Goal: Task Accomplishment & Management: Manage account settings

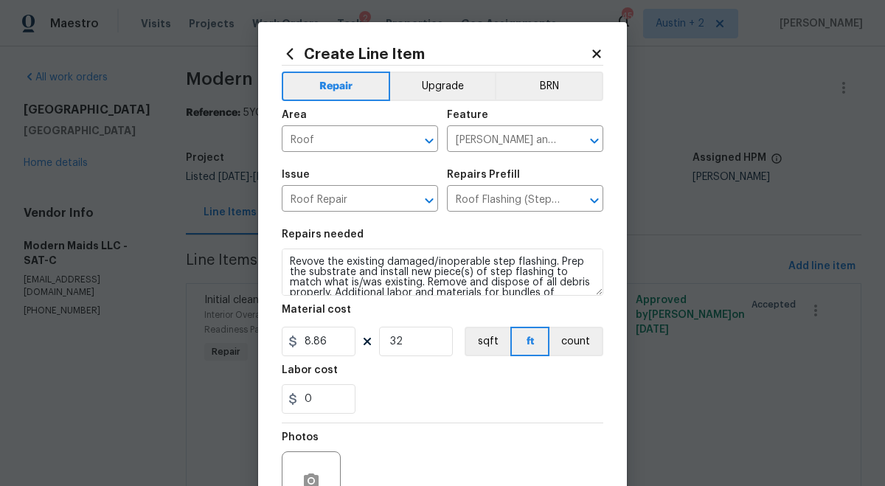
click at [599, 54] on icon at bounding box center [596, 53] width 13 height 13
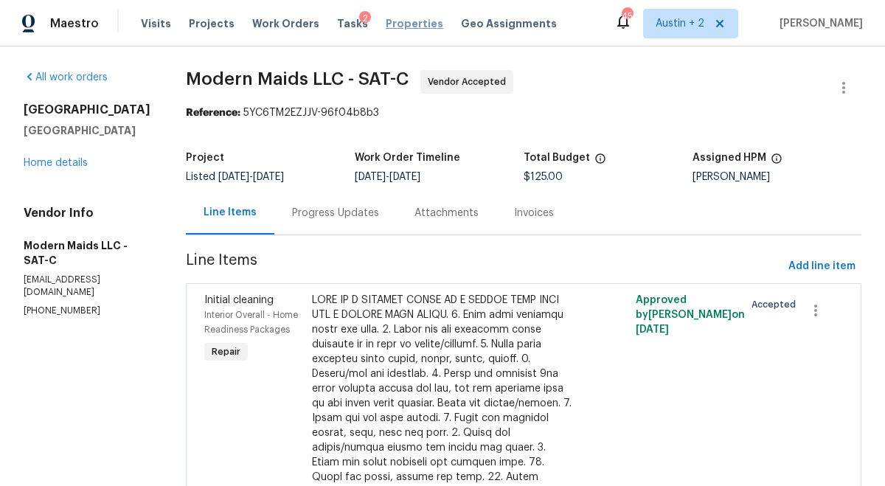
click at [386, 24] on span "Properties" at bounding box center [415, 23] width 58 height 15
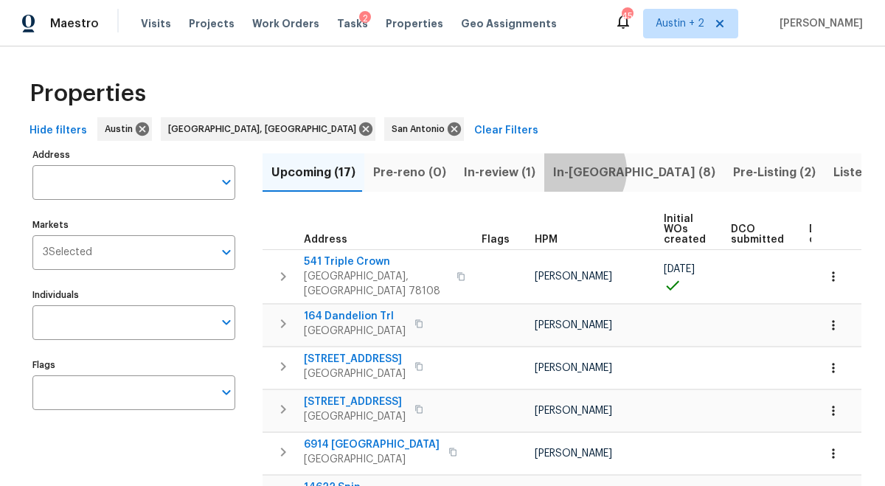
click at [566, 170] on span "In-reno (8)" at bounding box center [634, 172] width 162 height 21
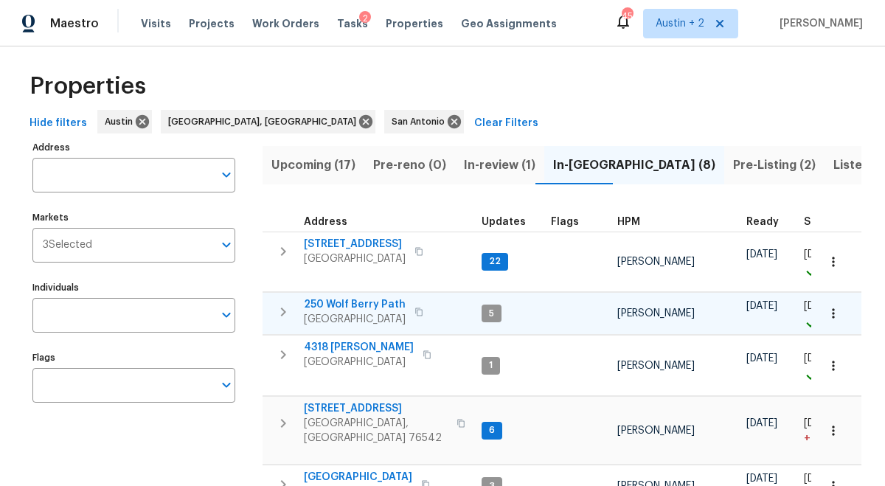
scroll to position [5, 0]
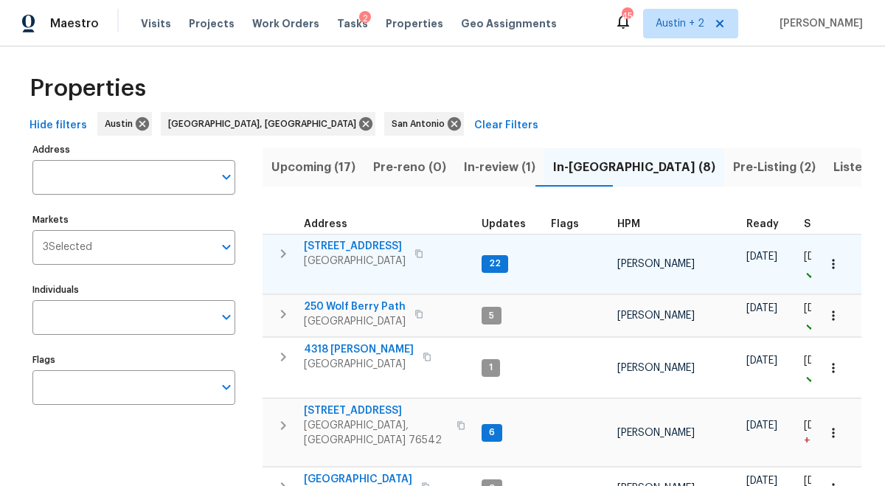
click at [355, 246] on span "503 Hackberry St" at bounding box center [355, 246] width 102 height 15
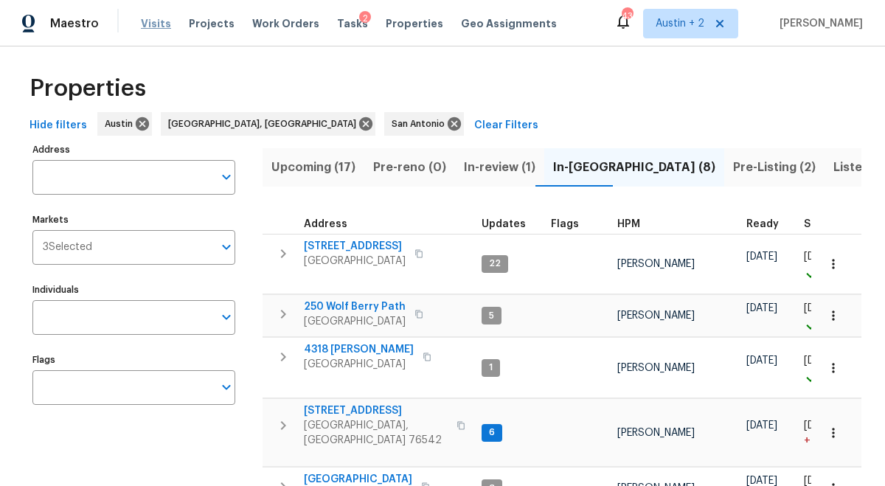
click at [152, 28] on span "Visits" at bounding box center [156, 23] width 30 height 15
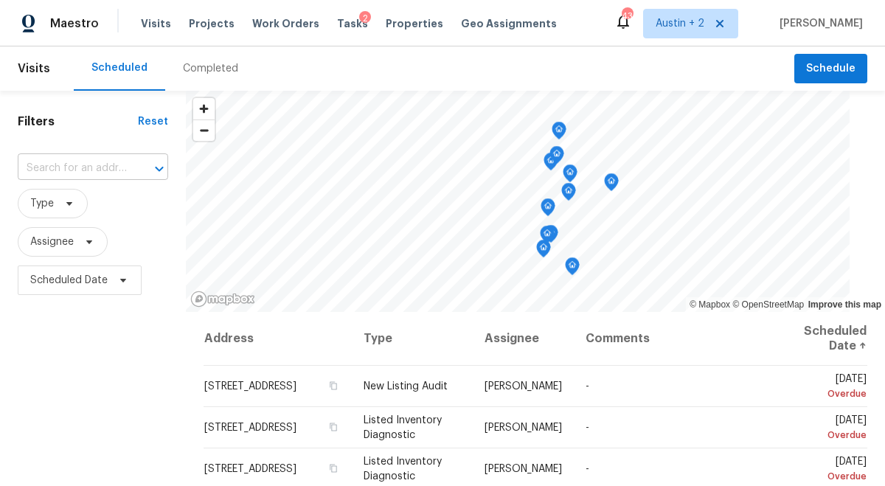
click at [107, 169] on input "text" at bounding box center [72, 168] width 109 height 23
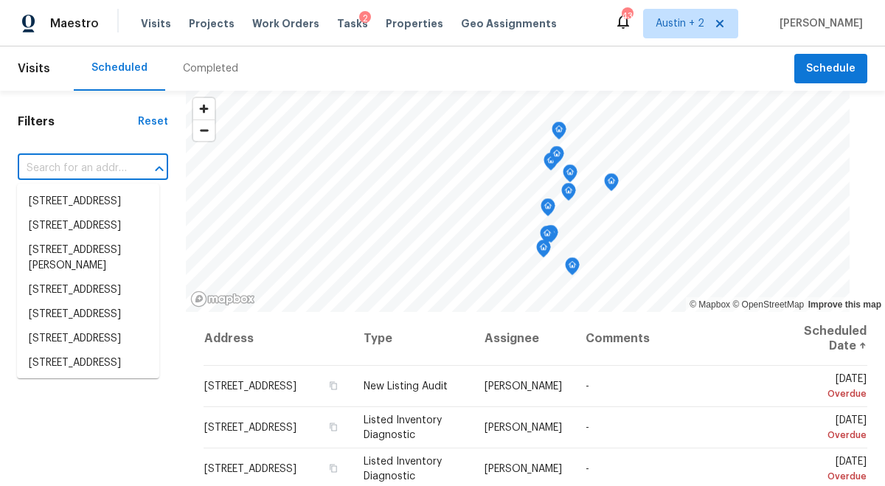
paste input "5709 Southerner Way, Austin, TX 78747"
type input "5709 Southerner Way, Austin, TX 78747"
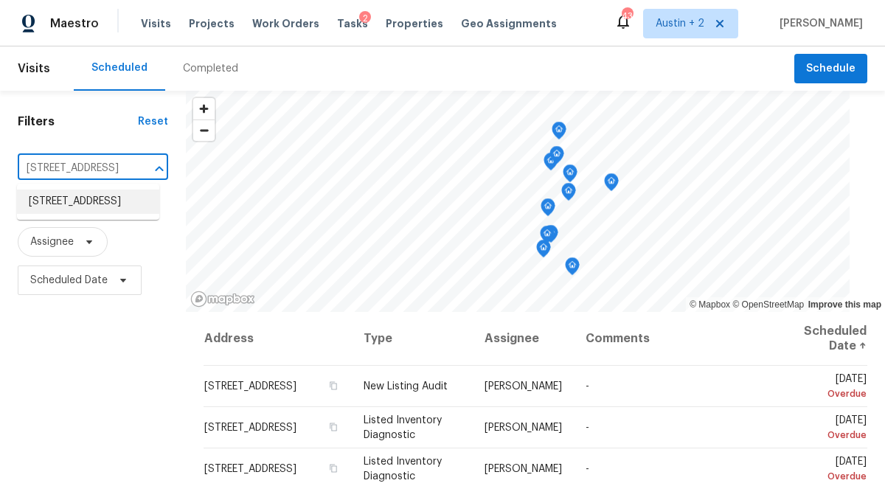
click at [60, 209] on li "5709 Southerner Way, Austin, TX 78747" at bounding box center [88, 201] width 142 height 24
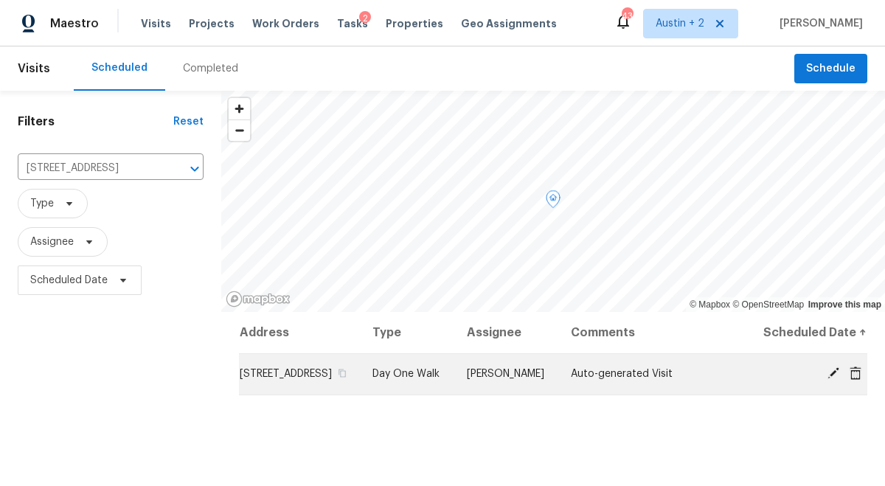
click at [832, 379] on icon at bounding box center [833, 373] width 12 height 12
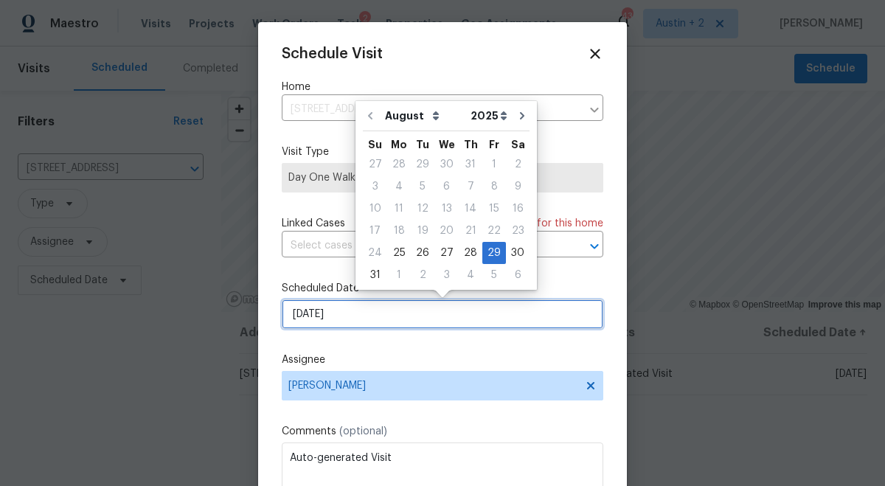
click at [310, 319] on input "8/29/2025" at bounding box center [442, 313] width 321 height 29
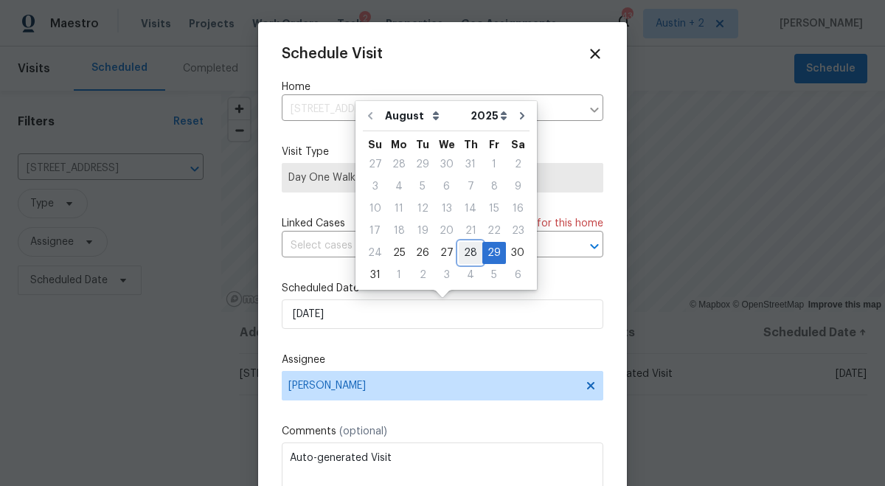
click at [469, 254] on div "28" at bounding box center [471, 253] width 24 height 21
type input "8/28/2025"
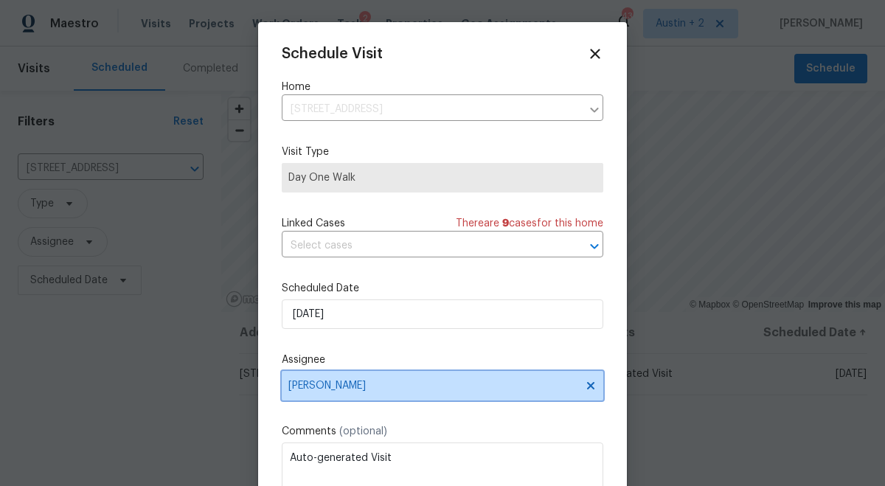
click at [387, 397] on span "[PERSON_NAME]" at bounding box center [442, 385] width 321 height 29
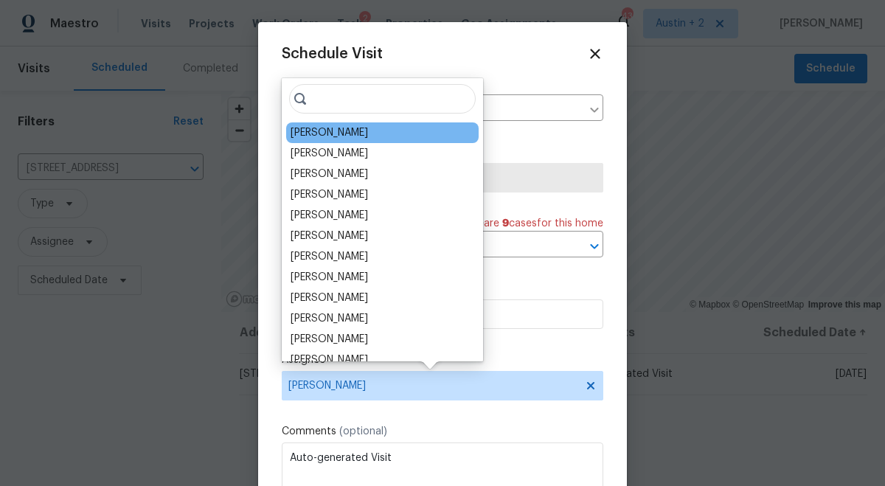
click at [356, 133] on div "[PERSON_NAME]" at bounding box center [328, 132] width 77 height 15
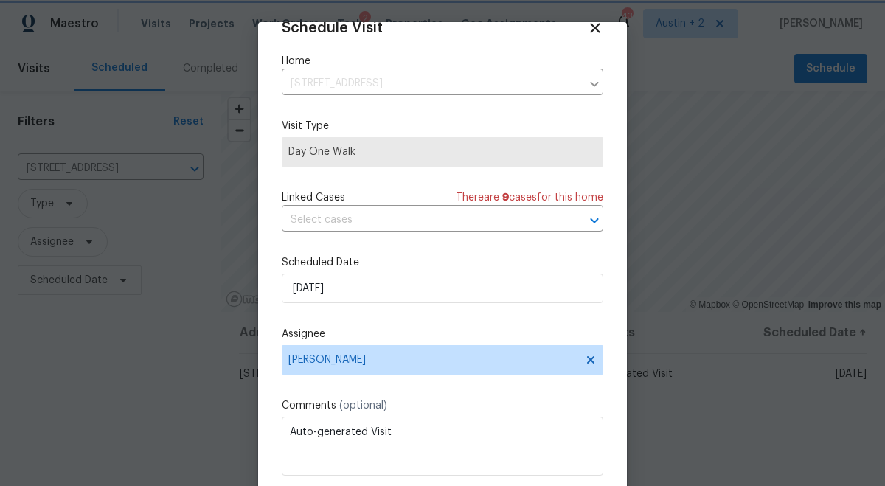
scroll to position [74, 0]
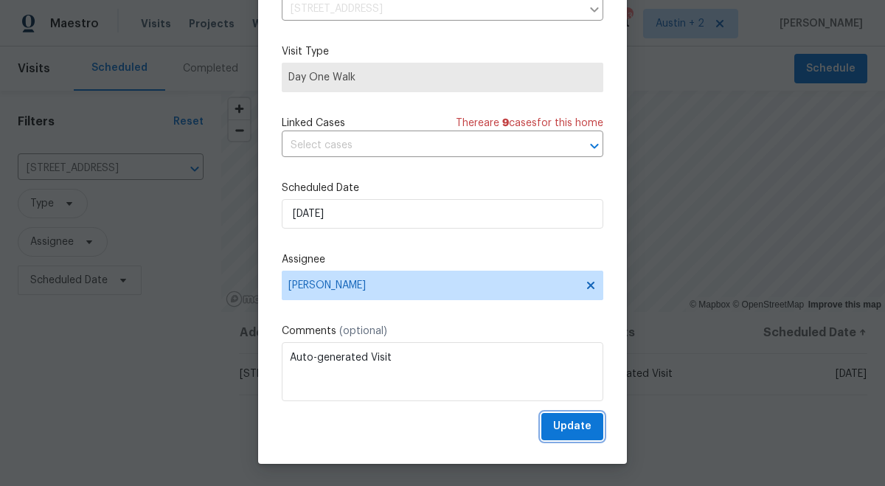
click at [579, 428] on span "Update" at bounding box center [572, 426] width 38 height 18
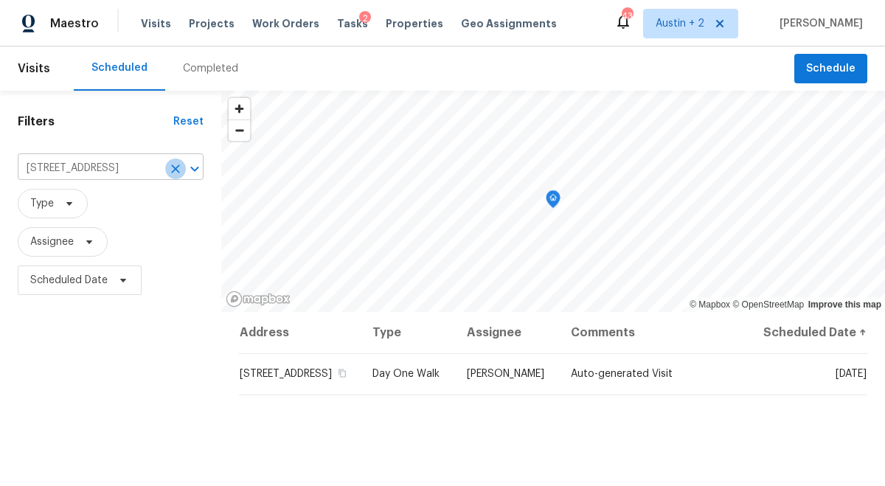
click at [171, 168] on icon "Clear" at bounding box center [175, 168] width 15 height 15
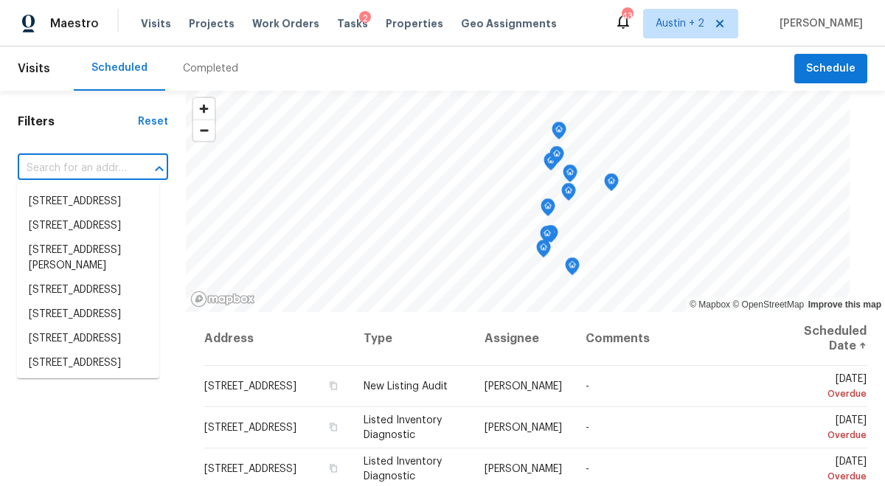
click at [50, 170] on input "text" at bounding box center [72, 168] width 109 height 23
paste input "2208 Marcus Abrams Blvd, Austin, TX 78748"
type input "2208 Marcus Abrams Blvd, Austin, TX 78748"
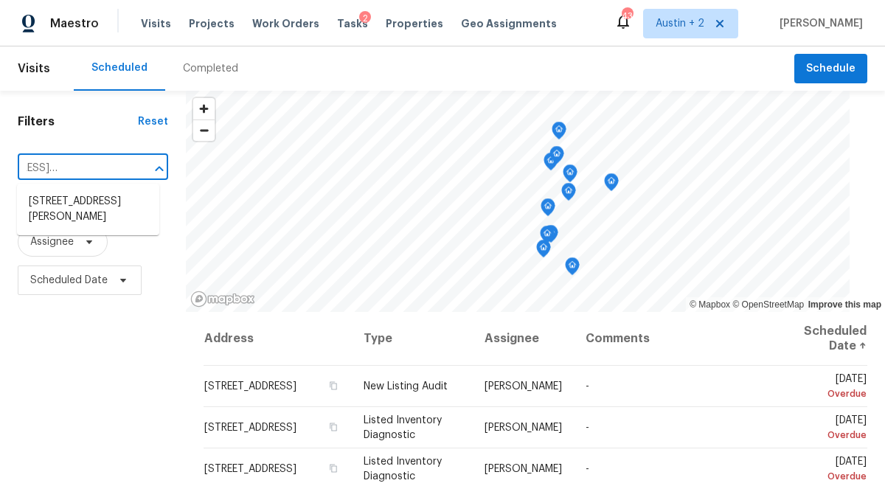
click at [43, 190] on li "2208 Marcus Abrams Blvd, Austin, TX 78748" at bounding box center [88, 209] width 142 height 40
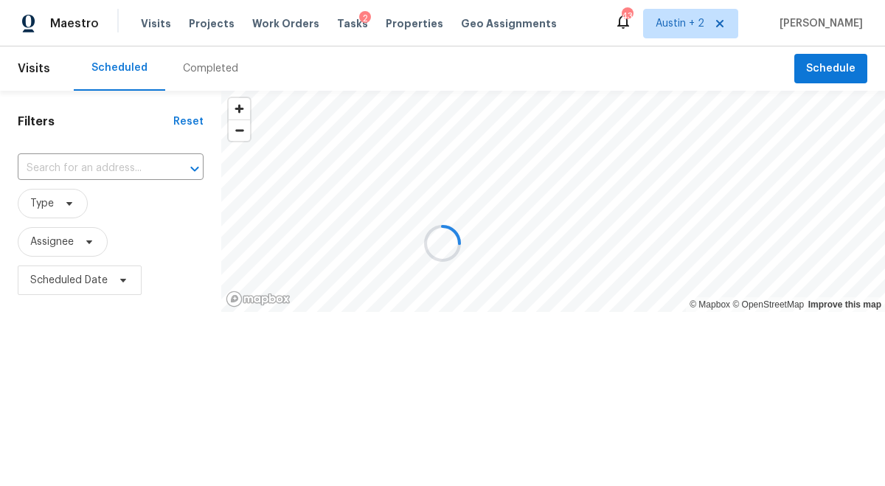
type input "2208 Marcus Abrams Blvd, Austin, TX 78748"
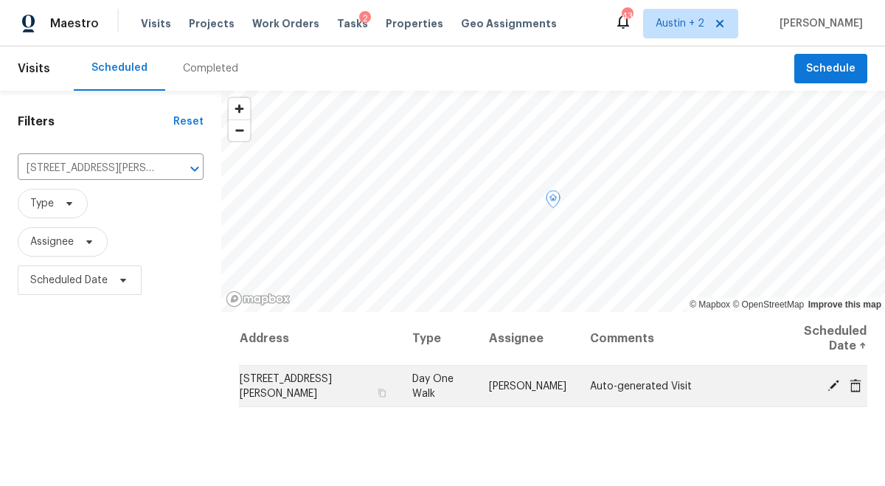
click at [835, 386] on icon at bounding box center [833, 384] width 13 height 13
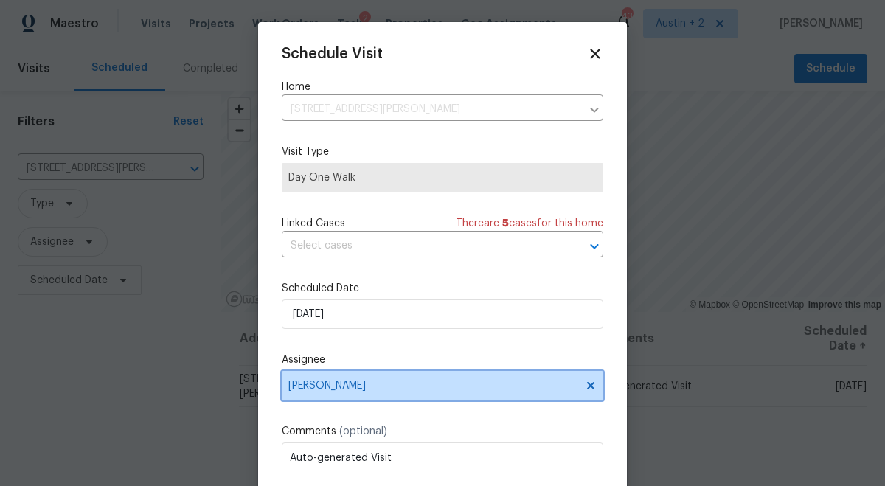
click at [346, 389] on span "[PERSON_NAME]" at bounding box center [432, 386] width 289 height 12
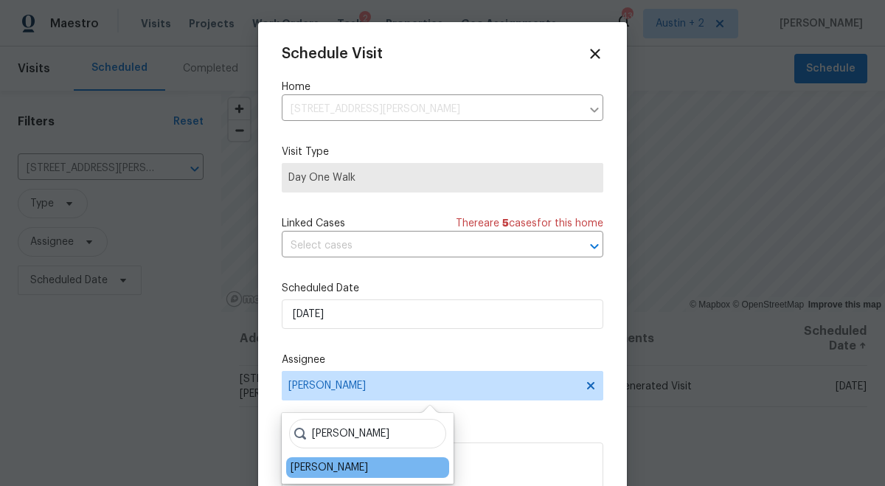
type input "martin"
click at [336, 462] on div "[PERSON_NAME]" at bounding box center [328, 467] width 77 height 15
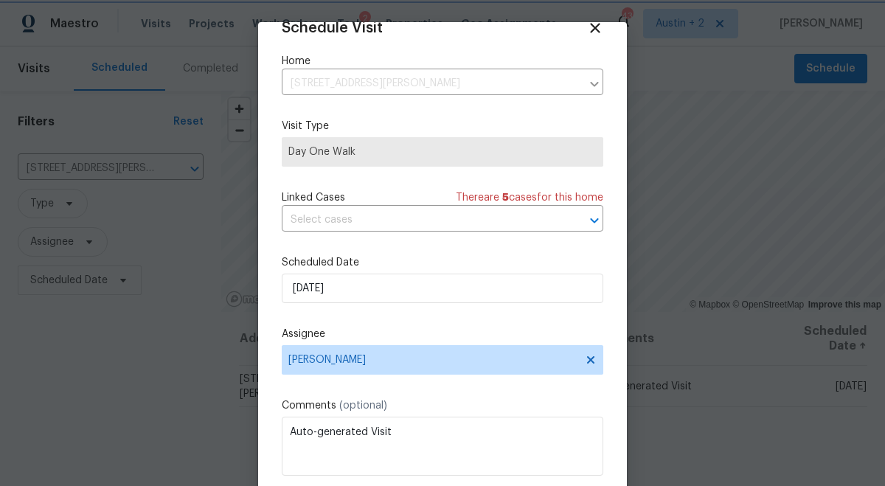
scroll to position [74, 0]
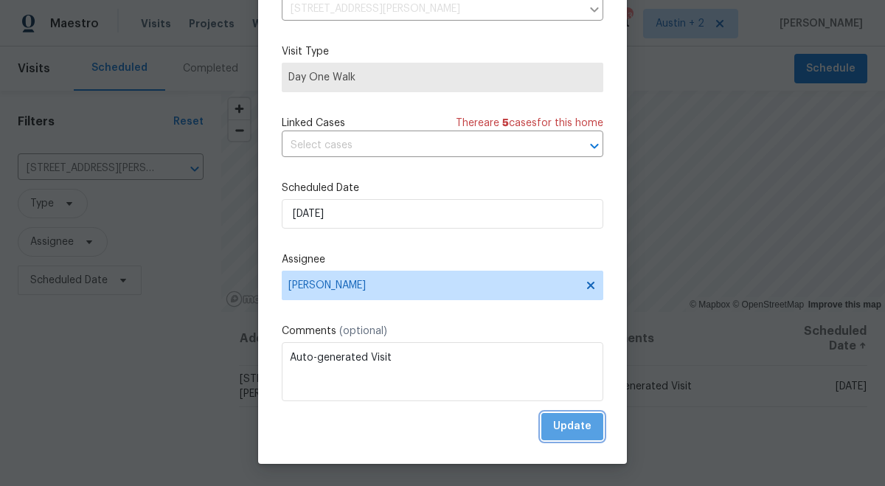
click at [573, 423] on span "Update" at bounding box center [572, 426] width 38 height 18
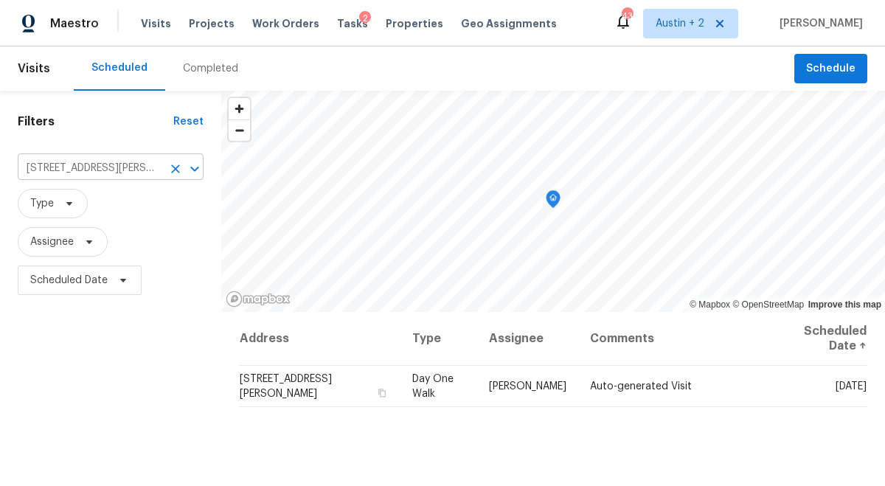
click at [171, 170] on icon "Clear" at bounding box center [175, 168] width 9 height 9
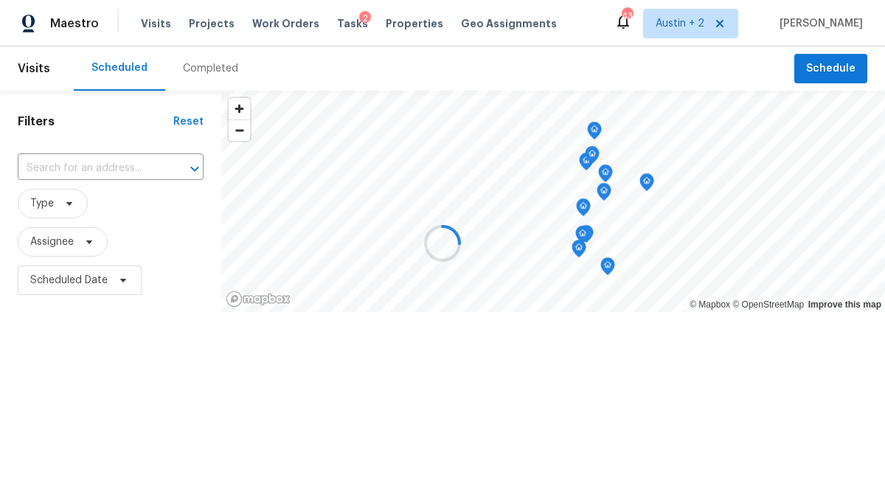
click at [114, 170] on div at bounding box center [442, 243] width 885 height 486
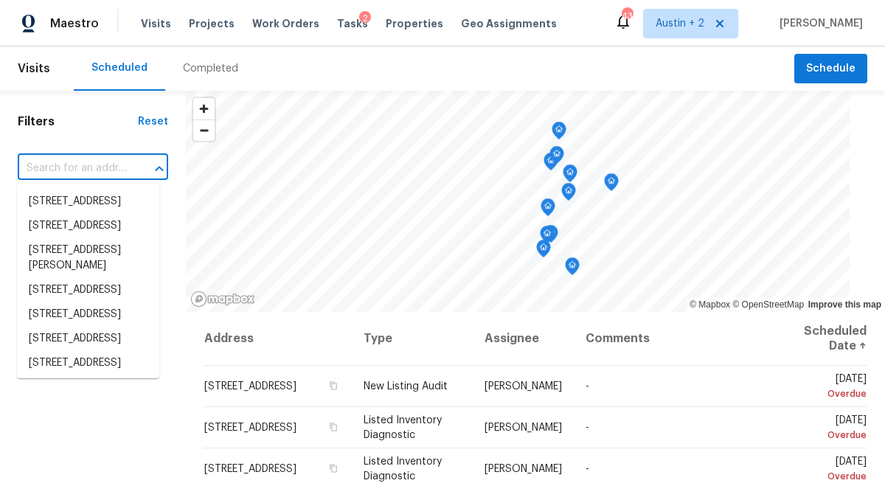
click at [114, 170] on input "text" at bounding box center [72, 168] width 109 height 23
paste input "188 Valruth Dr, Kyle, TX 78640"
type input "188 Valruth Dr, Kyle, TX 78640"
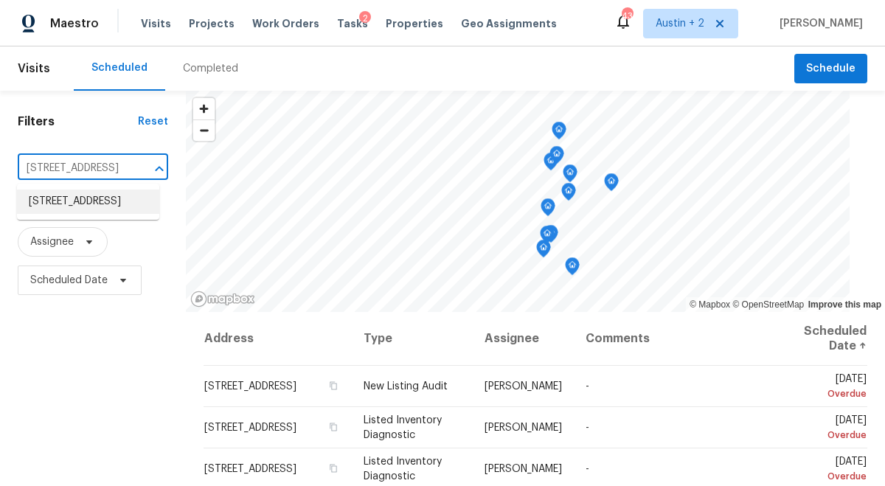
click at [84, 203] on li "188 Valruth Dr, Kyle, TX 78640" at bounding box center [88, 201] width 142 height 24
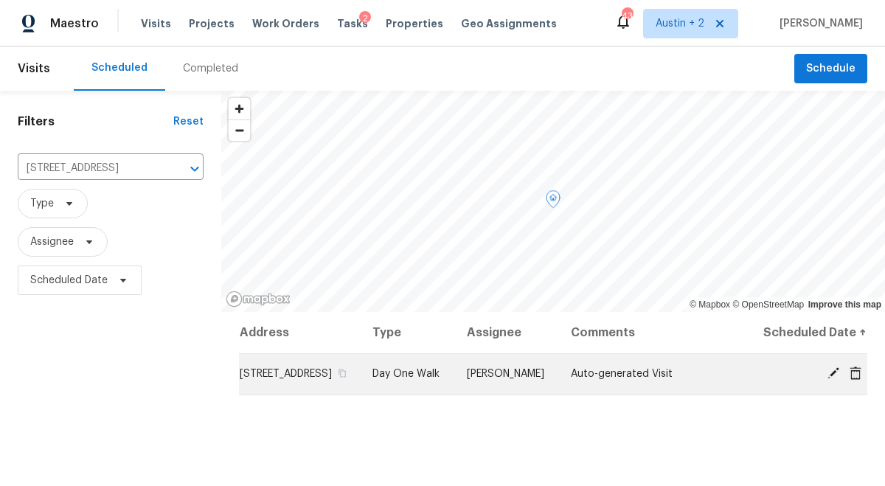
click at [827, 380] on icon at bounding box center [833, 372] width 13 height 13
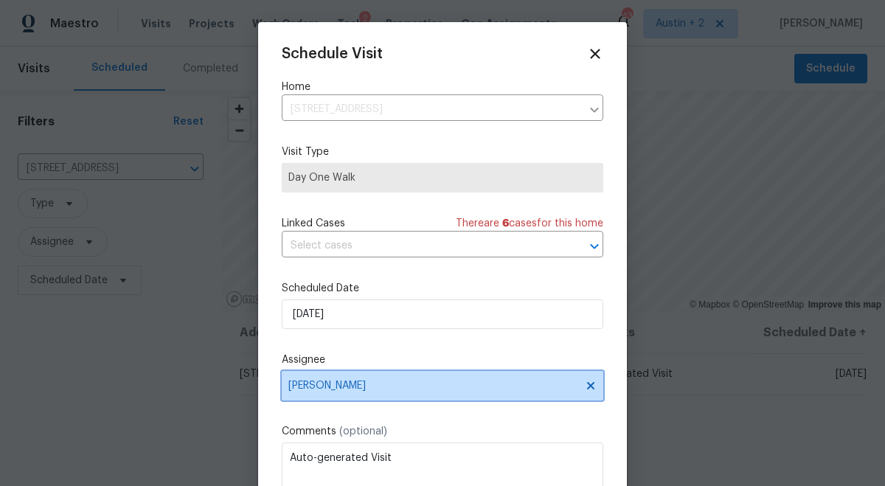
click at [346, 384] on span "[PERSON_NAME]" at bounding box center [432, 386] width 289 height 12
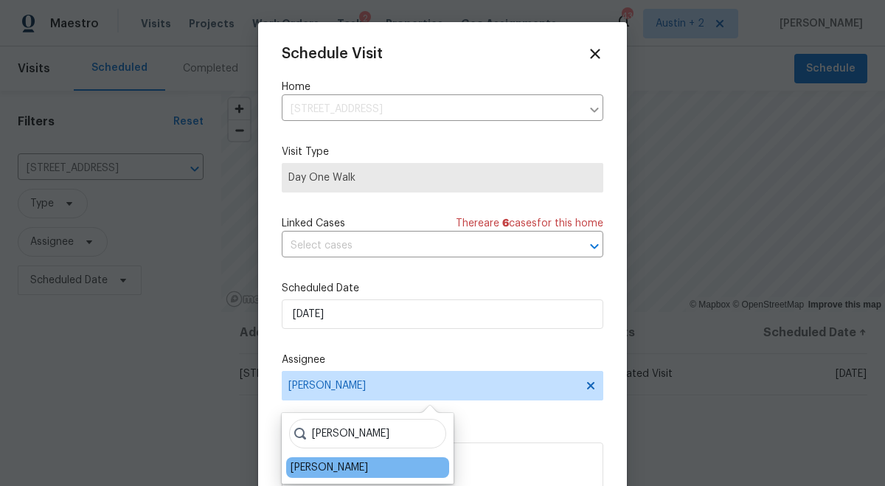
type input "chris"
click at [327, 464] on div "[PERSON_NAME]" at bounding box center [328, 467] width 77 height 15
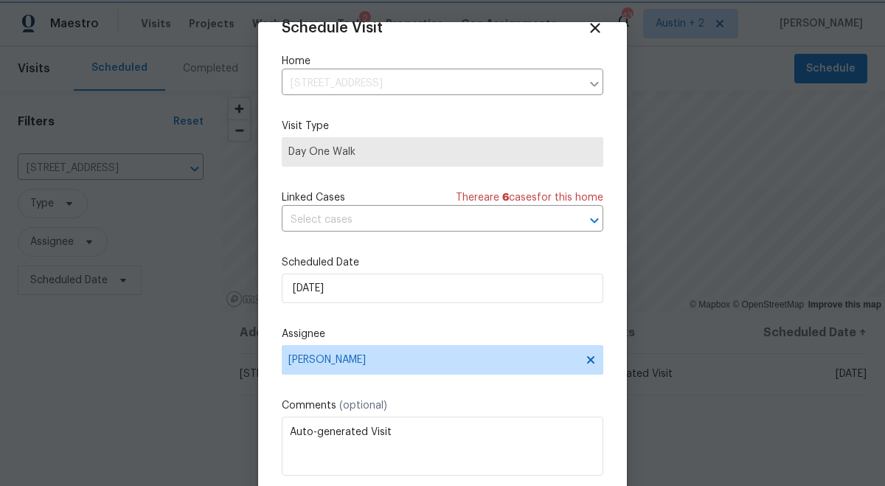
scroll to position [74, 0]
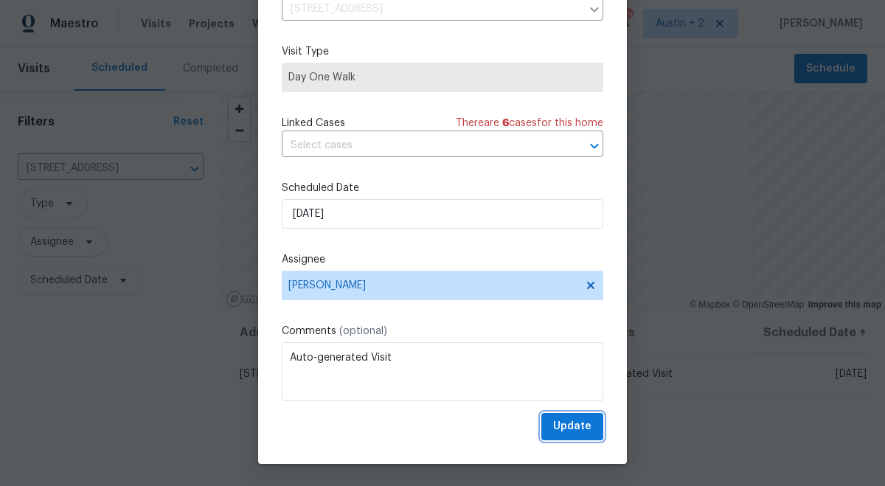
click at [579, 420] on span "Update" at bounding box center [572, 426] width 38 height 18
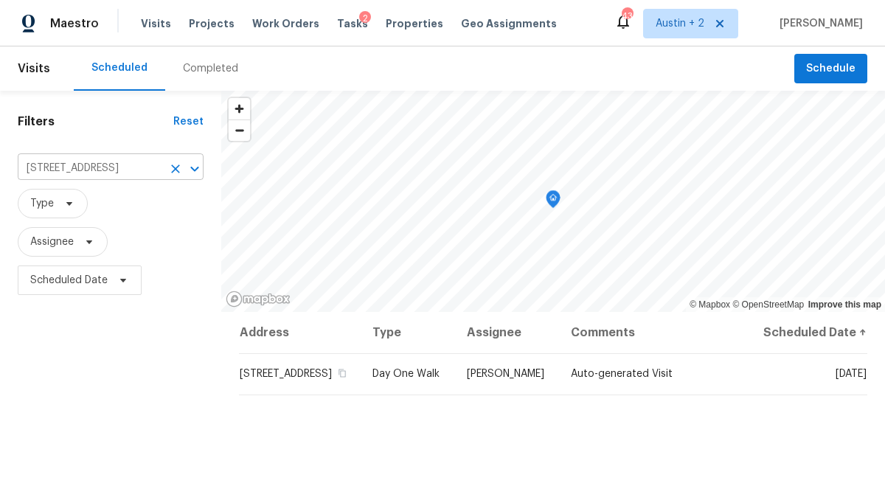
click at [173, 172] on icon "Clear" at bounding box center [175, 168] width 15 height 15
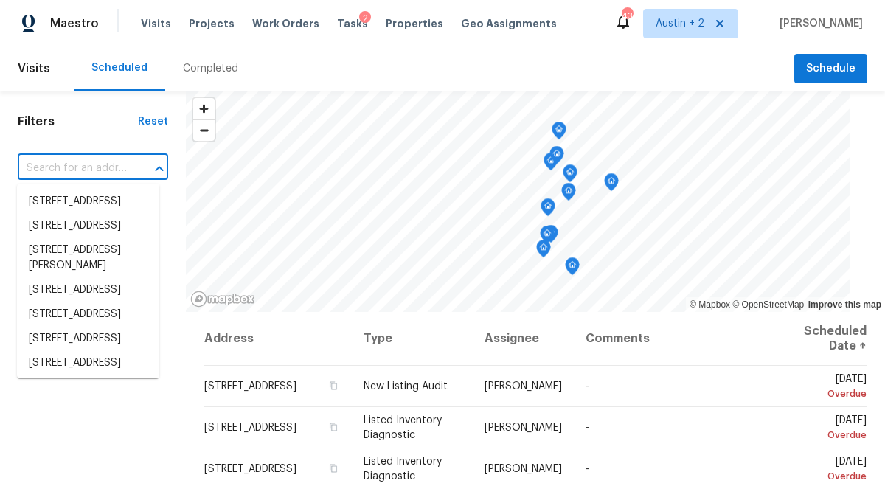
click at [80, 165] on input "text" at bounding box center [72, 168] width 109 height 23
paste input "5504 Mars Ln, Austin, TX 78724"
type input "5504 Mars Ln, Austin, TX 78724"
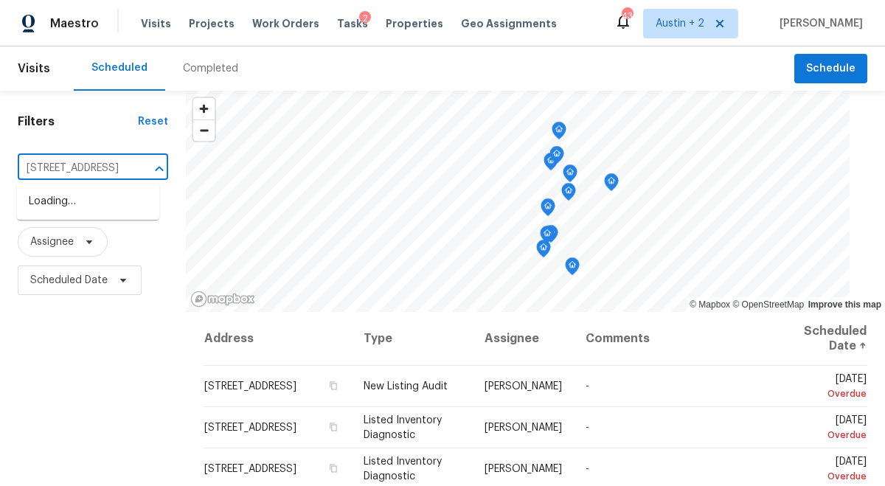
scroll to position [0, 58]
click at [62, 198] on li "5504 Mars Ln, Austin, TX 78724" at bounding box center [88, 201] width 142 height 24
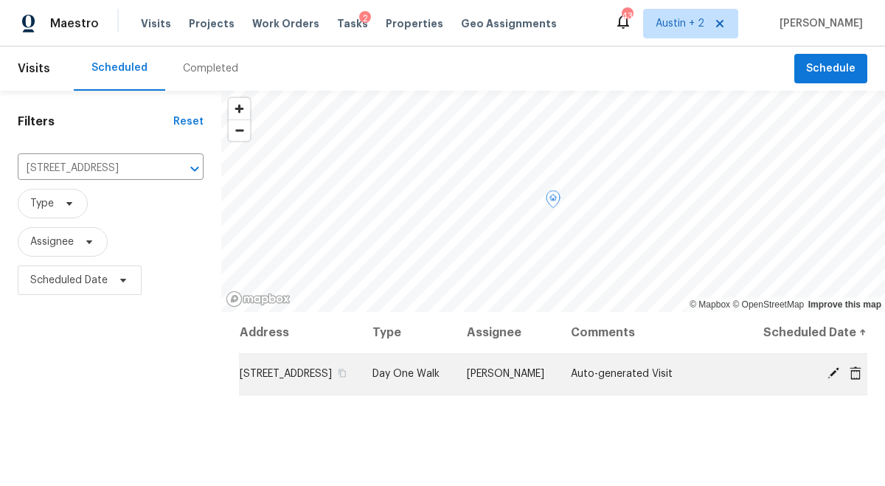
click at [828, 380] on icon at bounding box center [833, 372] width 13 height 13
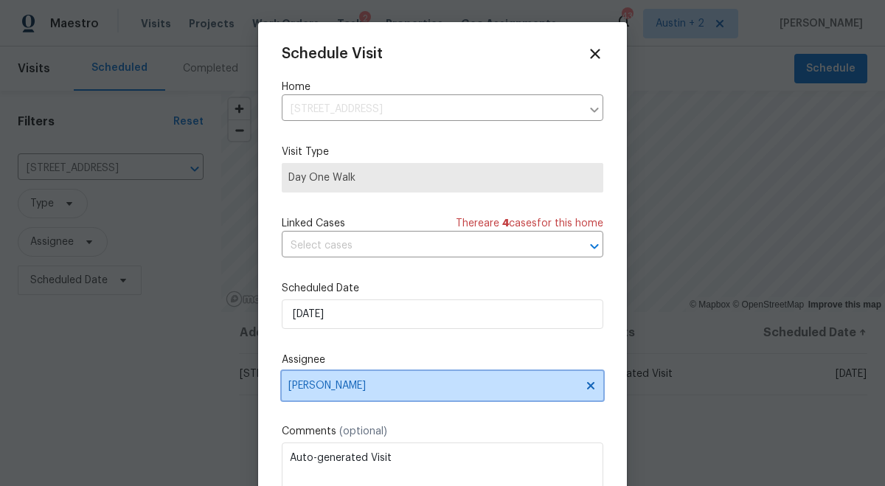
click at [364, 391] on span "[PERSON_NAME]" at bounding box center [432, 386] width 289 height 12
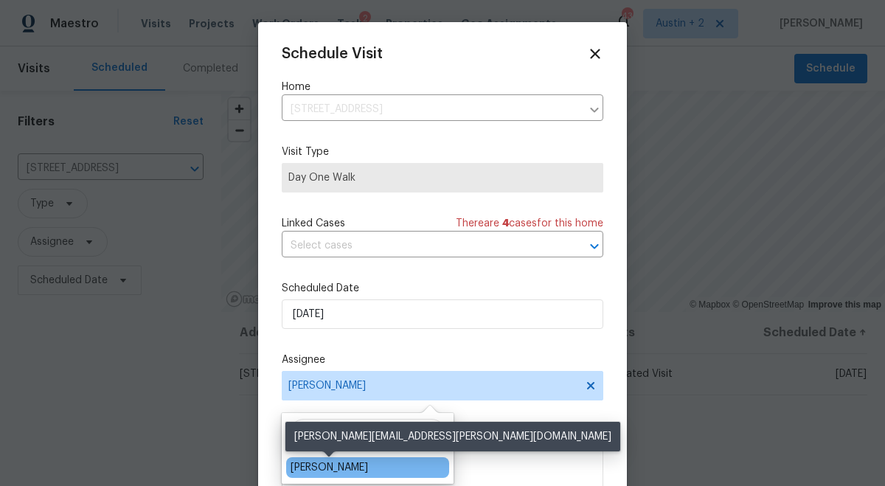
type input "mart"
click at [342, 468] on div "[PERSON_NAME]" at bounding box center [328, 467] width 77 height 15
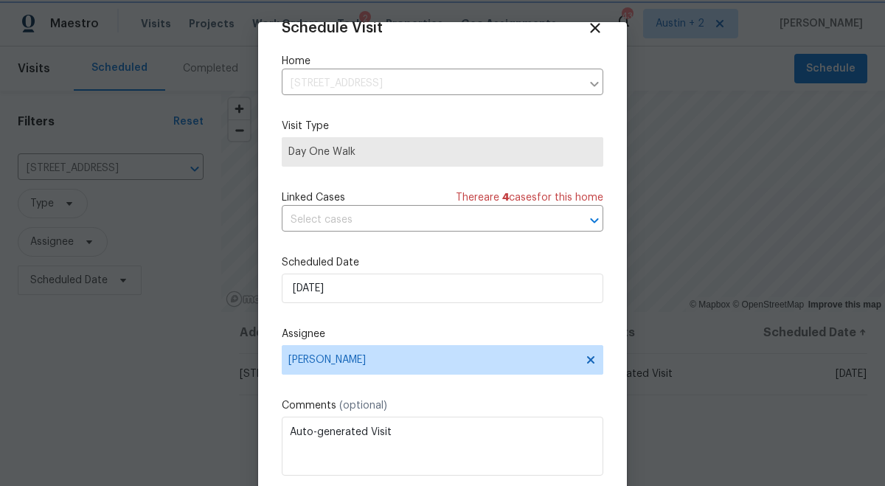
scroll to position [74, 0]
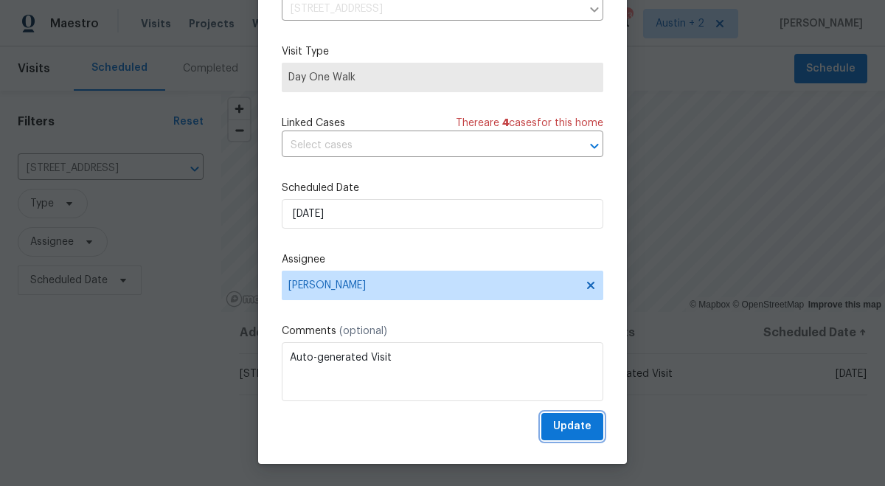
click at [591, 422] on span "Update" at bounding box center [572, 426] width 38 height 18
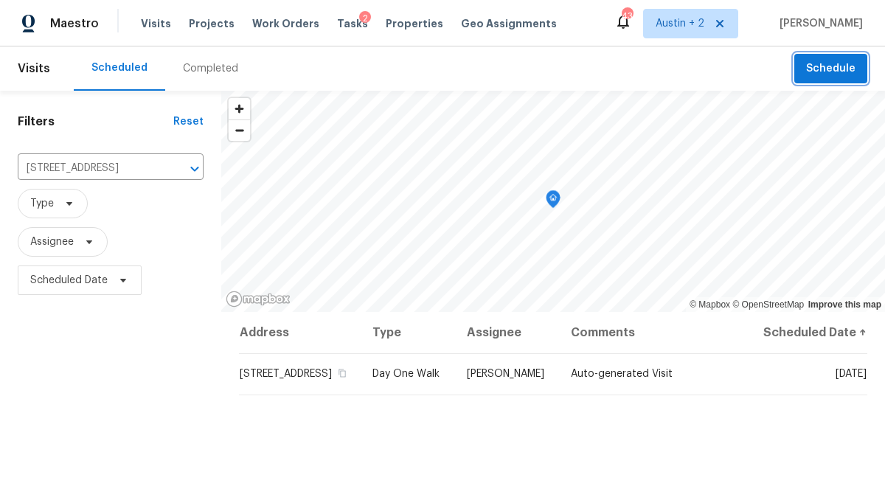
click at [829, 63] on span "Schedule" at bounding box center [830, 69] width 49 height 18
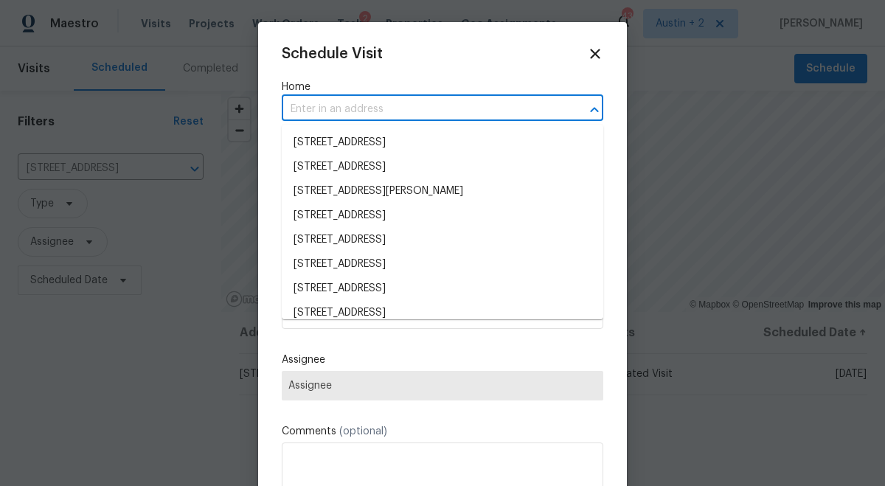
click at [384, 108] on input "text" at bounding box center [422, 109] width 280 height 23
paste input "727 Blue Oak Cir Cedar Park TX 78613"
type input "727 Blue Oak Cir Cedar Park TX 78613"
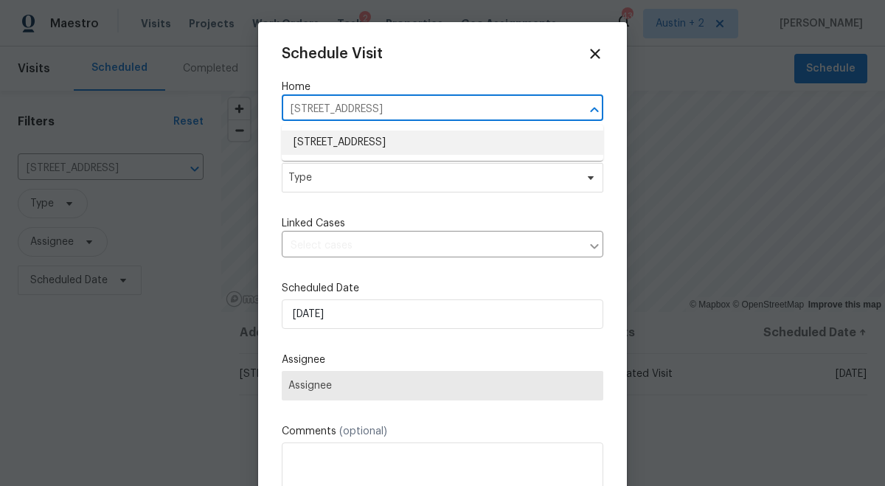
click at [366, 142] on li "727 Blue Oak Cir, Cedar Park, TX 78613" at bounding box center [442, 143] width 321 height 24
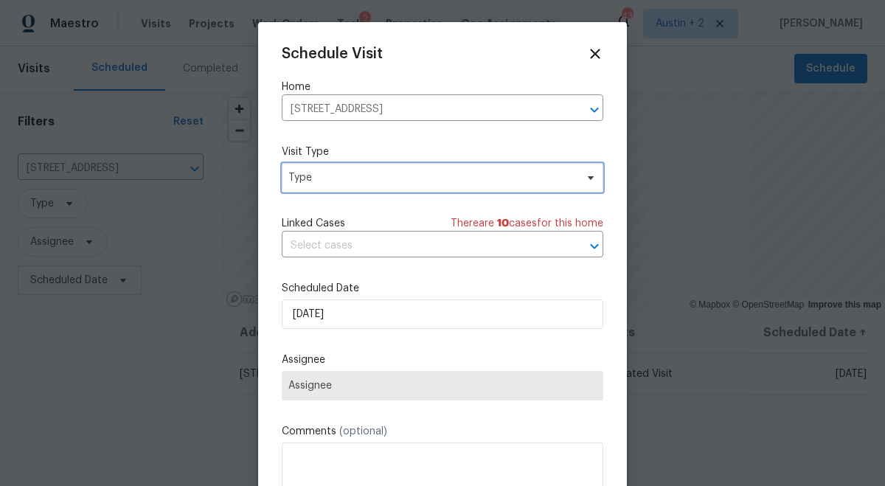
click at [369, 178] on span "Type" at bounding box center [431, 177] width 287 height 15
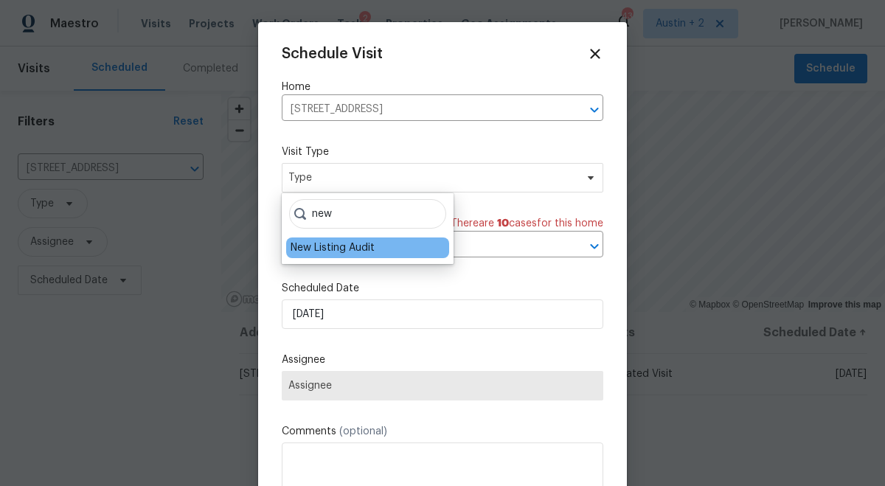
type input "new"
click at [335, 244] on div "New Listing Audit" at bounding box center [332, 247] width 84 height 15
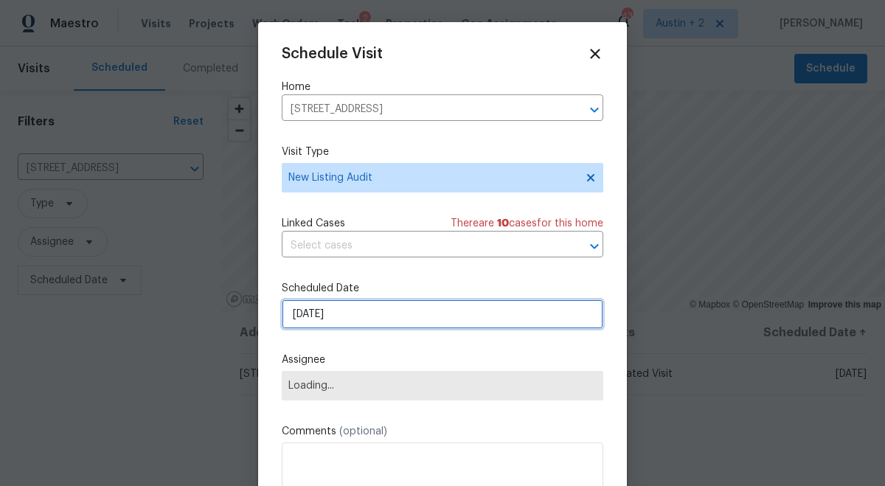
click at [350, 310] on input "8/25/2025" at bounding box center [442, 313] width 321 height 29
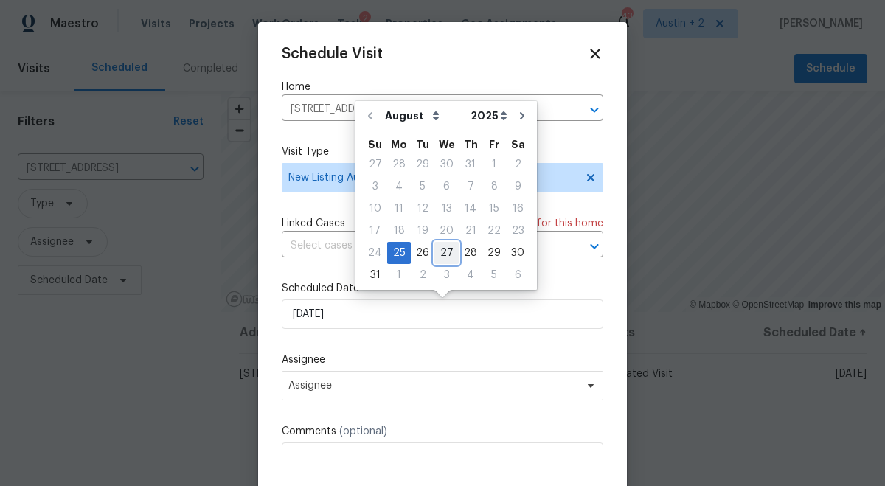
click at [440, 248] on div "27" at bounding box center [446, 253] width 24 height 21
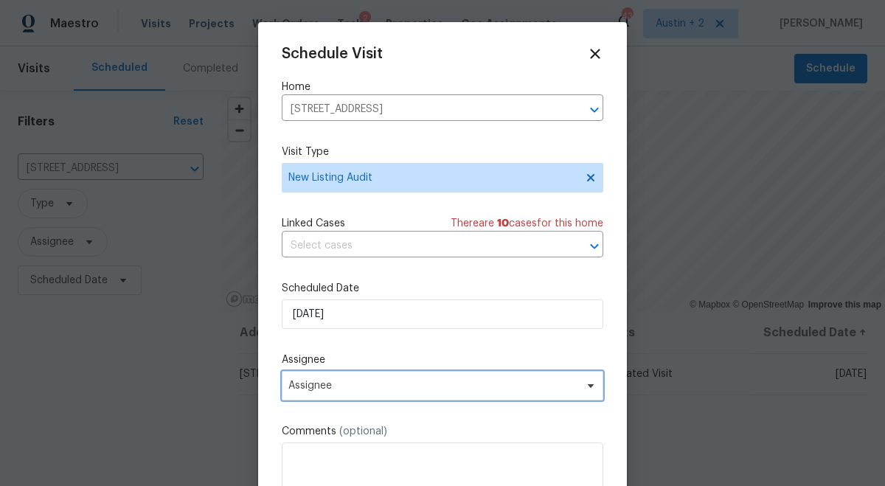
click at [345, 387] on span "Assignee" at bounding box center [432, 386] width 289 height 12
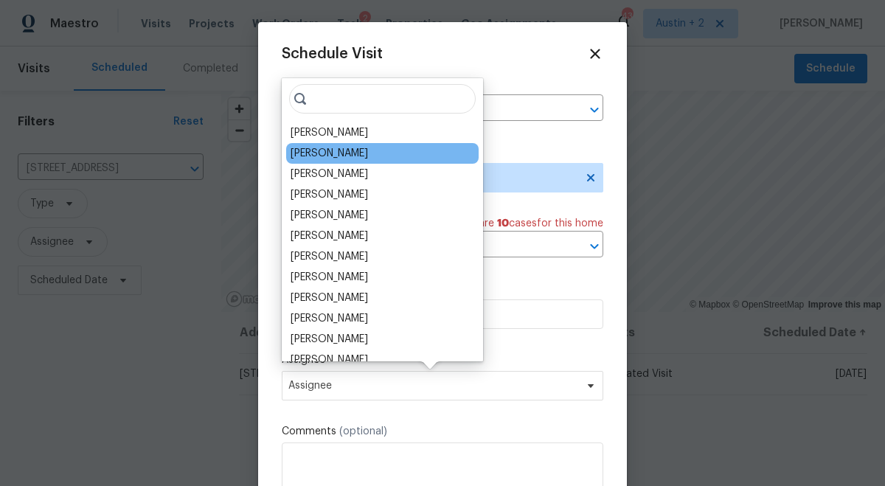
click at [345, 150] on div "[PERSON_NAME]" at bounding box center [328, 153] width 77 height 15
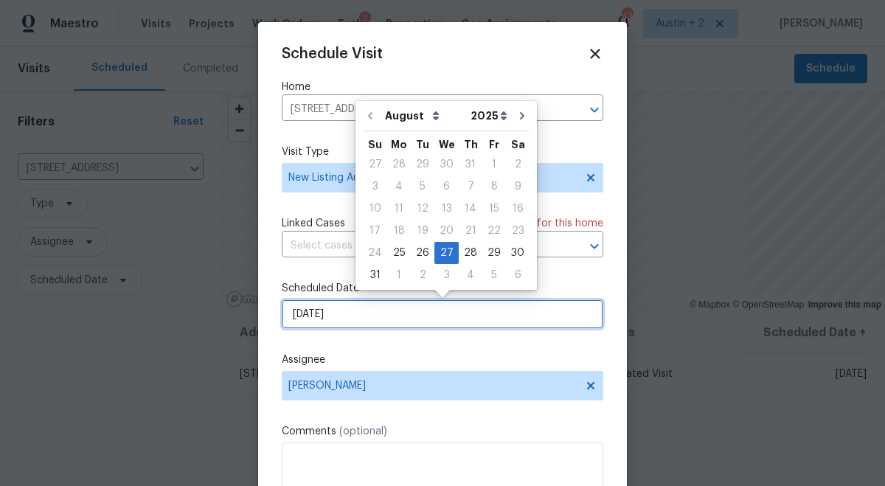
click at [381, 328] on input "8/27/2025" at bounding box center [442, 313] width 321 height 29
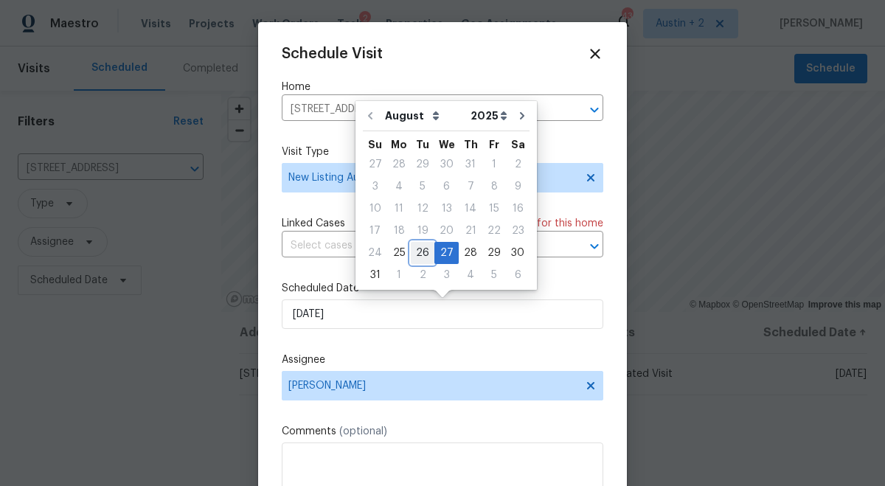
click at [421, 255] on div "26" at bounding box center [423, 253] width 24 height 21
type input "8/26/2025"
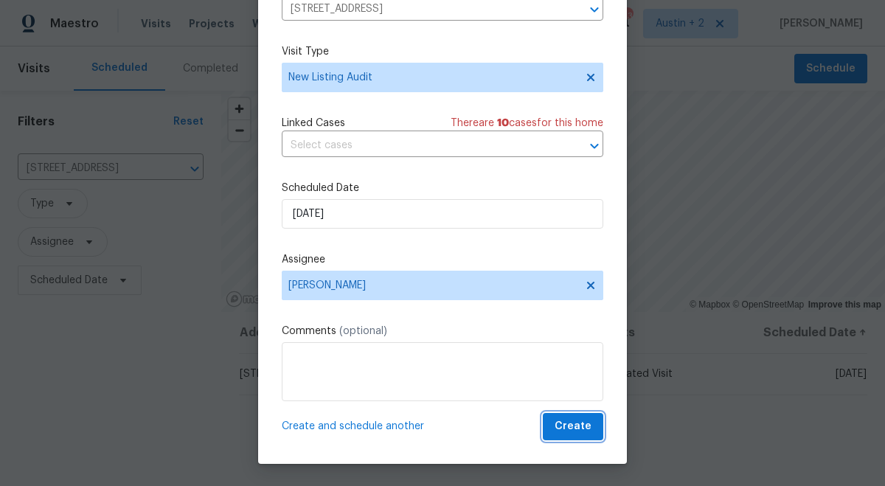
click at [578, 430] on span "Create" at bounding box center [572, 426] width 37 height 18
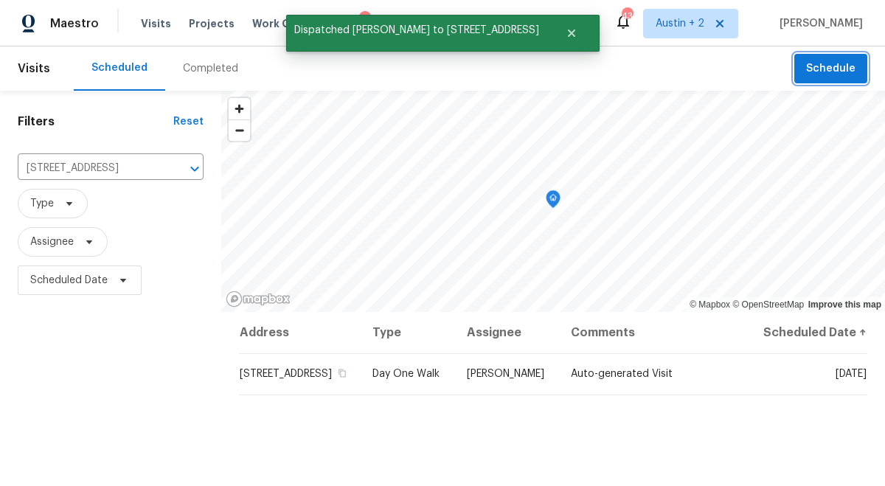
scroll to position [0, 0]
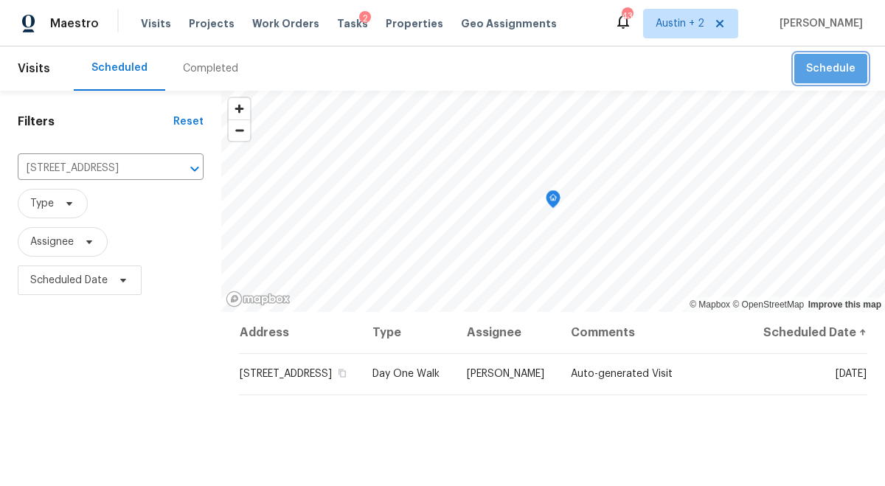
click at [843, 76] on span "Schedule" at bounding box center [830, 69] width 49 height 18
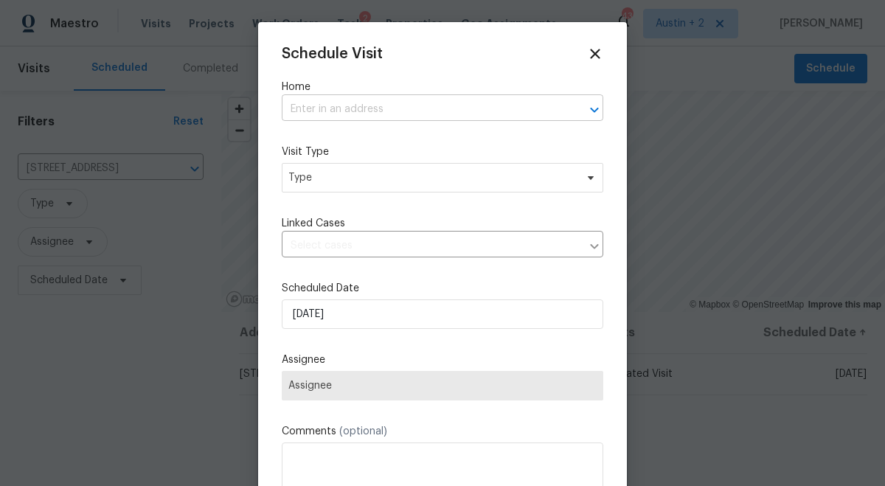
click at [402, 105] on input "text" at bounding box center [422, 109] width 280 height 23
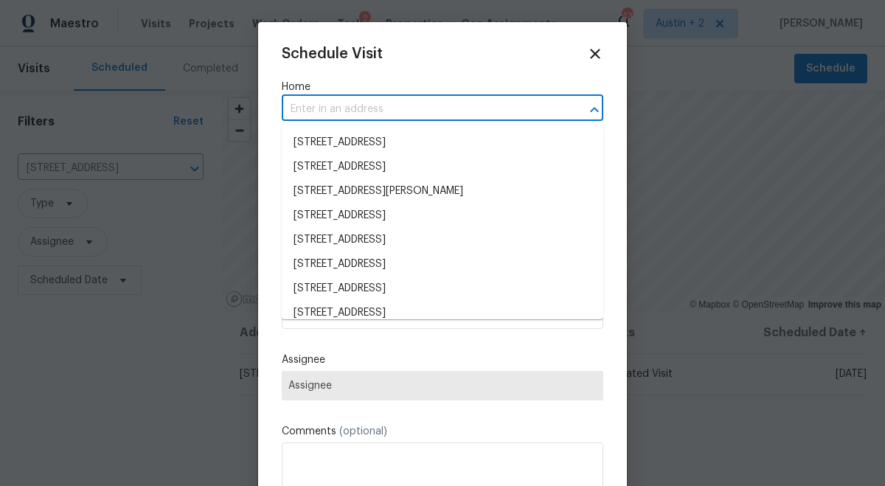
paste input "727 Blue Oak Cir Cedar Park TX 78613"
type input "727 Blue Oak Cir Cedar Park TX 78613"
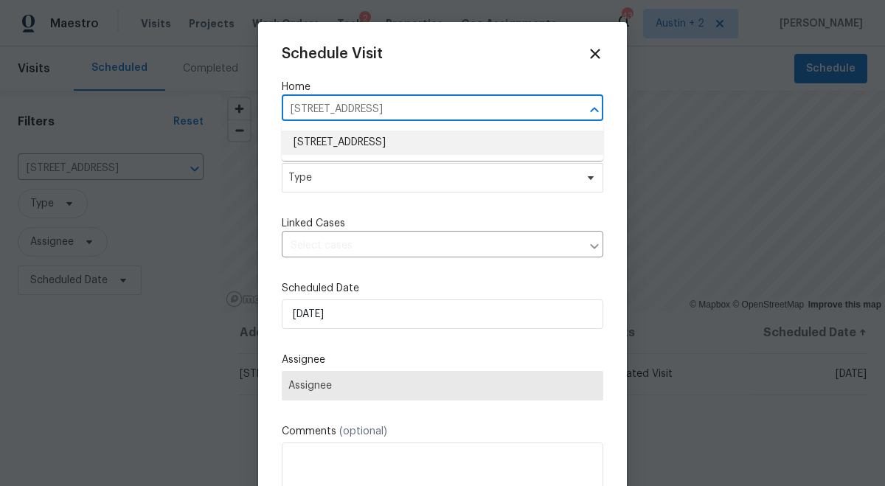
click at [388, 142] on li "727 Blue Oak Cir, Cedar Park, TX 78613" at bounding box center [442, 143] width 321 height 24
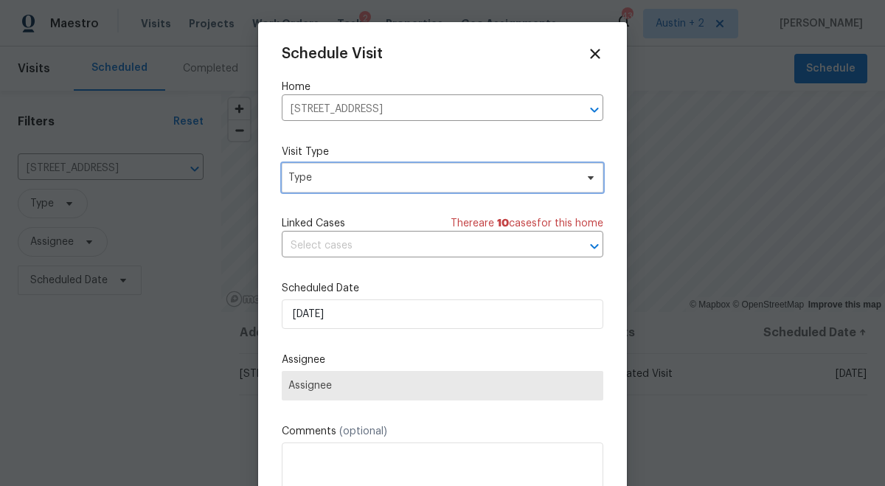
click at [388, 186] on span "Type" at bounding box center [442, 177] width 321 height 29
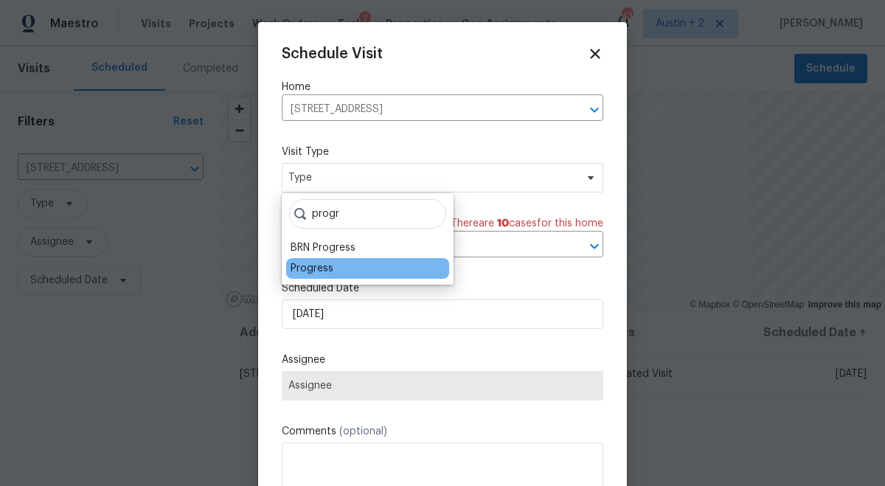
type input "progr"
click at [328, 269] on div "Progress" at bounding box center [311, 268] width 43 height 15
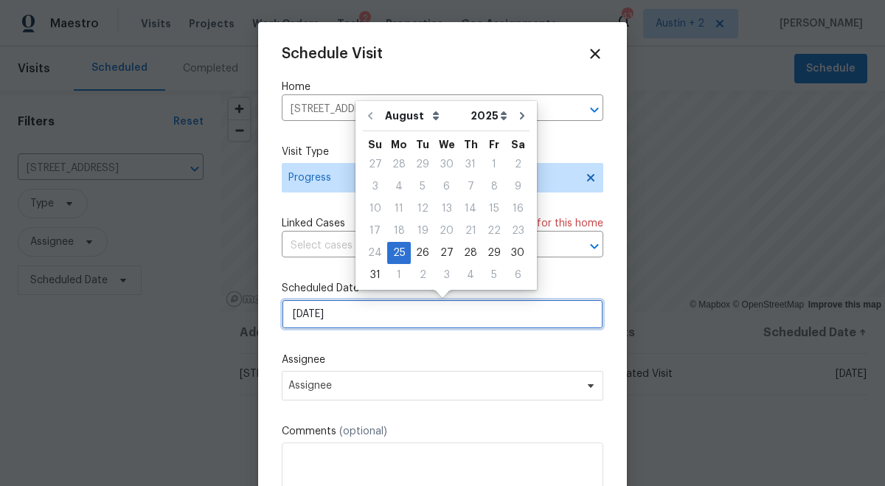
click at [333, 316] on input "8/25/2025" at bounding box center [442, 313] width 321 height 29
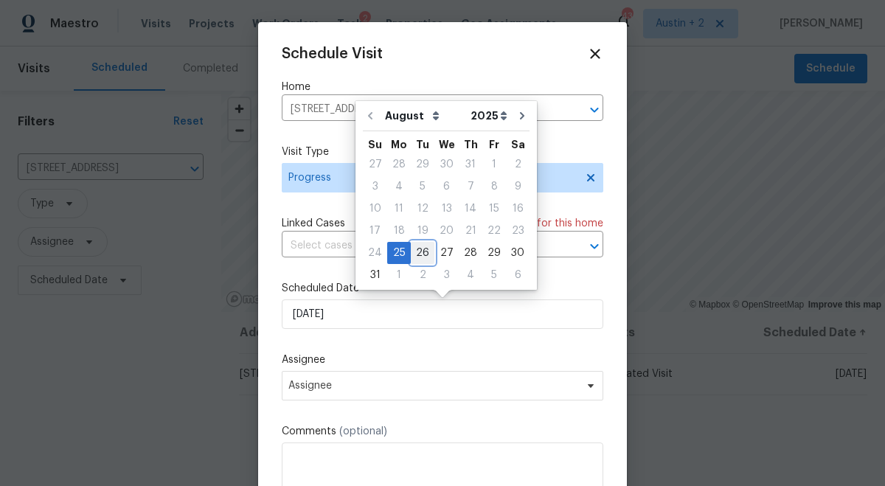
click at [416, 255] on div "26" at bounding box center [423, 253] width 24 height 21
type input "8/26/2025"
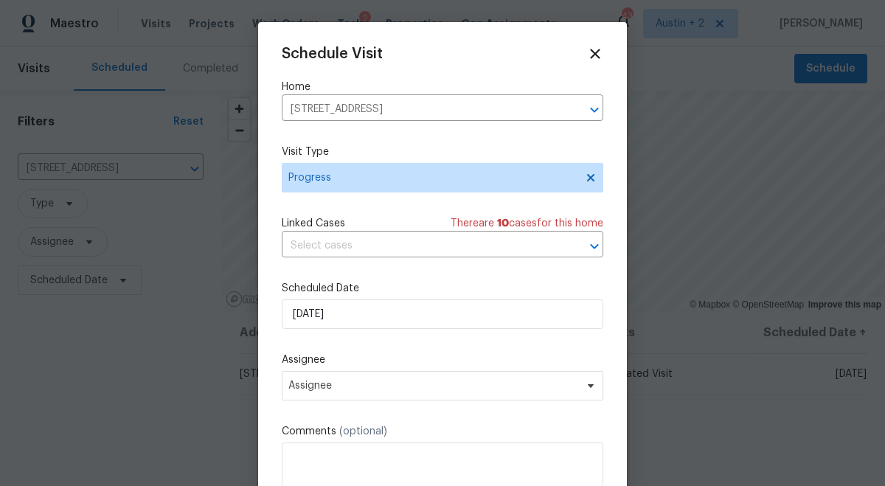
click at [369, 369] on div "Assignee Assignee" at bounding box center [442, 376] width 321 height 48
click at [369, 384] on span "Assignee" at bounding box center [432, 386] width 289 height 12
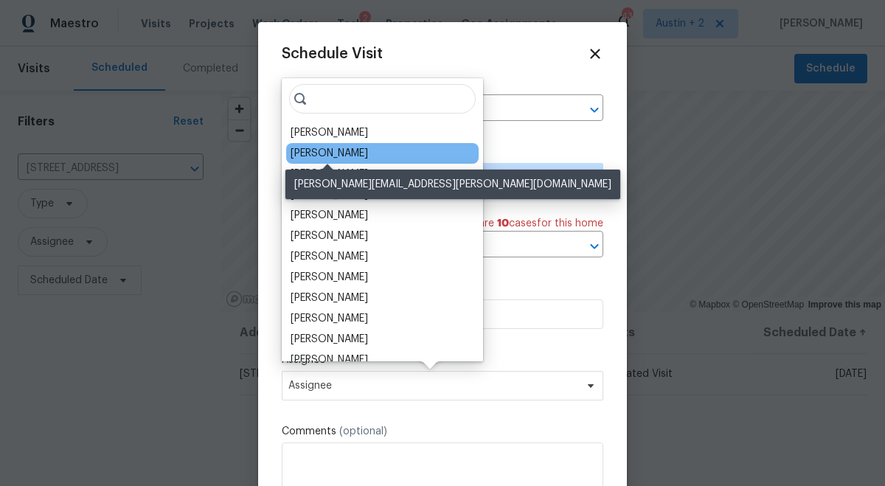
click at [341, 147] on div "[PERSON_NAME]" at bounding box center [328, 153] width 77 height 15
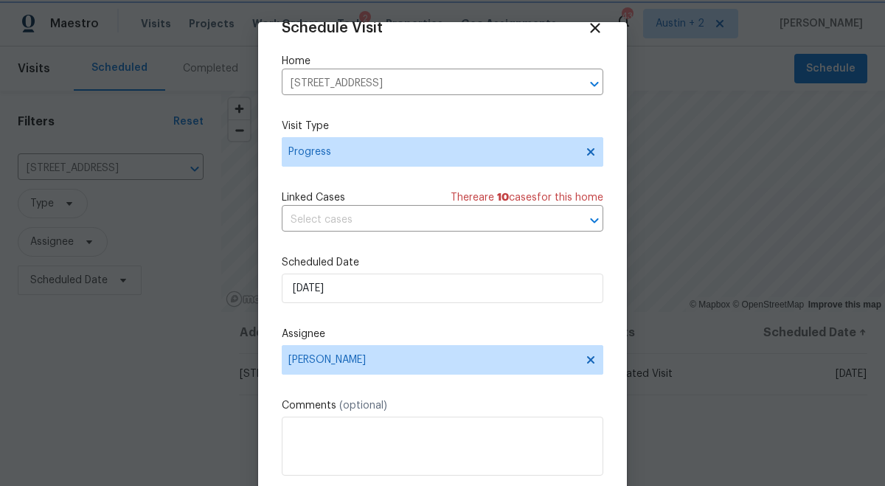
scroll to position [74, 0]
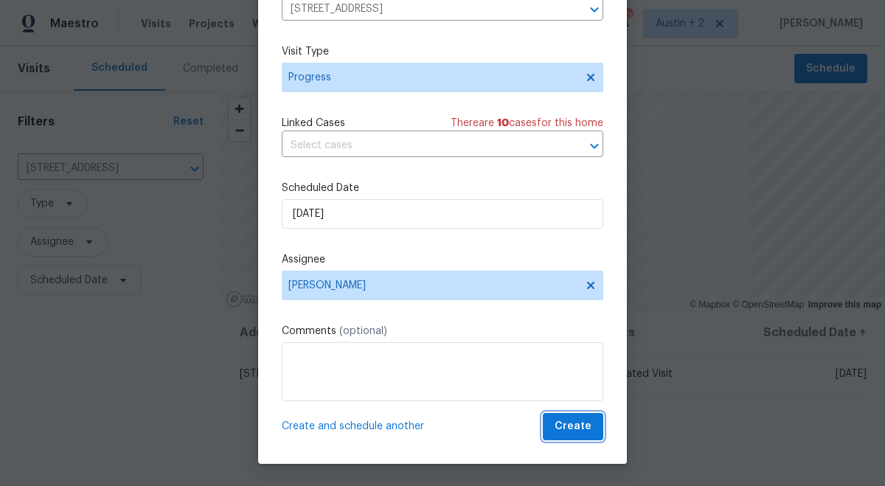
click at [566, 426] on span "Create" at bounding box center [572, 426] width 37 height 18
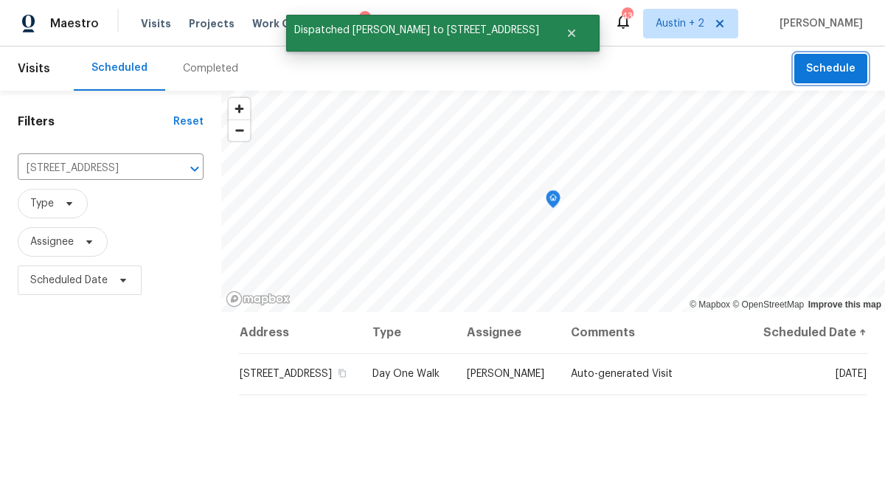
scroll to position [0, 0]
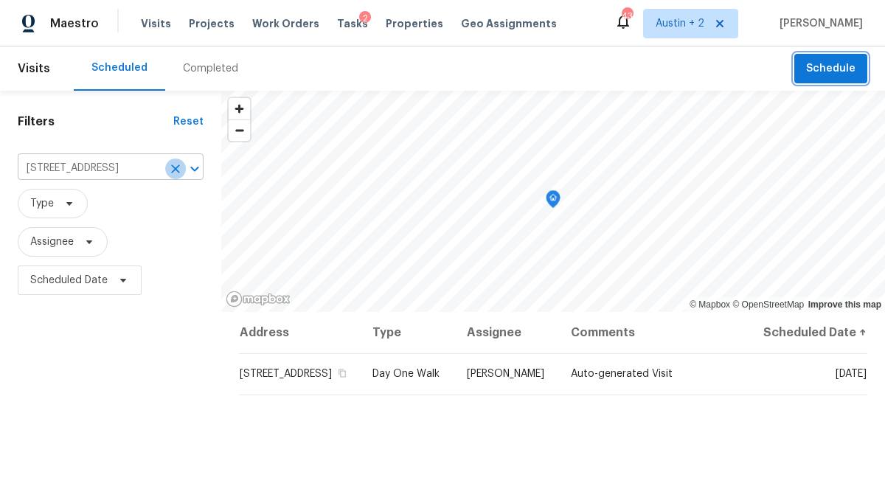
click at [178, 169] on icon "Clear" at bounding box center [175, 168] width 15 height 15
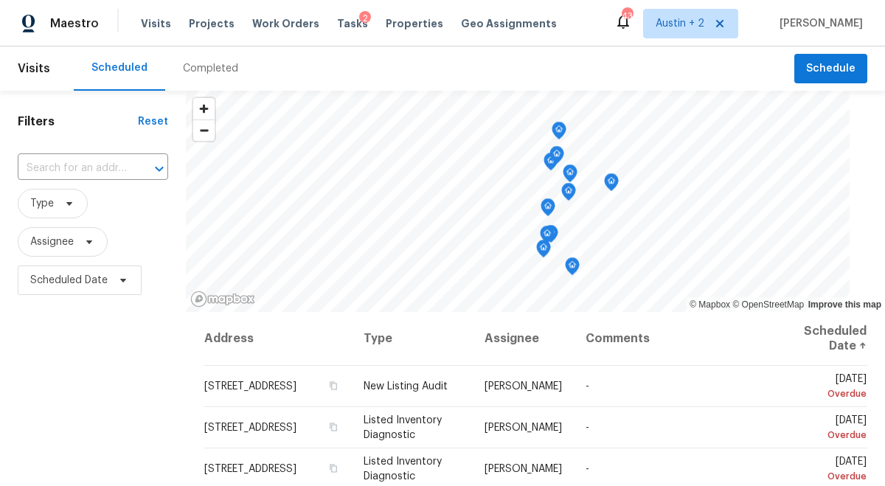
click at [130, 166] on div at bounding box center [149, 169] width 38 height 21
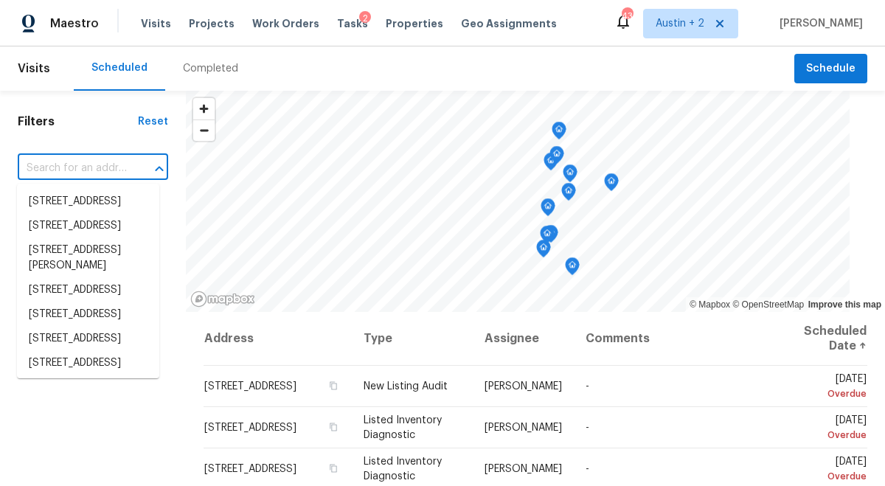
paste input "404 Stewart Dr Hutto TX 78634"
type input "404 Stewart Dr Hutto TX 78634"
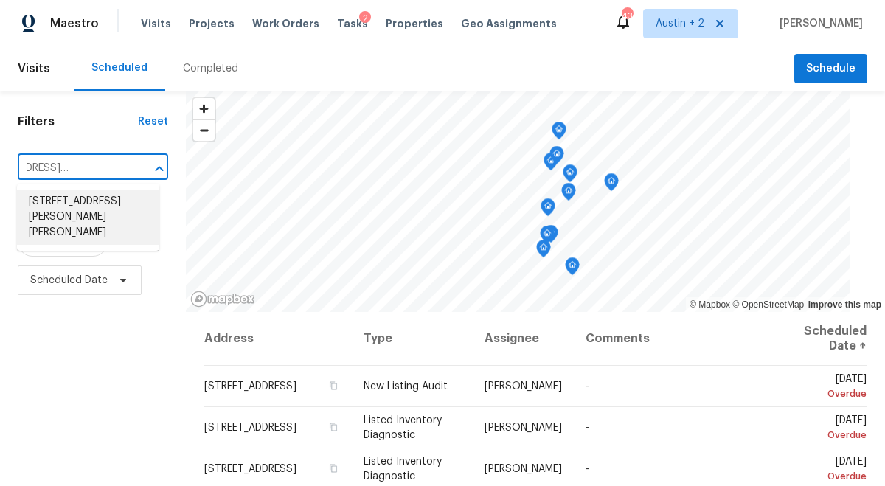
click at [86, 195] on li "404 Stewart Dr, Hutto, TX 78634" at bounding box center [88, 216] width 142 height 55
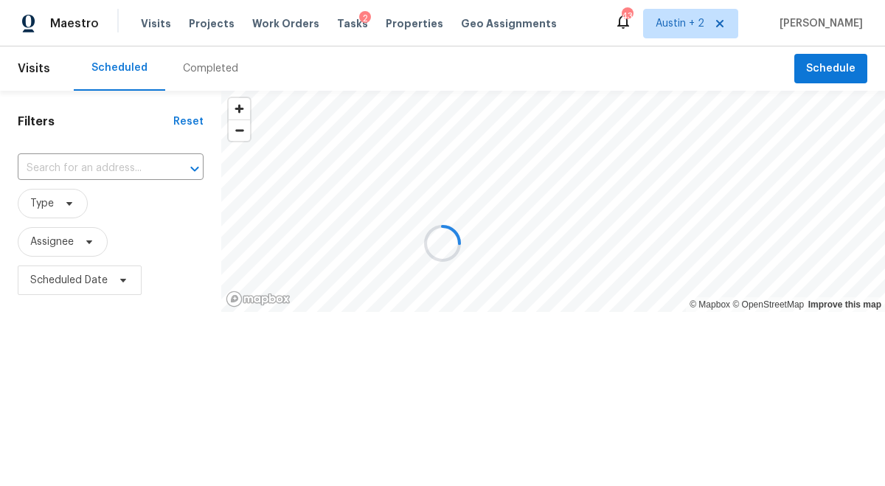
type input "404 Stewart Dr, Hutto, TX 78634"
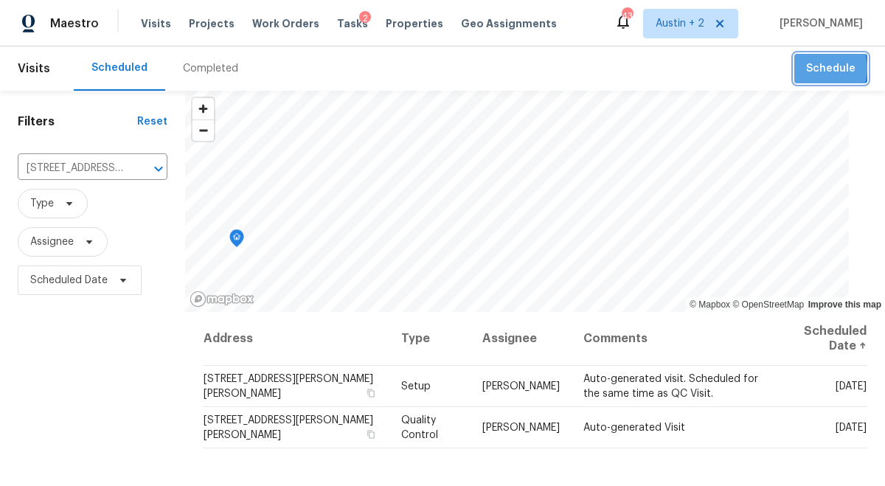
click at [818, 69] on span "Schedule" at bounding box center [830, 69] width 49 height 18
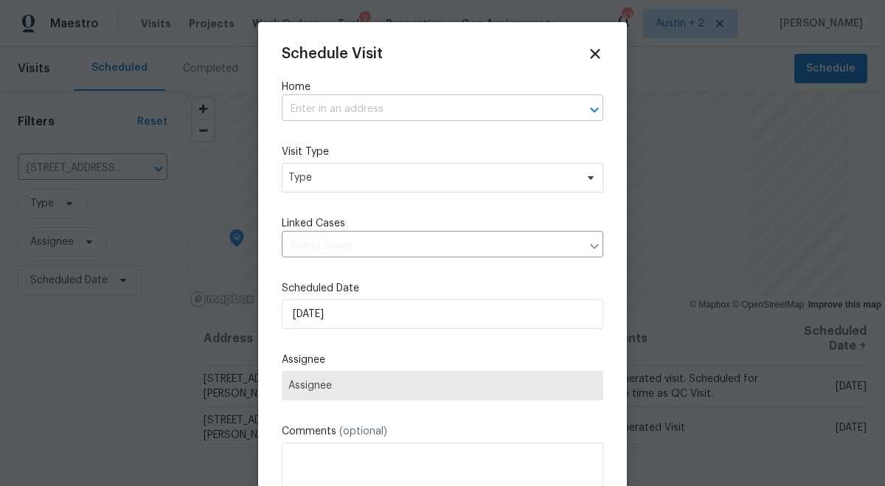
click at [384, 109] on input "text" at bounding box center [422, 109] width 280 height 23
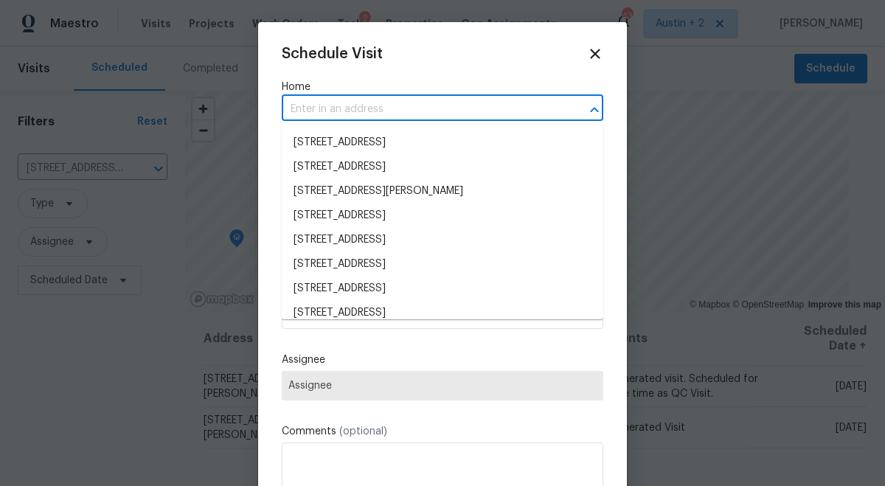
paste input "404 Stewart Dr Hutto TX 78634"
type input "404 Stewart Dr Hutto TX 78634"
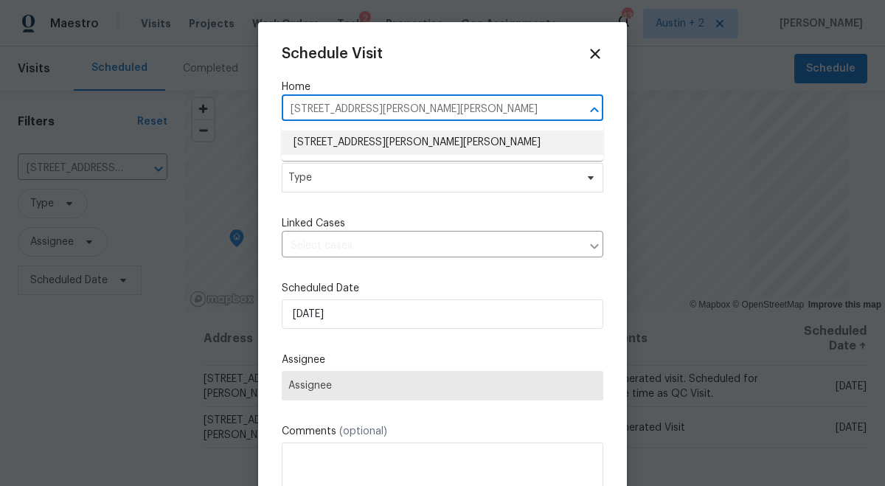
click at [372, 148] on li "404 Stewart Dr, Hutto, TX 78634" at bounding box center [442, 143] width 321 height 24
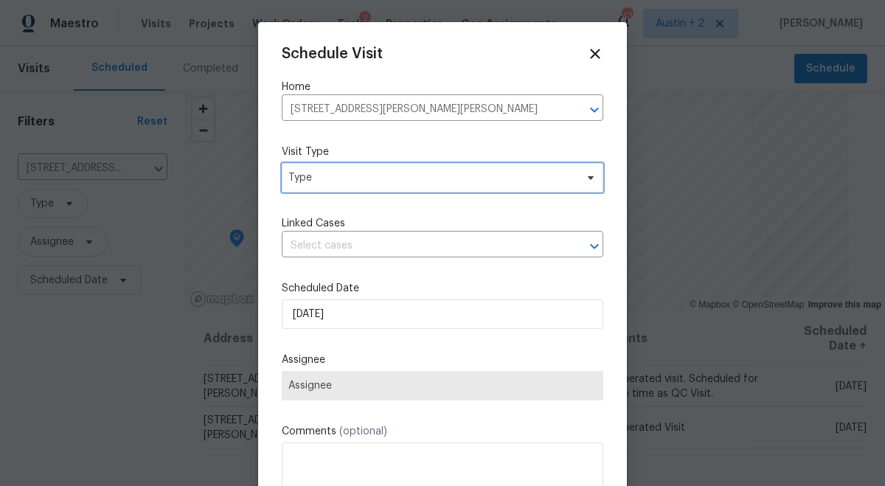
click at [361, 179] on span "Type" at bounding box center [431, 177] width 287 height 15
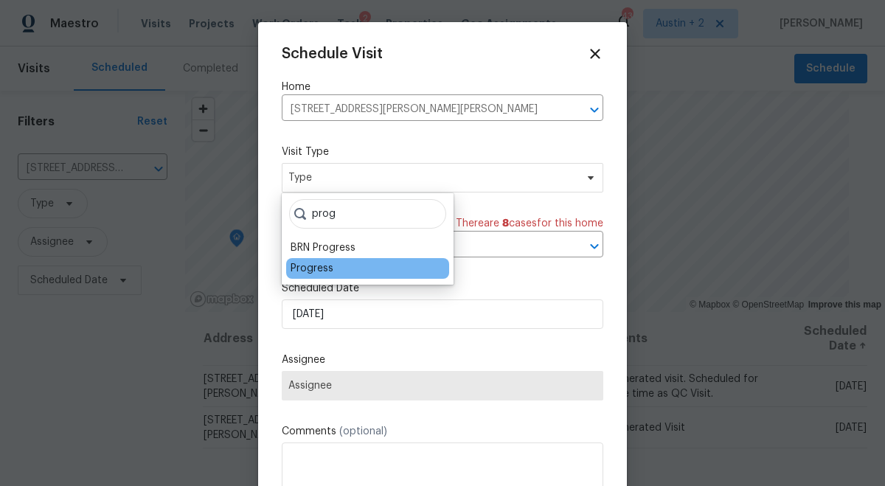
type input "prog"
click at [311, 268] on div "Progress" at bounding box center [311, 268] width 43 height 15
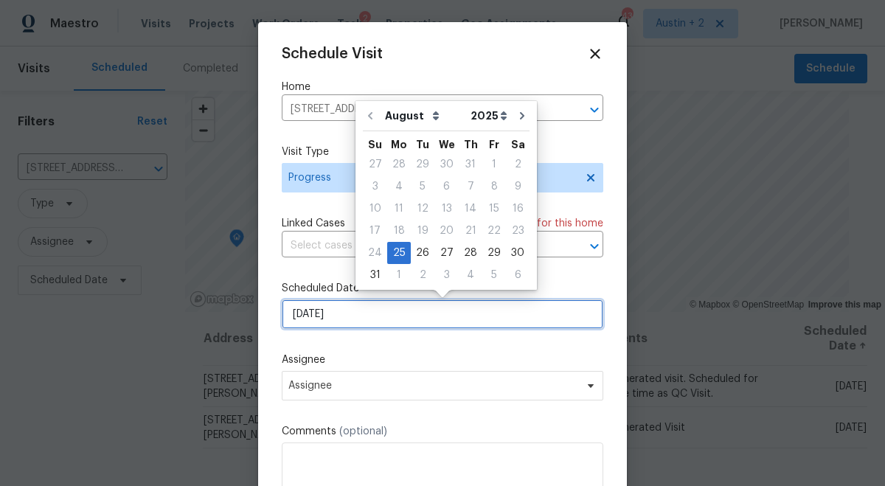
click at [320, 319] on input "8/25/2025" at bounding box center [442, 313] width 321 height 29
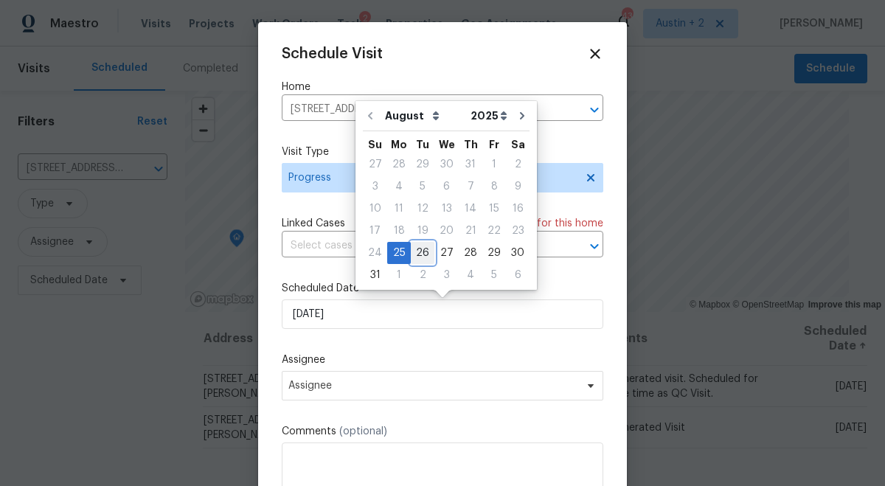
click at [417, 254] on div "26" at bounding box center [423, 253] width 24 height 21
type input "8/26/2025"
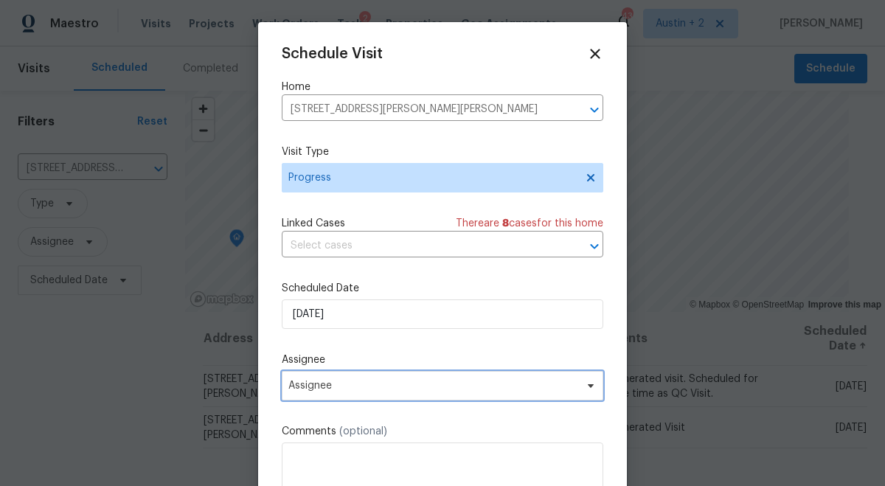
click at [380, 391] on span "Assignee" at bounding box center [432, 386] width 289 height 12
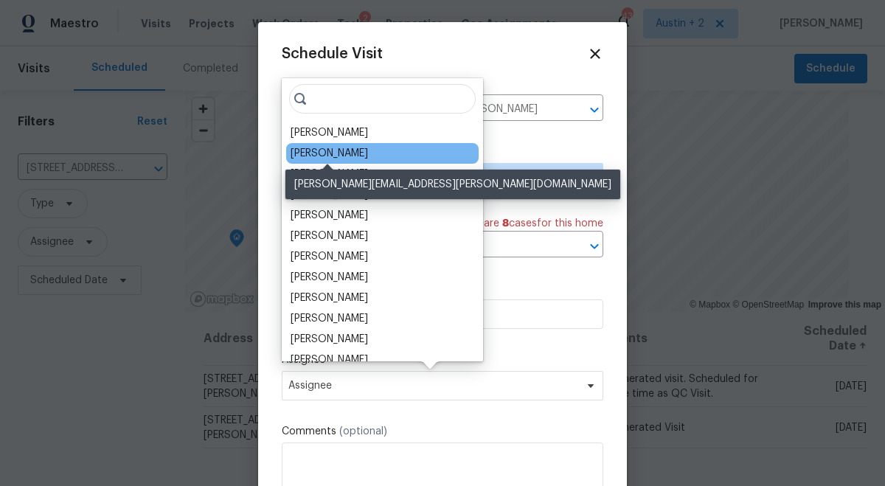
click at [351, 153] on div "[PERSON_NAME]" at bounding box center [328, 153] width 77 height 15
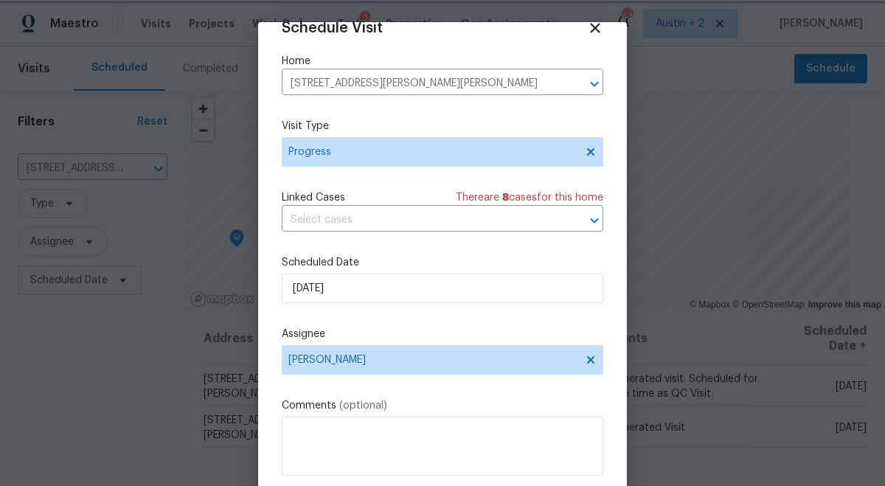
scroll to position [74, 0]
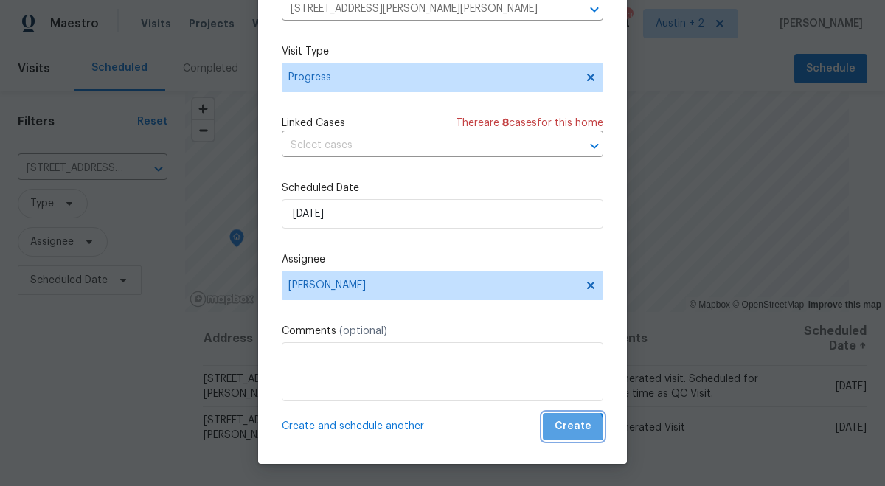
click at [572, 428] on span "Create" at bounding box center [572, 426] width 37 height 18
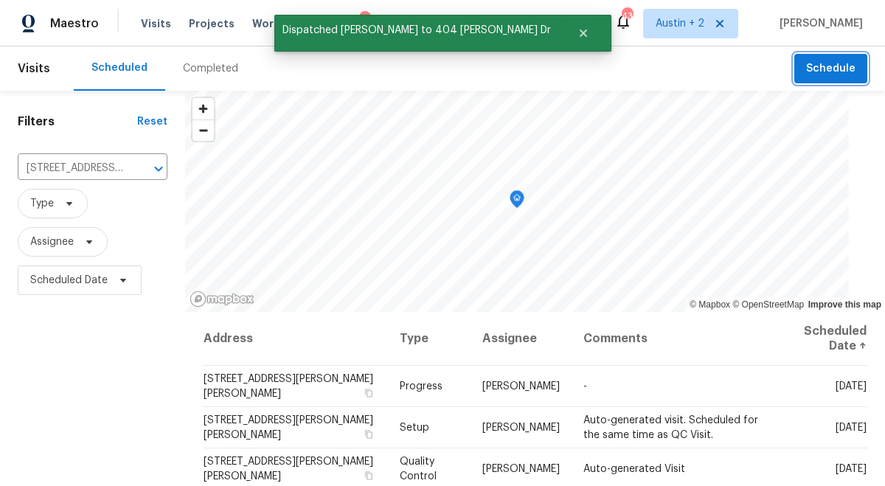
scroll to position [0, 0]
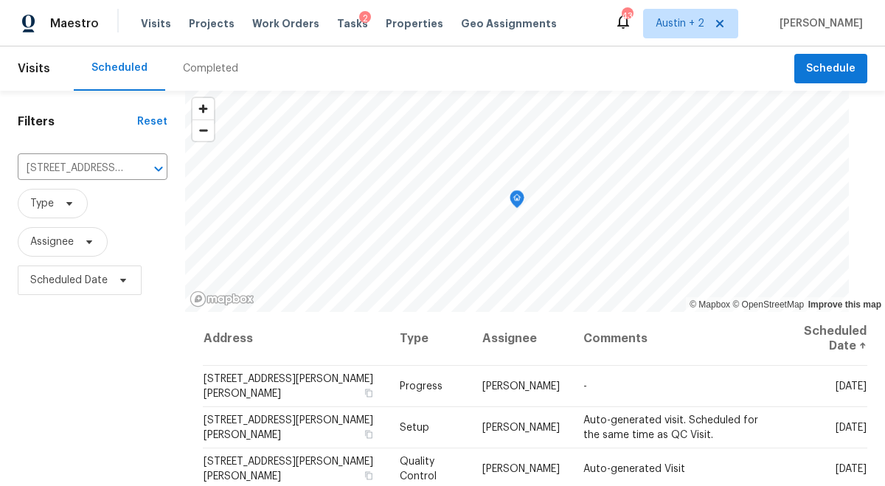
click at [840, 85] on header "Visits Scheduled Completed Schedule" at bounding box center [442, 68] width 885 height 44
click at [836, 74] on span "Schedule" at bounding box center [830, 69] width 49 height 18
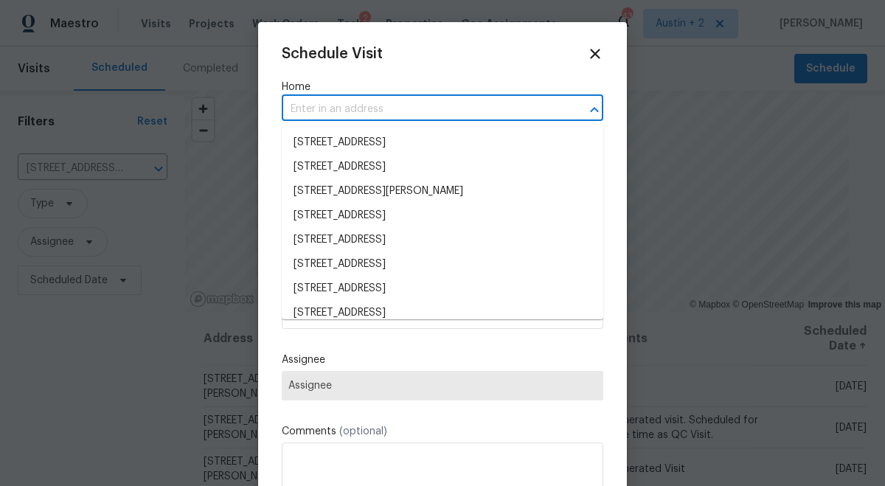
click at [406, 107] on input "text" at bounding box center [422, 109] width 280 height 23
paste input "5705 Southern Belle Dr Killeen TX 76542"
type input "5705 Southern Belle Dr Killeen TX 76542"
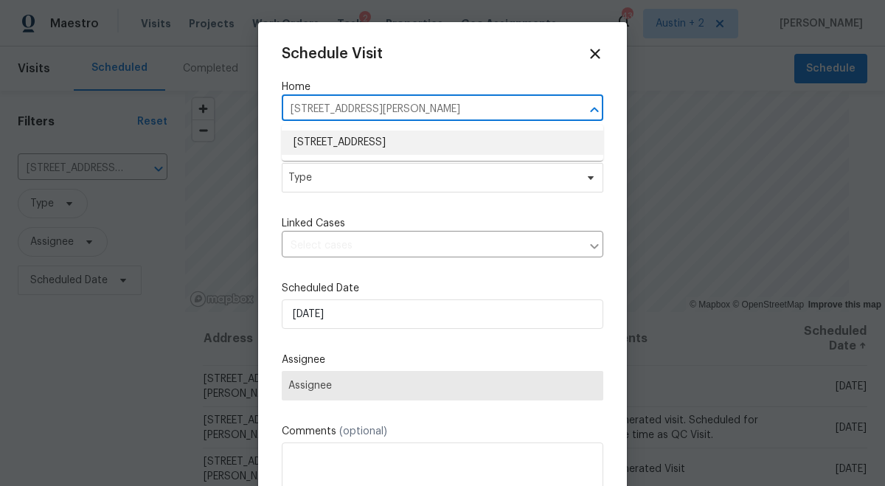
click at [343, 148] on li "5705 Southern Belle Dr, Killeen, TX 76542" at bounding box center [442, 143] width 321 height 24
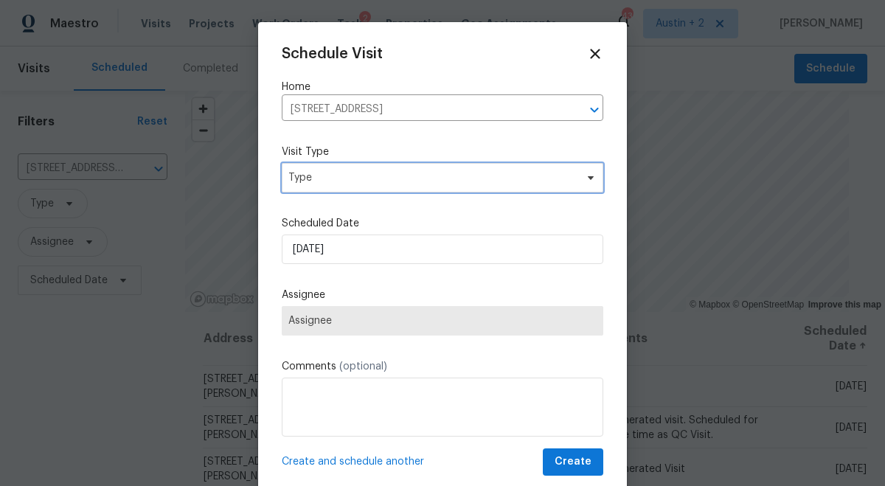
click at [342, 180] on span "Type" at bounding box center [431, 177] width 287 height 15
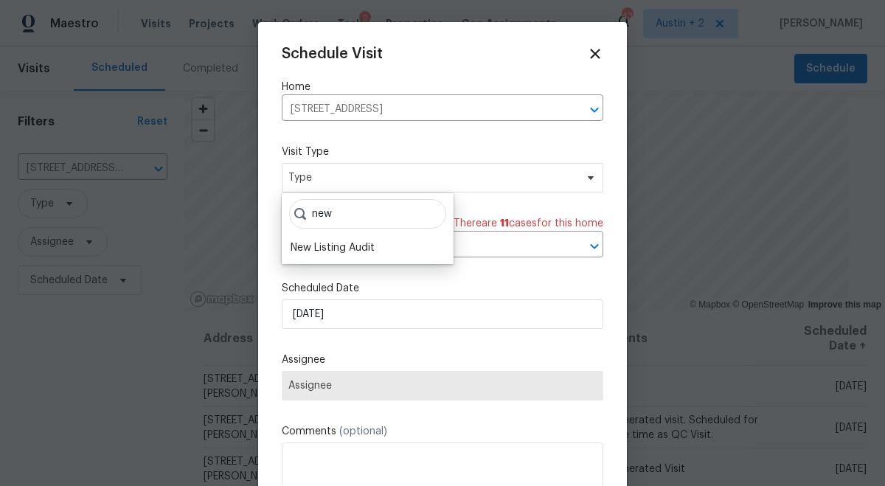
drag, startPoint x: 343, startPoint y: 216, endPoint x: 200, endPoint y: 214, distance: 143.1
click at [200, 214] on body "Maestro Visits Projects Work Orders Tasks 2 Properties Geo Assignments 43 Austi…" at bounding box center [442, 243] width 885 height 486
type input "n"
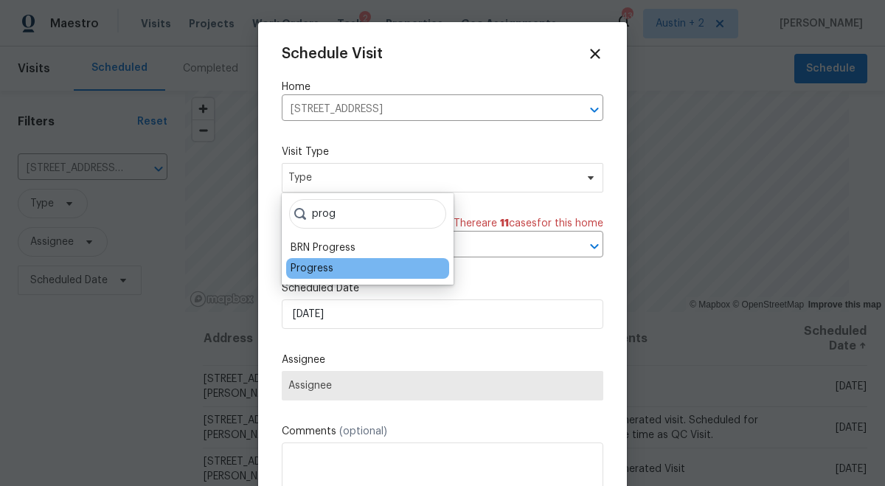
type input "prog"
click at [340, 274] on div "Progress" at bounding box center [367, 268] width 163 height 21
click at [327, 271] on div "Progress" at bounding box center [311, 268] width 43 height 15
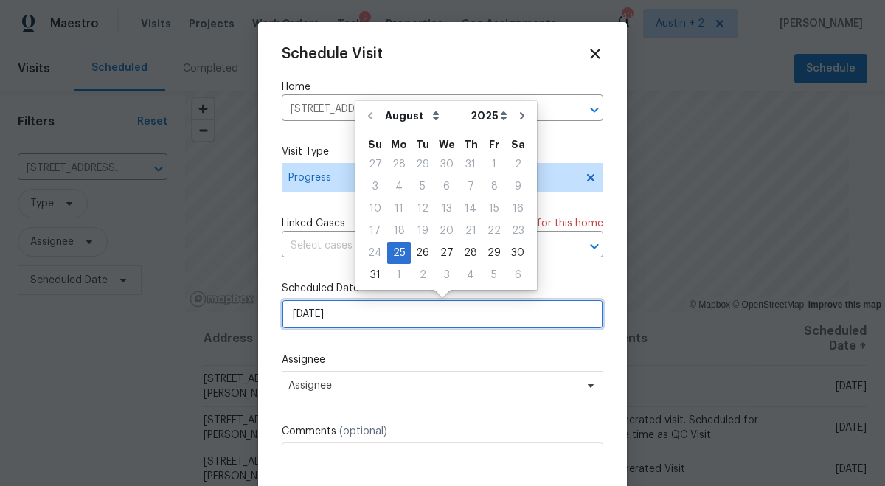
click at [338, 319] on input "8/25/2025" at bounding box center [442, 313] width 321 height 29
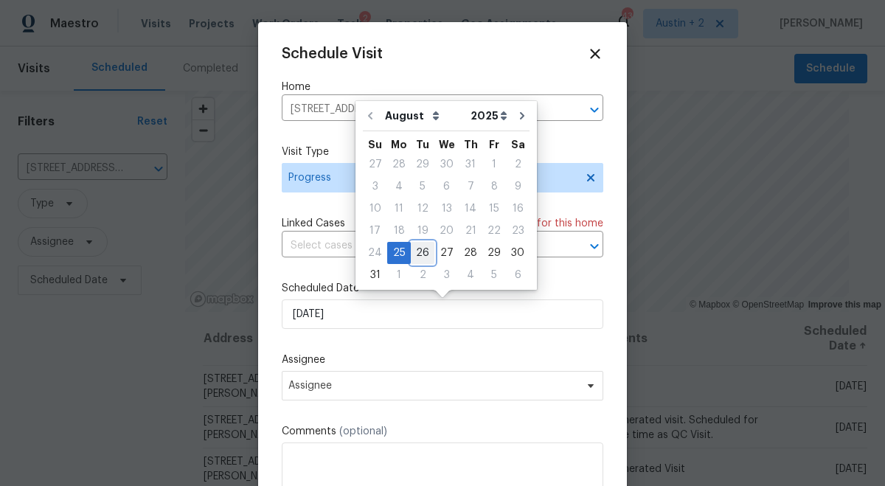
click at [422, 256] on div "26" at bounding box center [423, 253] width 24 height 21
type input "8/26/2025"
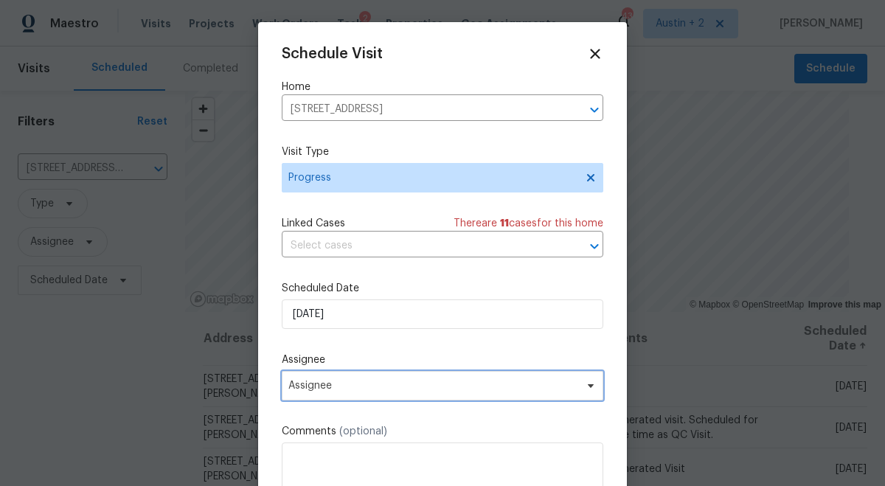
click at [369, 383] on span "Assignee" at bounding box center [432, 386] width 289 height 12
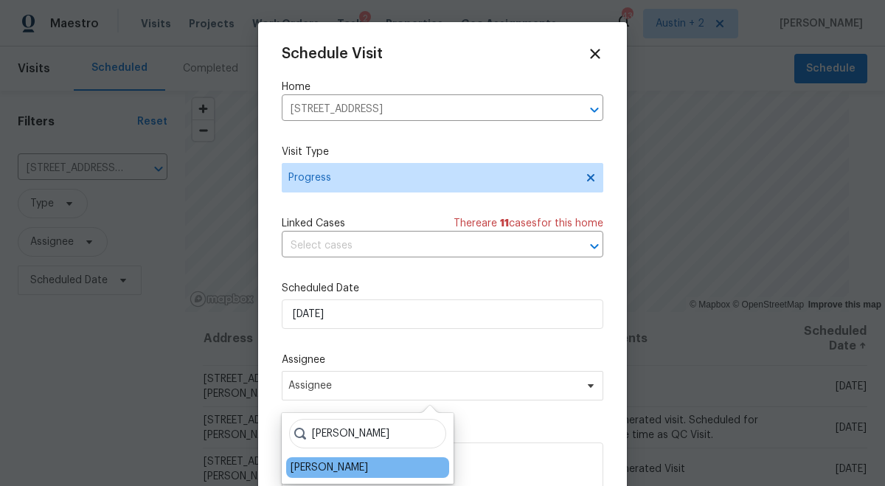
type input "sheil"
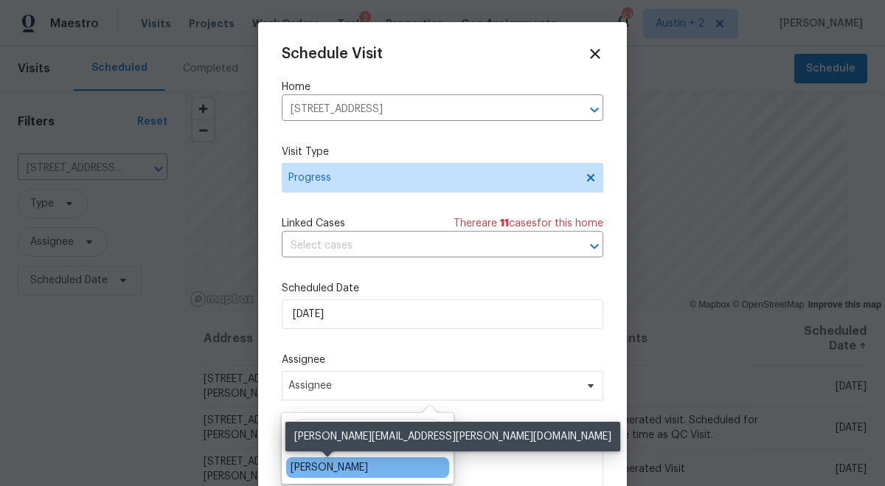
click at [326, 462] on div "[PERSON_NAME]" at bounding box center [328, 467] width 77 height 15
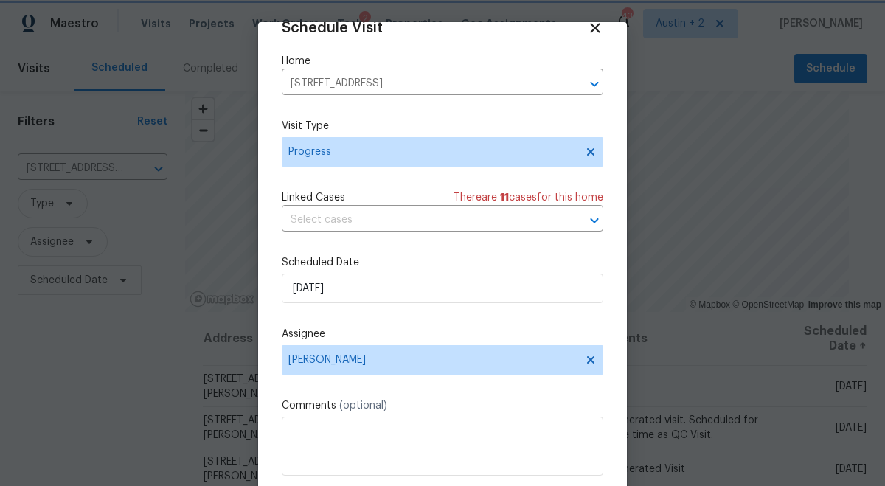
scroll to position [74, 0]
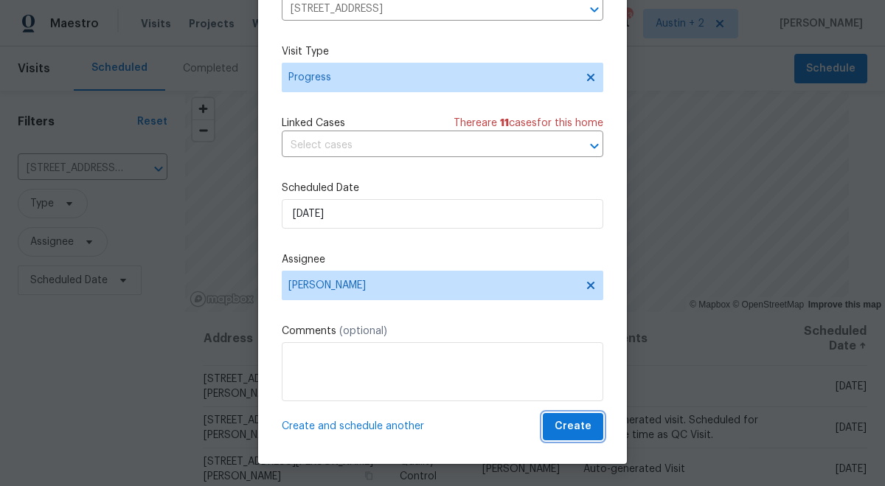
click at [576, 426] on span "Create" at bounding box center [572, 426] width 37 height 18
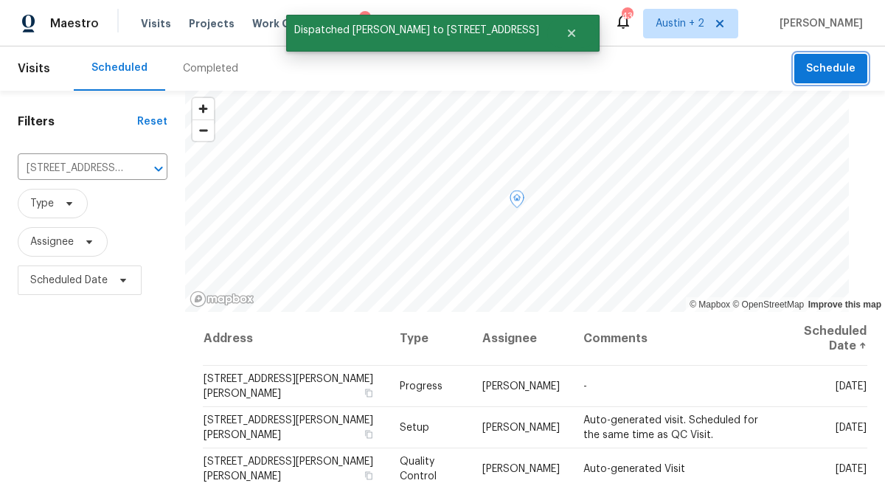
scroll to position [0, 0]
click at [261, 61] on div "Scheduled Completed" at bounding box center [434, 68] width 720 height 44
click at [574, 35] on icon "Close" at bounding box center [570, 32] width 7 height 7
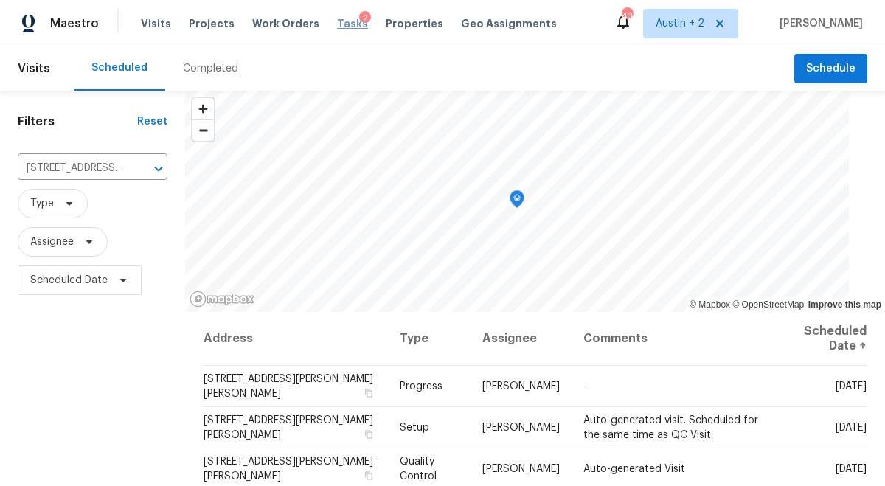
click at [338, 23] on span "Tasks" at bounding box center [352, 23] width 31 height 10
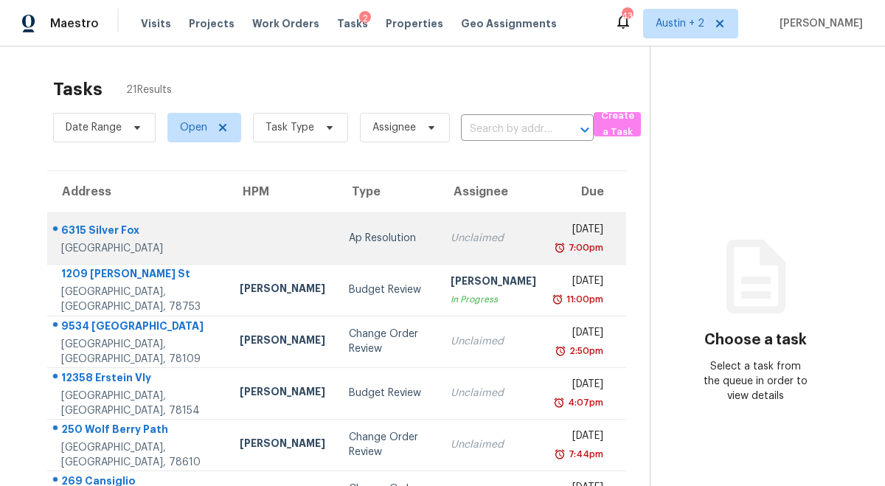
scroll to position [78, 0]
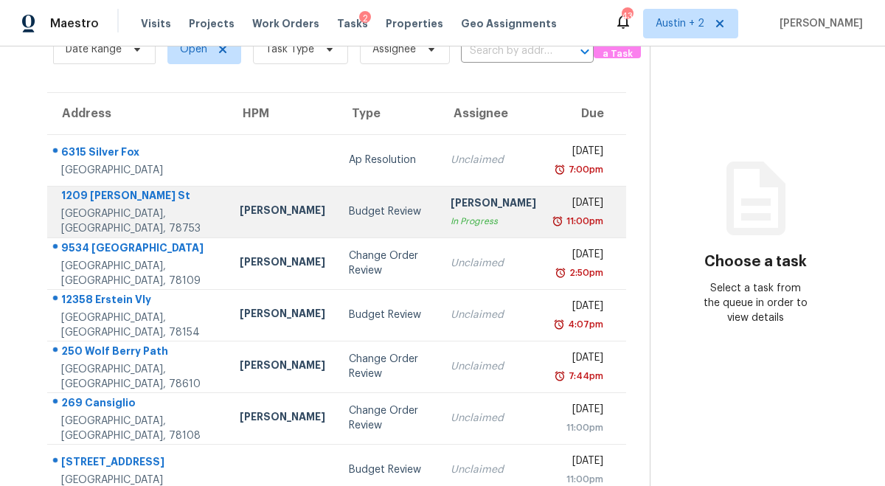
click at [349, 218] on div "Budget Review" at bounding box center [388, 211] width 78 height 15
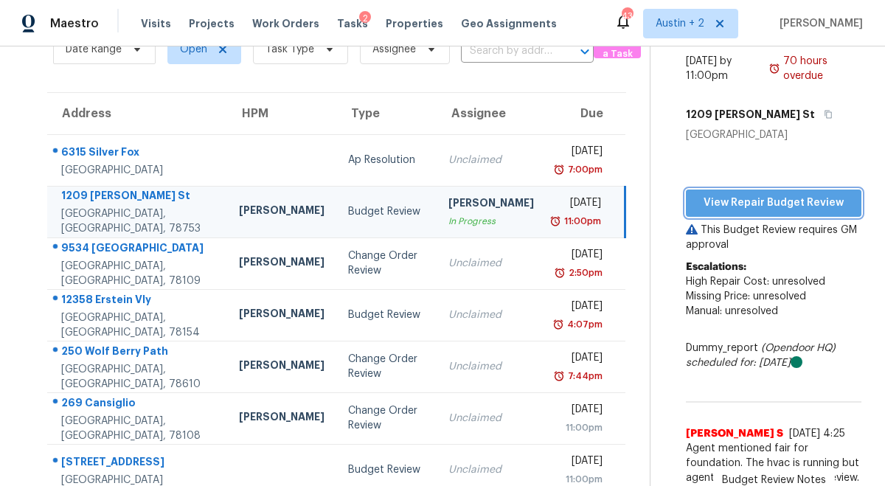
click at [741, 206] on span "View Repair Budget Review" at bounding box center [773, 203] width 152 height 18
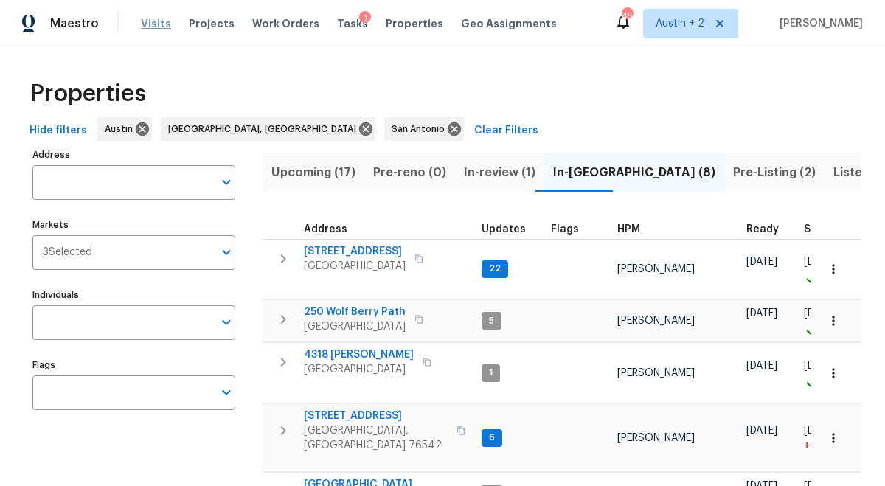
click at [149, 24] on span "Visits" at bounding box center [156, 23] width 30 height 15
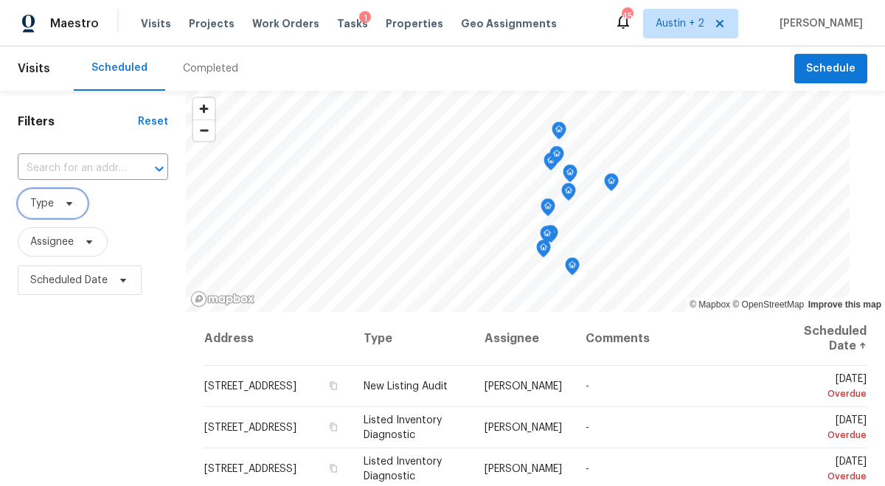
click at [70, 202] on icon at bounding box center [69, 204] width 12 height 12
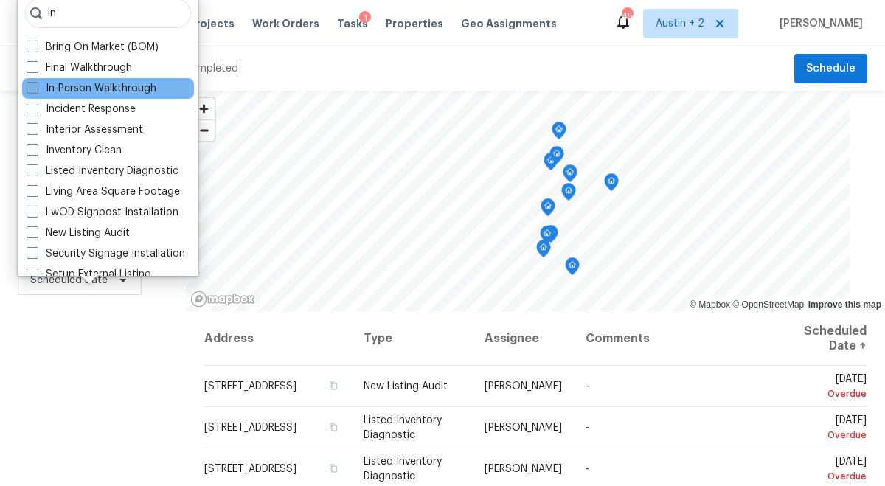
type input "in"
click at [112, 83] on label "In-Person Walkthrough" at bounding box center [92, 88] width 130 height 15
click at [36, 83] on input "In-Person Walkthrough" at bounding box center [32, 86] width 10 height 10
checkbox input "true"
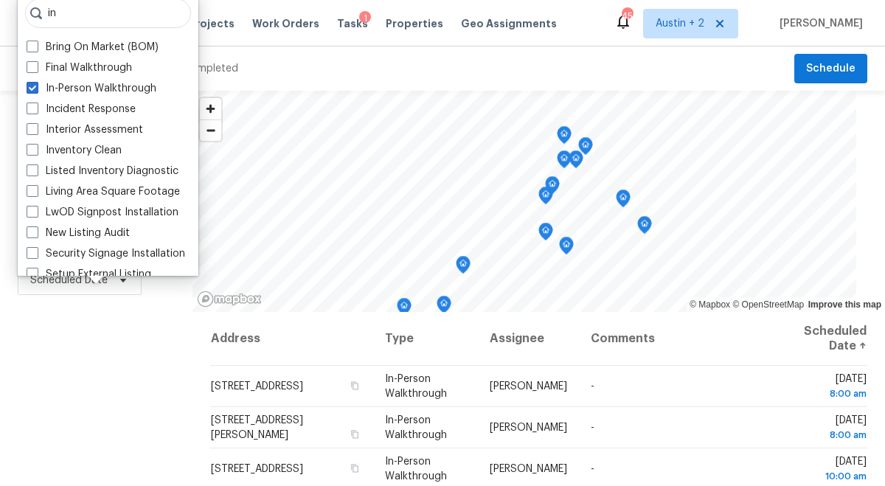
click at [63, 343] on div "Filters Reset ​ In-Person Walkthrough Assignee Scheduled Date" at bounding box center [96, 396] width 192 height 610
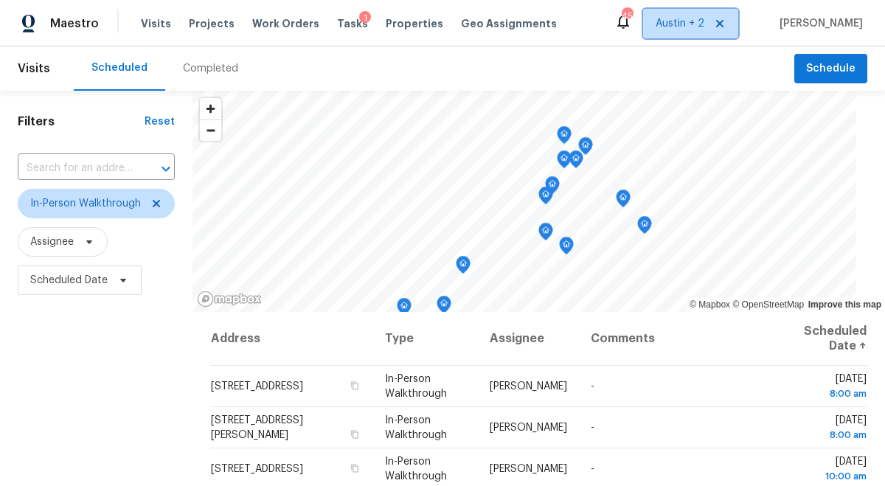
click at [678, 24] on span "Austin + 2" at bounding box center [679, 23] width 49 height 15
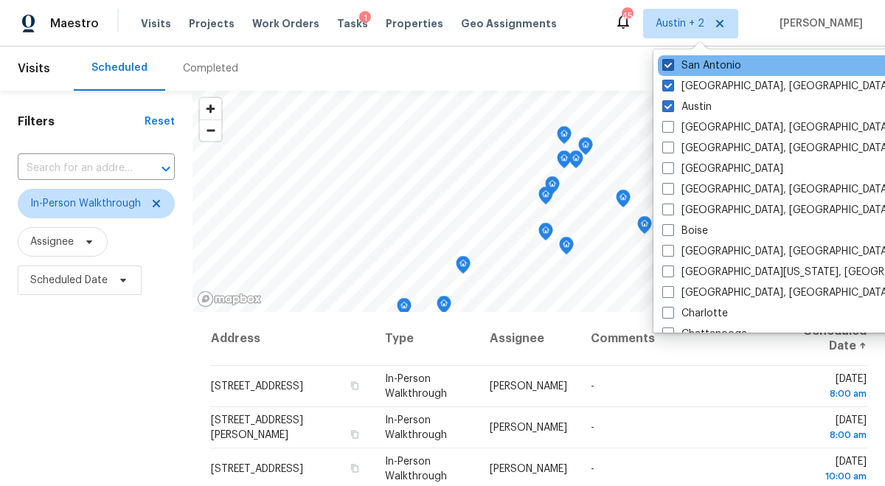
click at [689, 66] on label "San Antonio" at bounding box center [701, 65] width 79 height 15
click at [672, 66] on input "San Antonio" at bounding box center [667, 63] width 10 height 10
checkbox input "false"
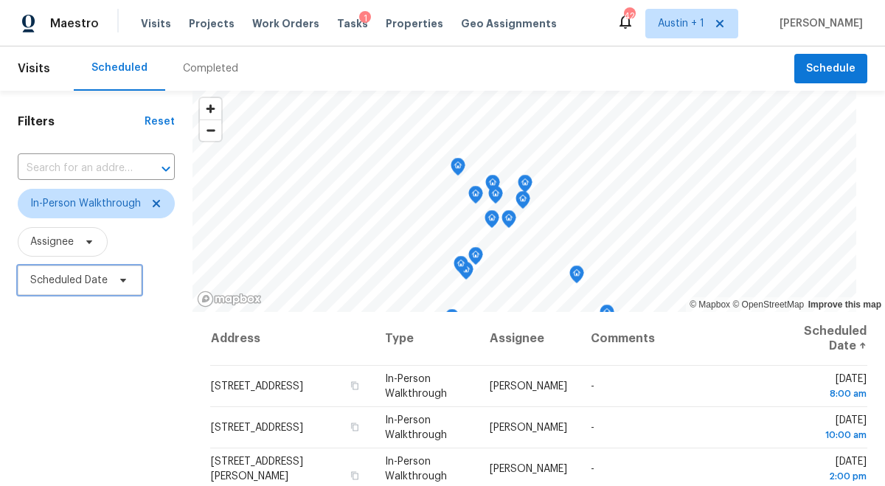
click at [119, 269] on span "Scheduled Date" at bounding box center [80, 279] width 124 height 29
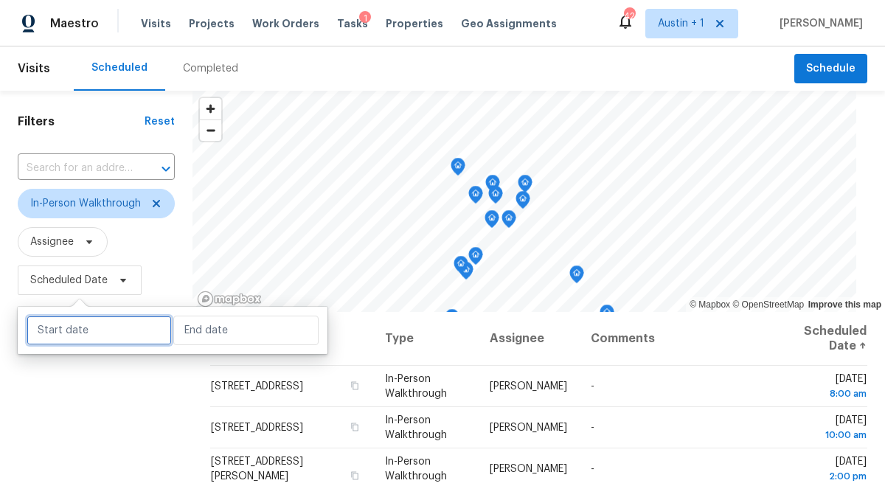
click at [88, 326] on input "text" at bounding box center [99, 330] width 145 height 29
select select "7"
select select "2025"
select select "8"
select select "2025"
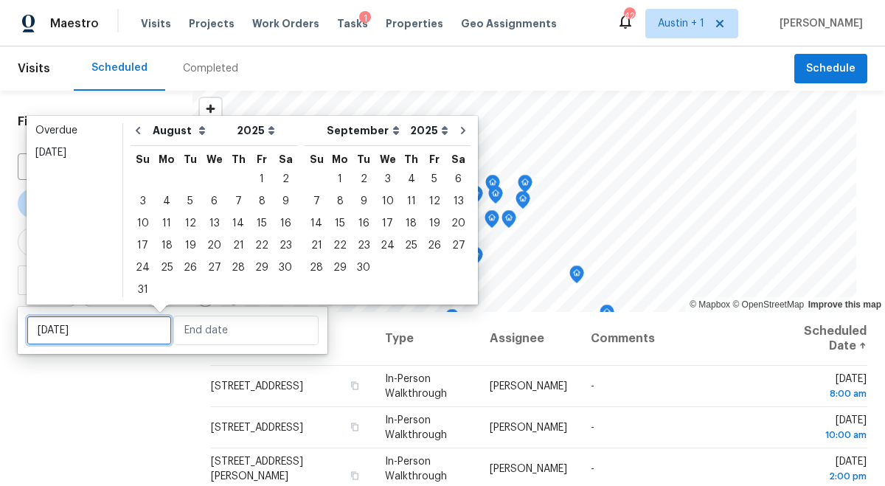
type input "Wed, Aug 06"
click at [188, 266] on div "26" at bounding box center [190, 267] width 24 height 21
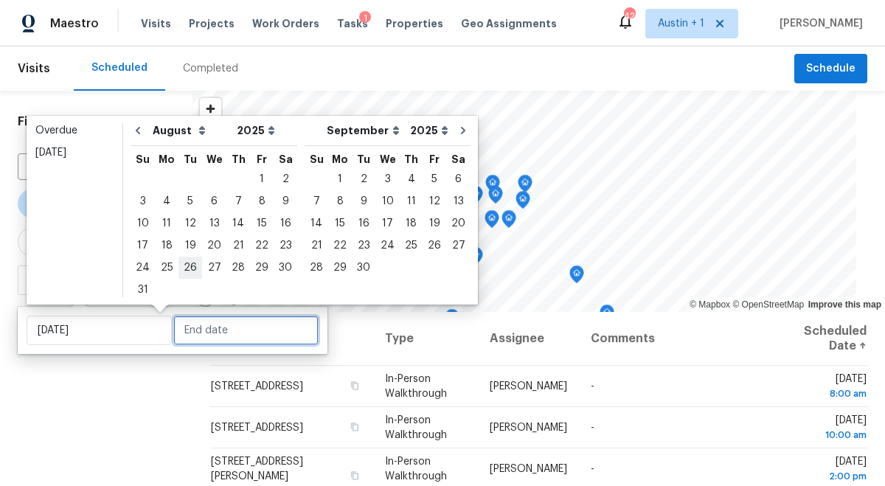
type input "Tue, Aug 26"
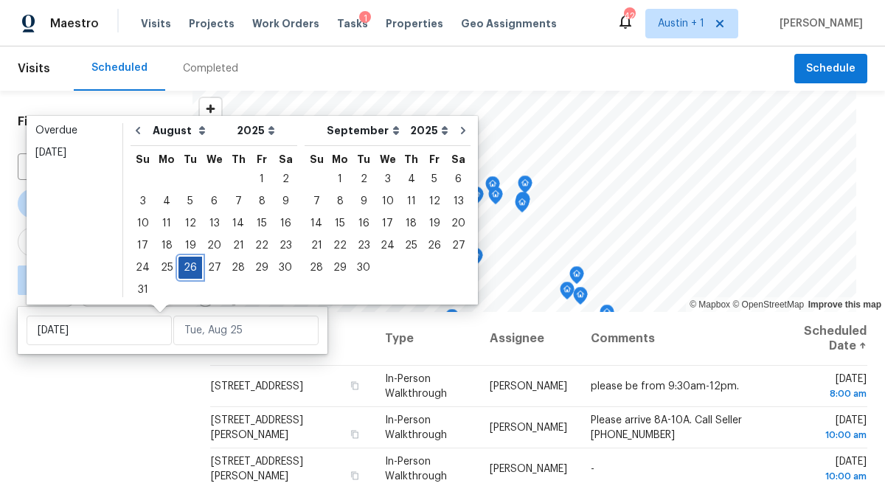
click at [187, 265] on div "26" at bounding box center [190, 267] width 24 height 21
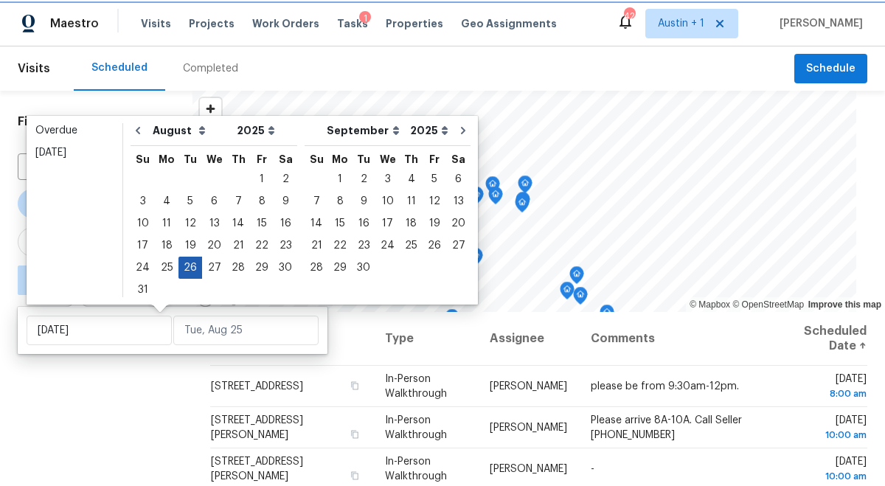
type input "Tue, Aug 26"
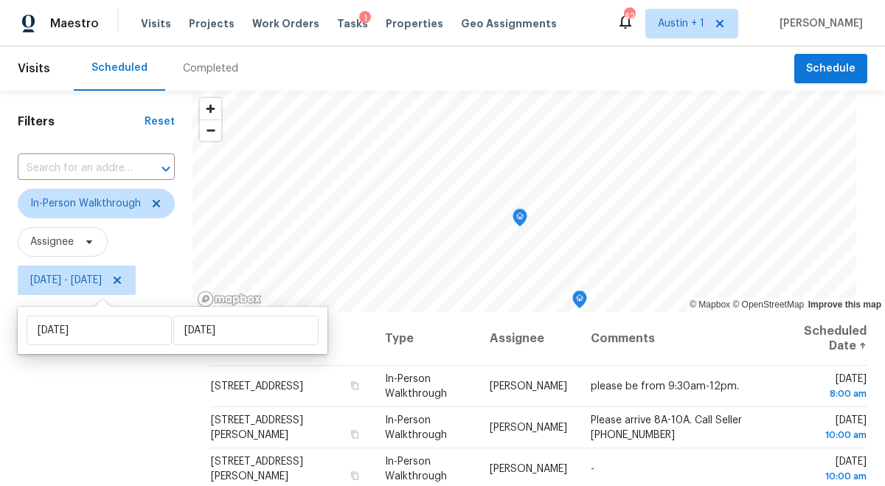
click at [97, 391] on div "Filters Reset ​ In-Person Walkthrough Assignee Tue, Aug 26 - Tue, Aug 26" at bounding box center [96, 396] width 192 height 610
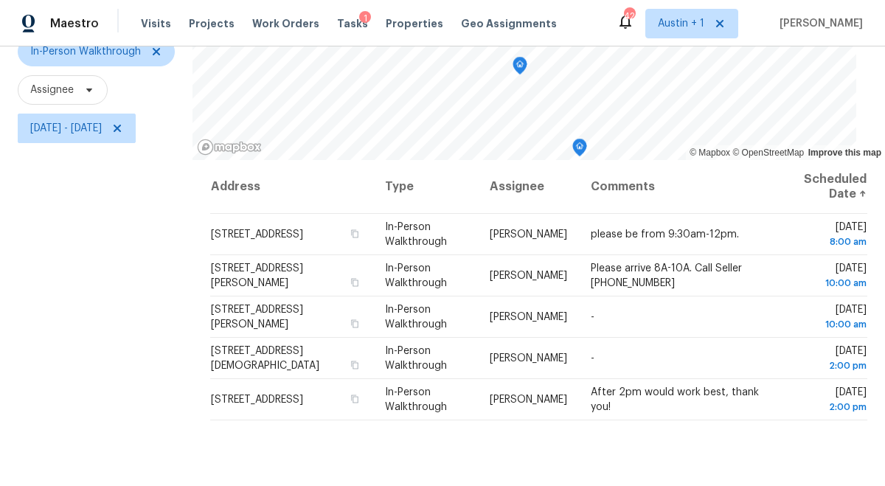
scroll to position [153, 0]
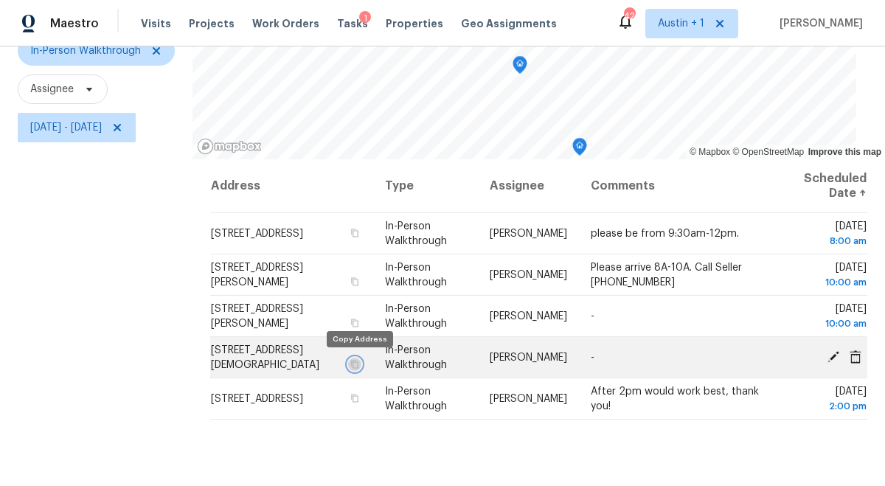
click at [355, 366] on icon "button" at bounding box center [354, 364] width 9 height 9
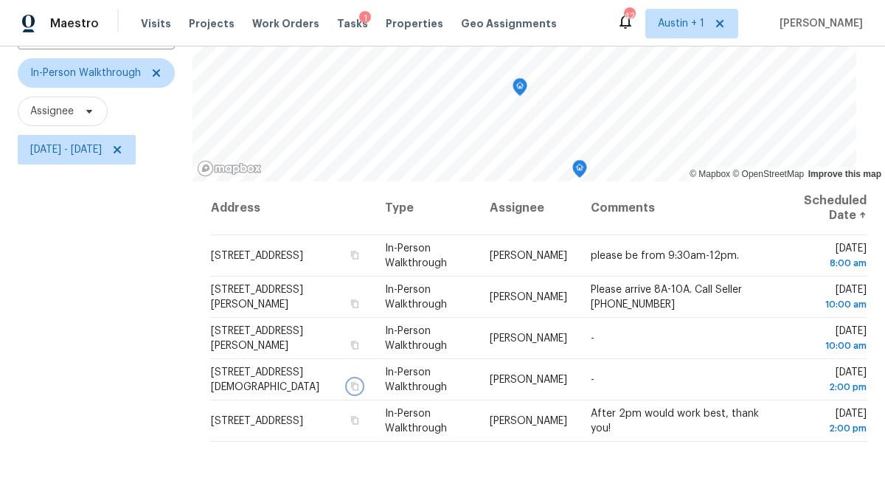
scroll to position [128, 0]
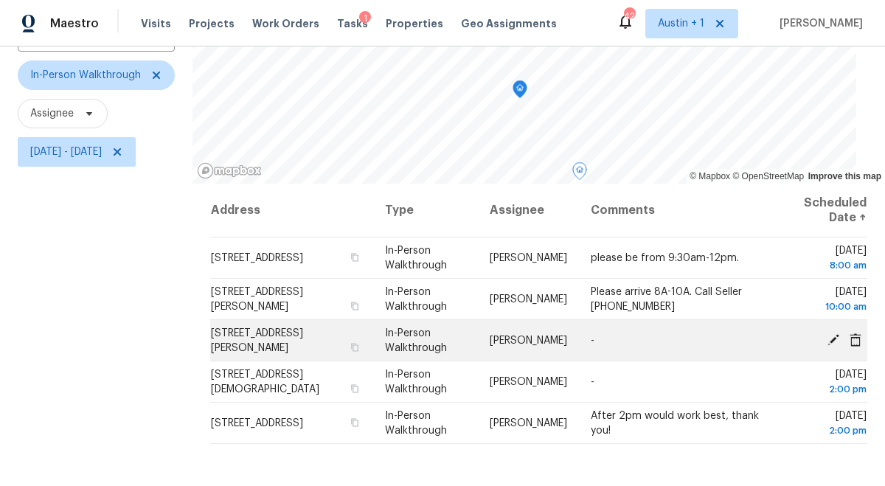
click at [834, 339] on icon at bounding box center [833, 339] width 12 height 12
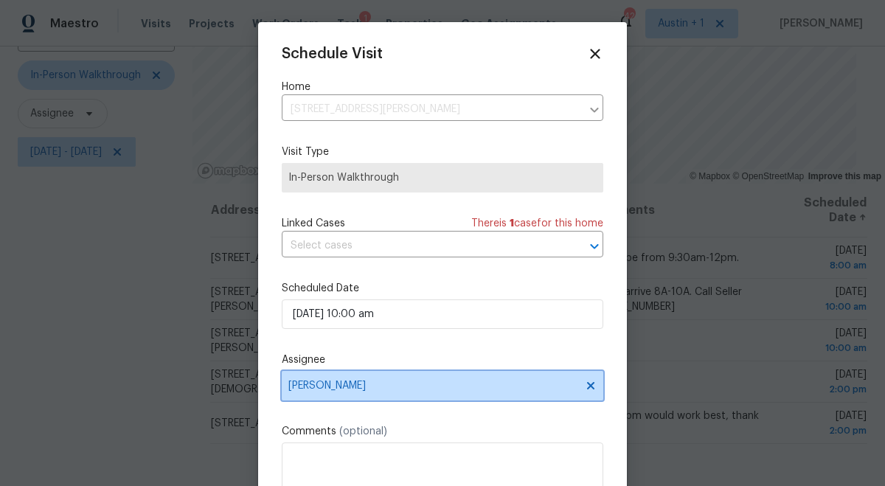
click at [358, 392] on span "[PERSON_NAME]" at bounding box center [432, 386] width 289 height 12
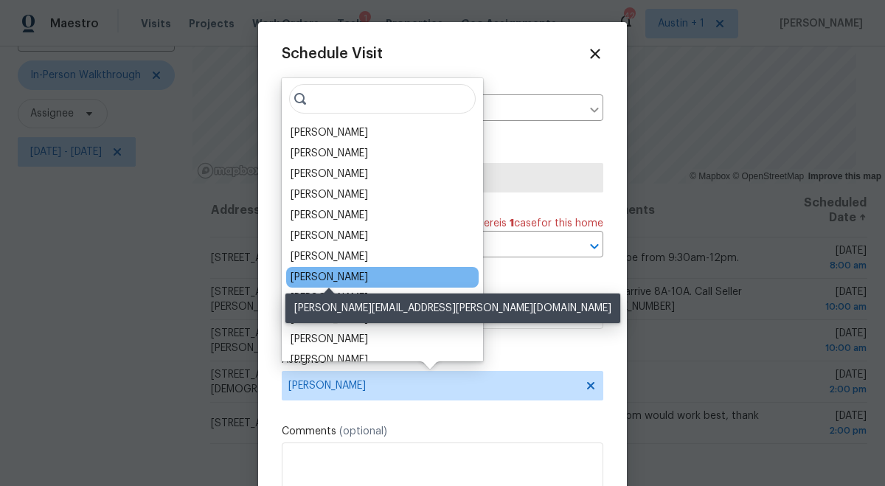
click at [326, 278] on div "[PERSON_NAME]" at bounding box center [328, 277] width 77 height 15
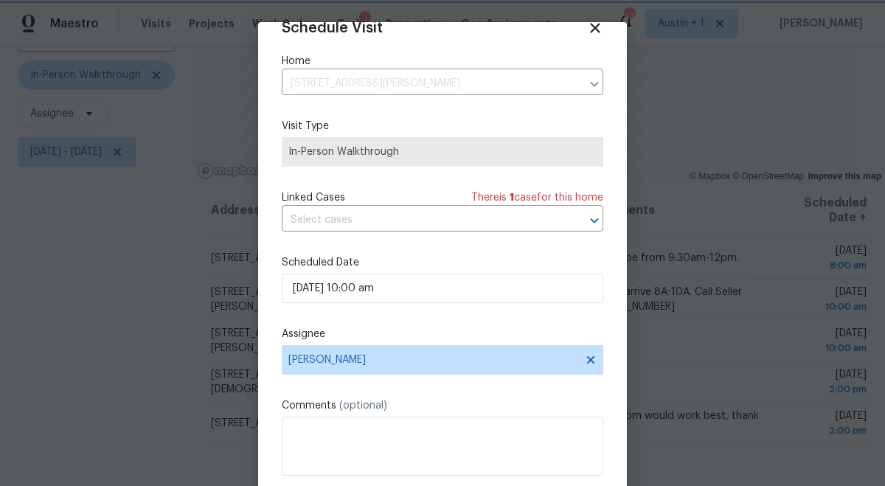
scroll to position [74, 0]
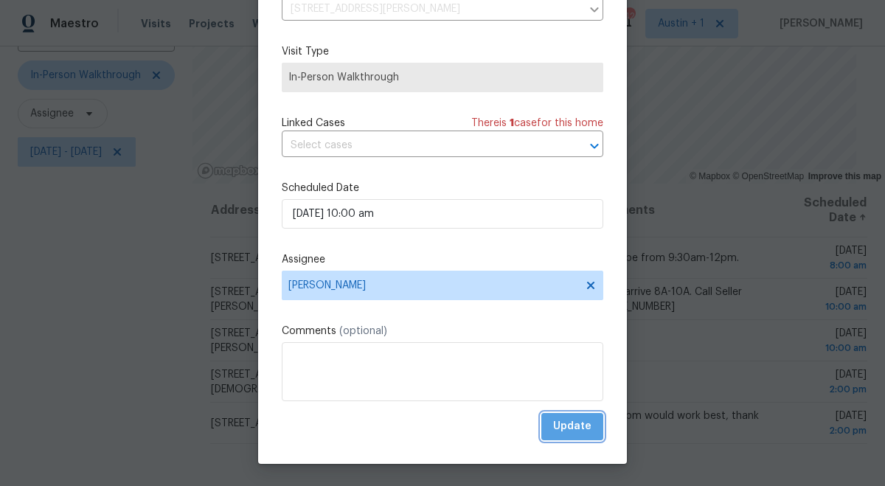
click at [578, 425] on span "Update" at bounding box center [572, 426] width 38 height 18
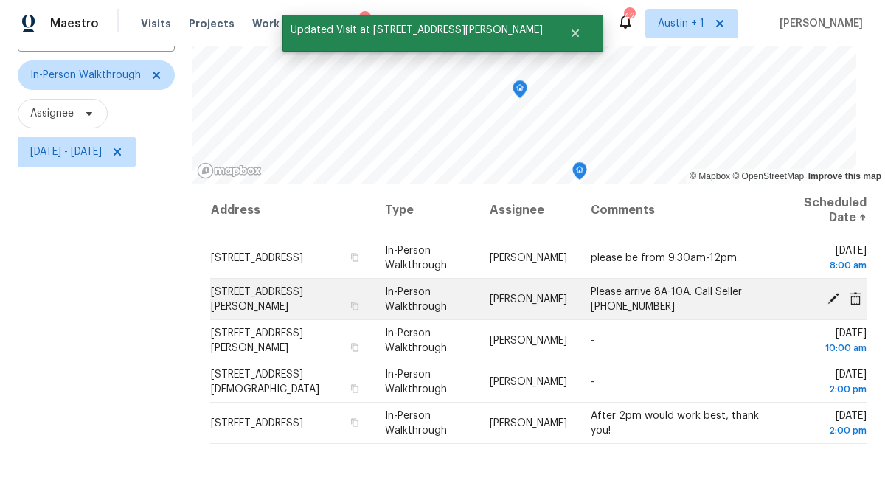
click at [835, 297] on icon at bounding box center [833, 298] width 12 height 12
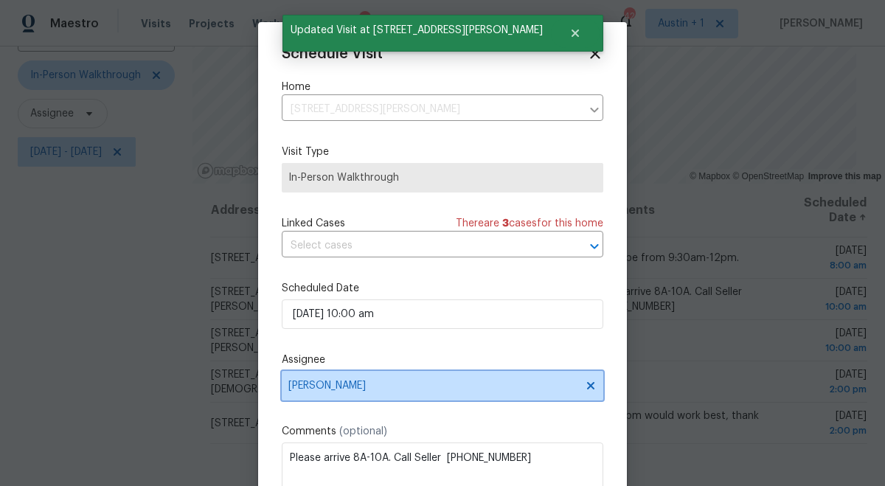
click at [363, 386] on span "[PERSON_NAME]" at bounding box center [432, 386] width 289 height 12
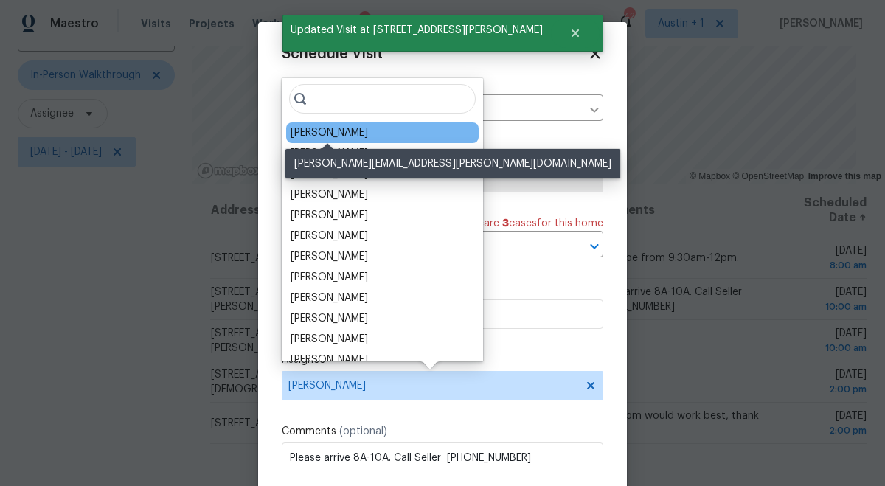
click at [338, 131] on div "[PERSON_NAME]" at bounding box center [328, 132] width 77 height 15
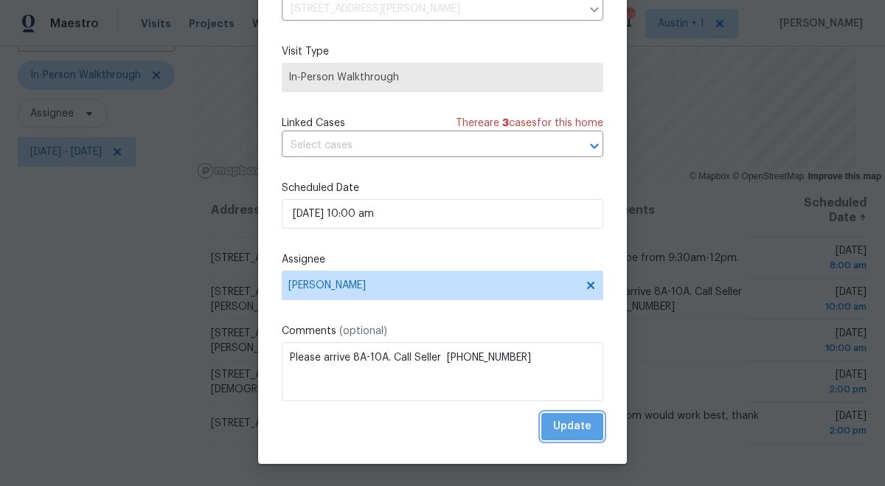
click at [574, 428] on span "Update" at bounding box center [572, 426] width 38 height 18
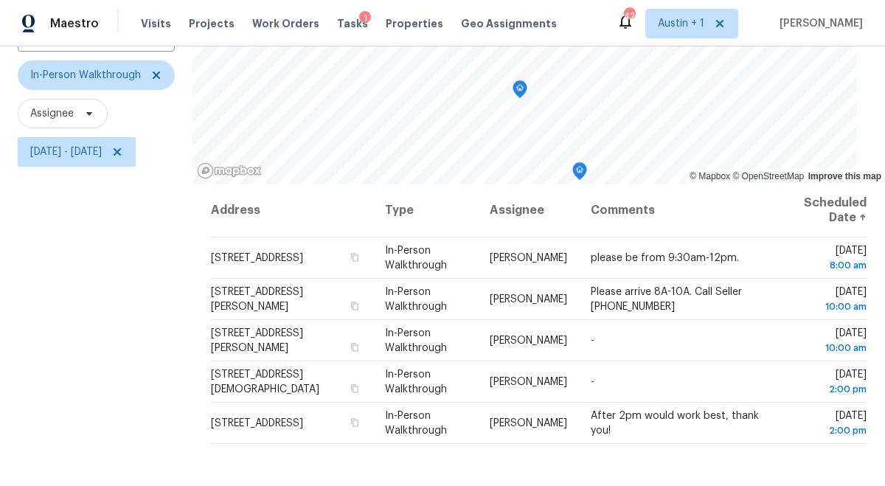
scroll to position [0, 0]
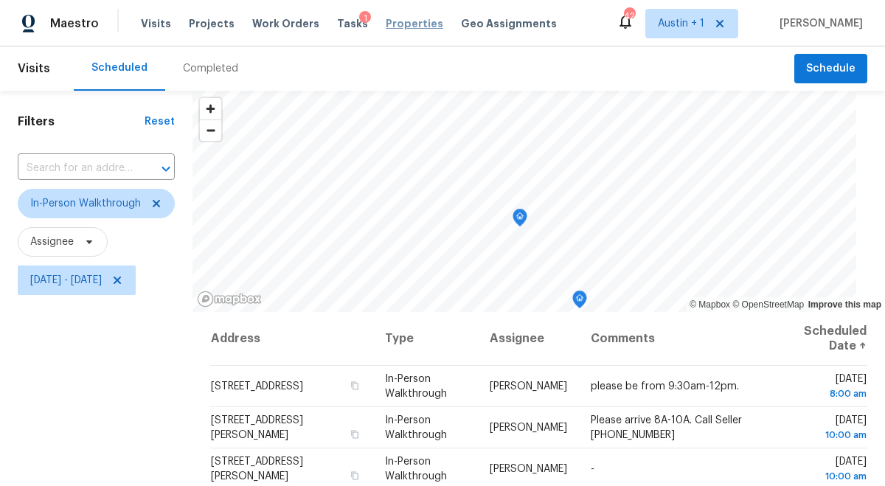
click at [387, 24] on span "Properties" at bounding box center [415, 23] width 58 height 15
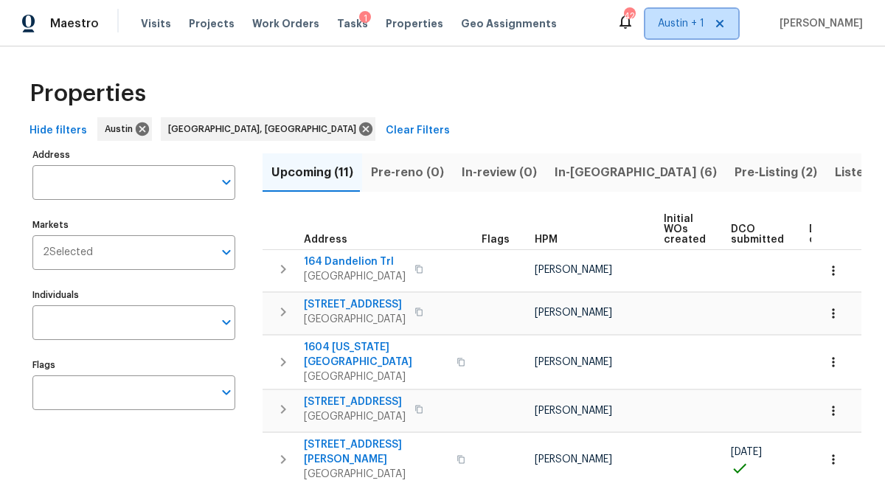
click at [661, 21] on span "Austin + 1" at bounding box center [691, 23] width 93 height 29
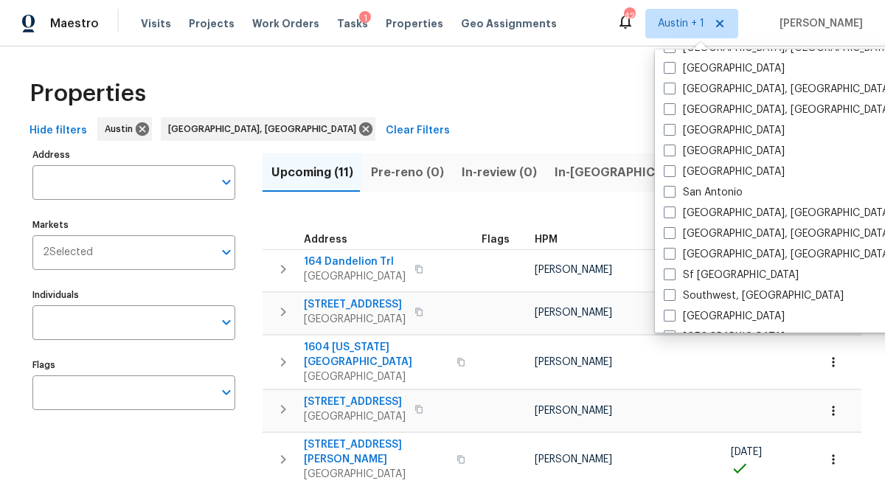
scroll to position [988, 0]
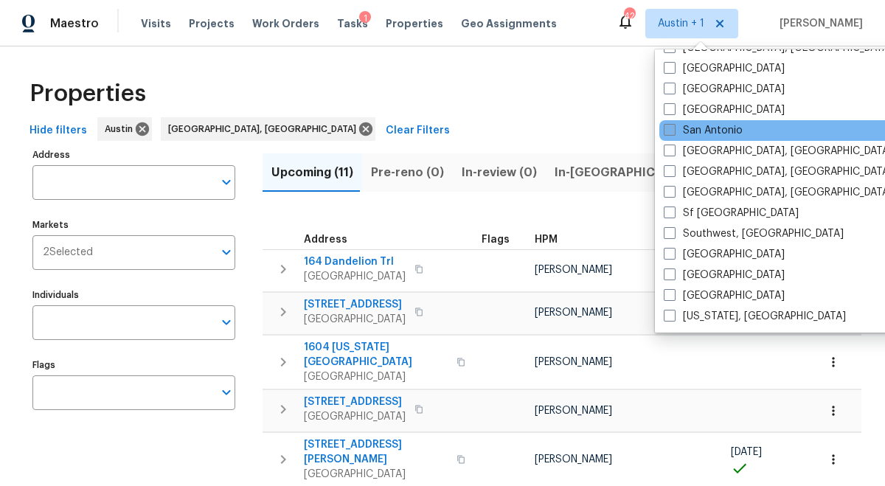
click at [701, 128] on label "San Antonio" at bounding box center [703, 130] width 79 height 15
click at [673, 128] on input "San Antonio" at bounding box center [669, 128] width 10 height 10
checkbox input "true"
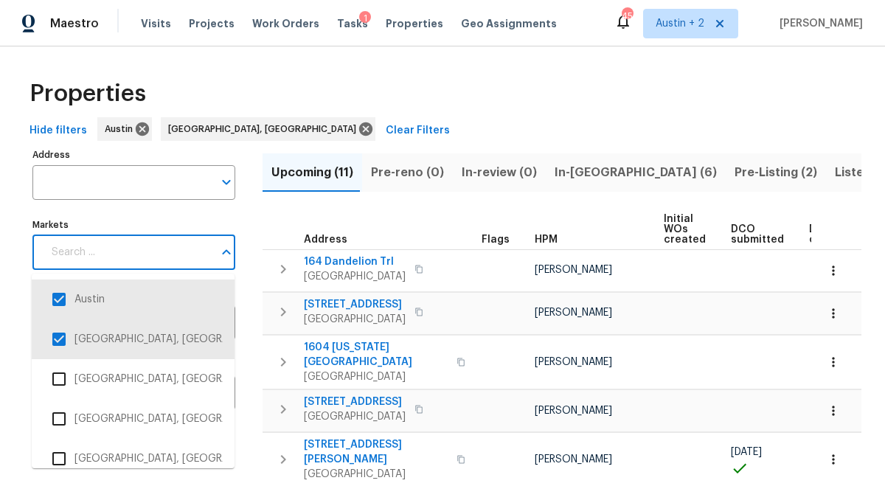
click at [174, 251] on input "Markets" at bounding box center [128, 252] width 170 height 35
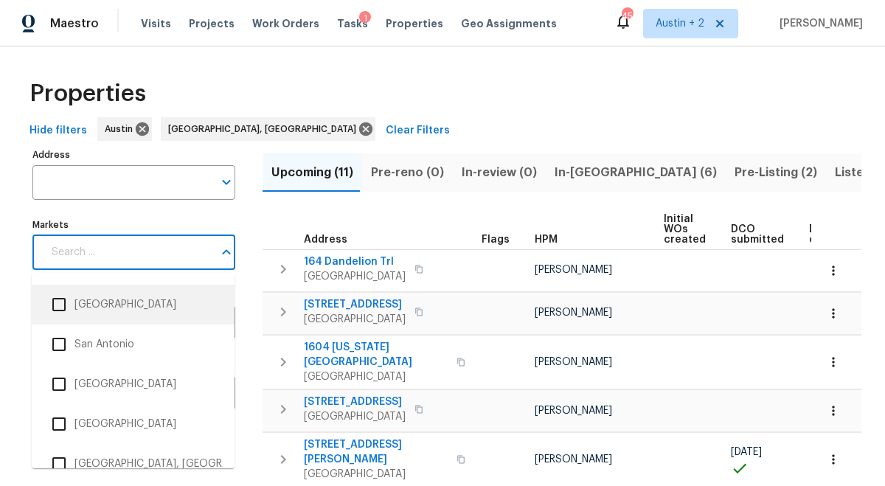
scroll to position [2708, 0]
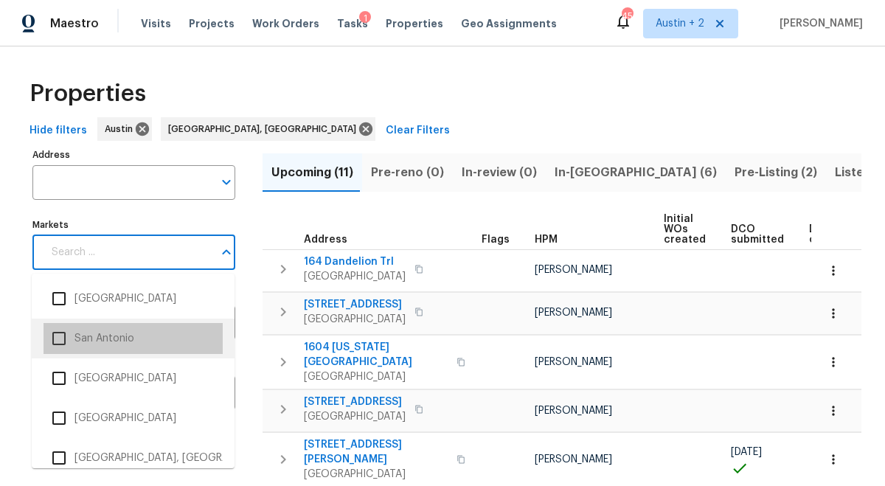
click at [133, 335] on li "San Antonio" at bounding box center [133, 338] width 179 height 31
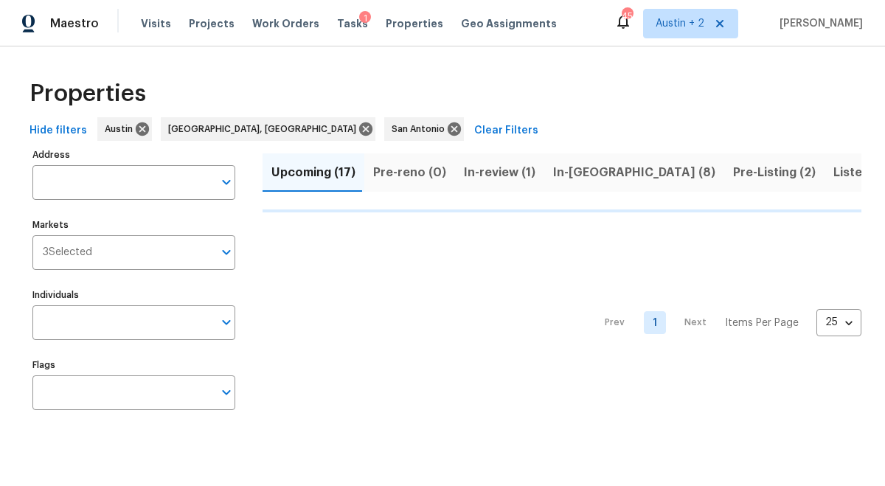
click at [224, 72] on div "Properties" at bounding box center [443, 93] width 838 height 47
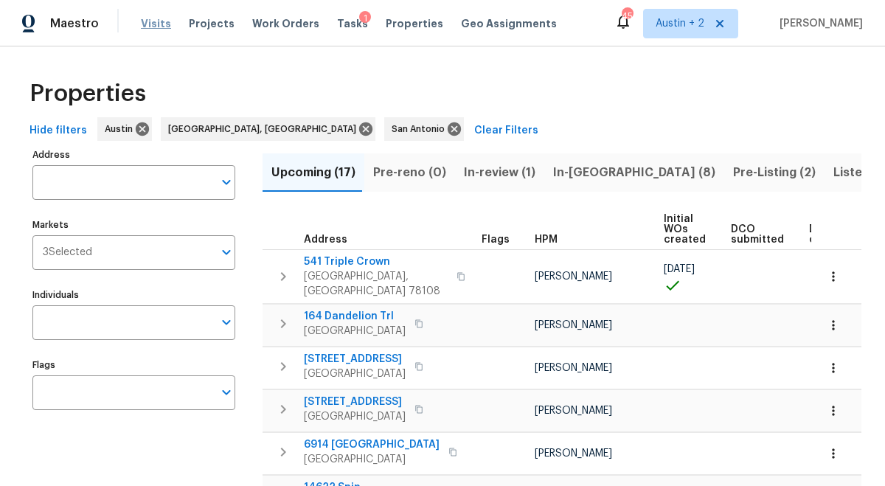
click at [148, 21] on span "Visits" at bounding box center [156, 23] width 30 height 15
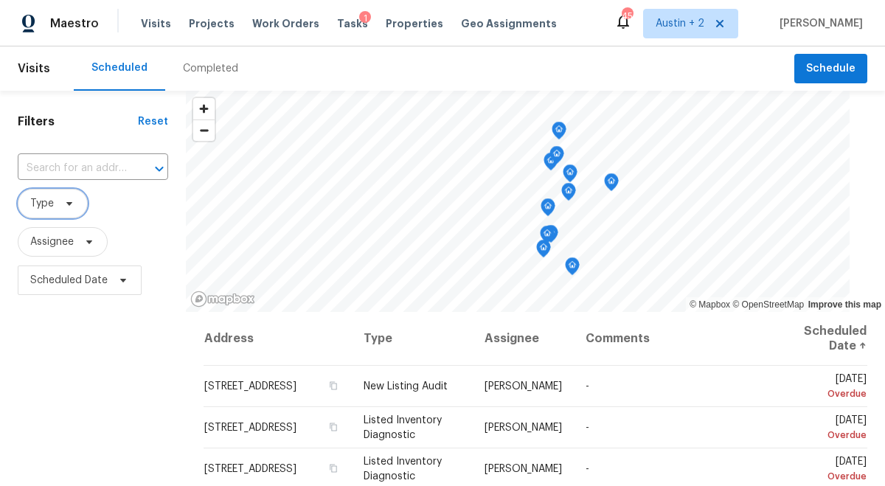
click at [73, 204] on icon at bounding box center [69, 204] width 12 height 12
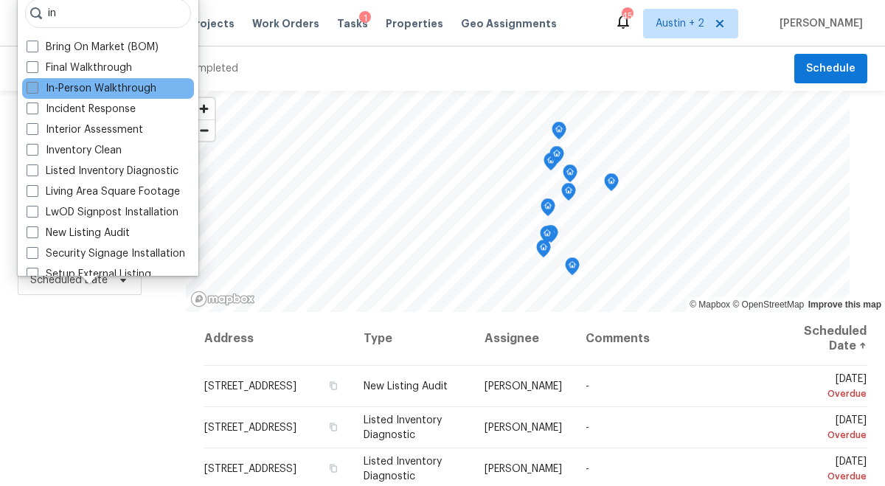
type input "in"
click at [91, 88] on label "In-Person Walkthrough" at bounding box center [92, 88] width 130 height 15
click at [36, 88] on input "In-Person Walkthrough" at bounding box center [32, 86] width 10 height 10
checkbox input "true"
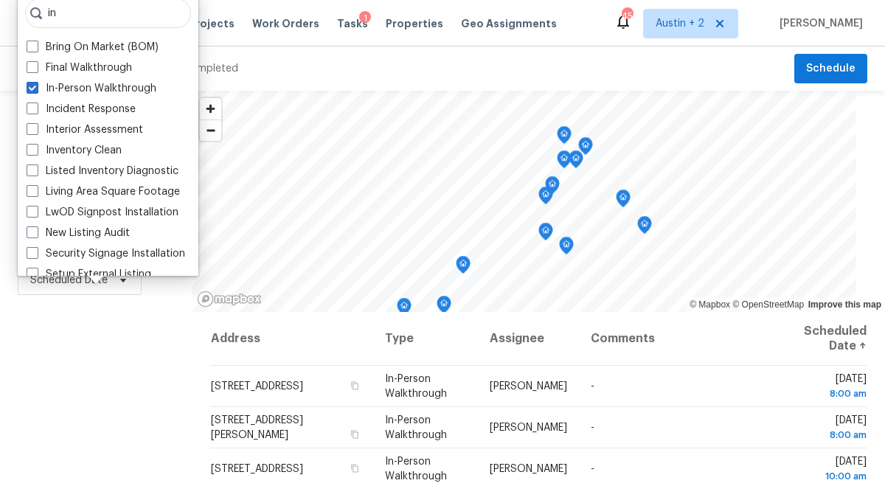
click at [388, 55] on div "Scheduled Completed" at bounding box center [434, 68] width 720 height 44
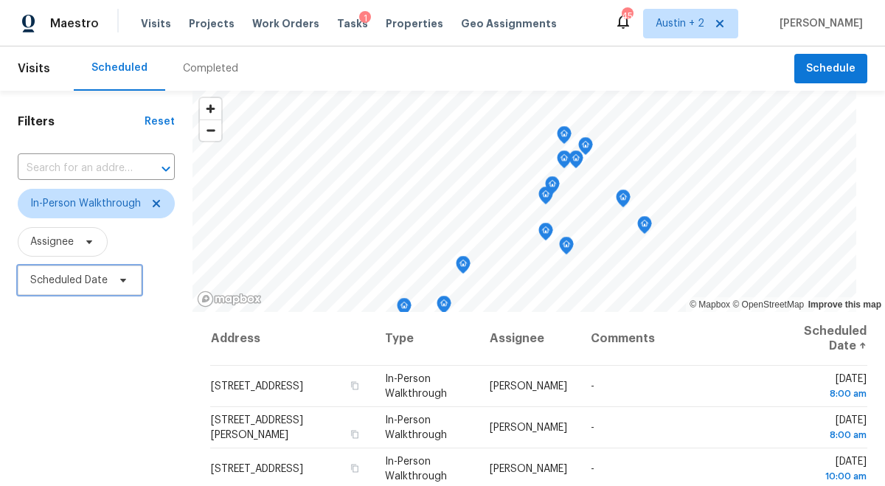
click at [69, 282] on span "Scheduled Date" at bounding box center [68, 280] width 77 height 15
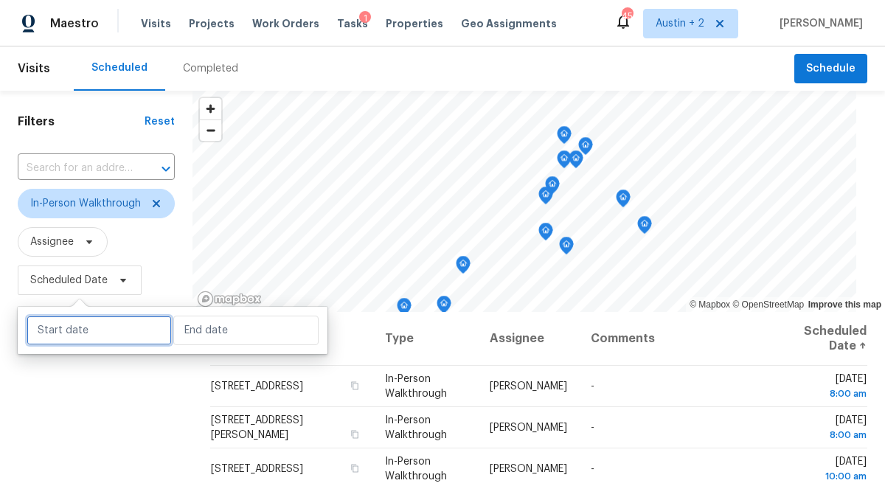
click at [103, 336] on input "text" at bounding box center [99, 330] width 145 height 29
select select "7"
select select "2025"
select select "8"
select select "2025"
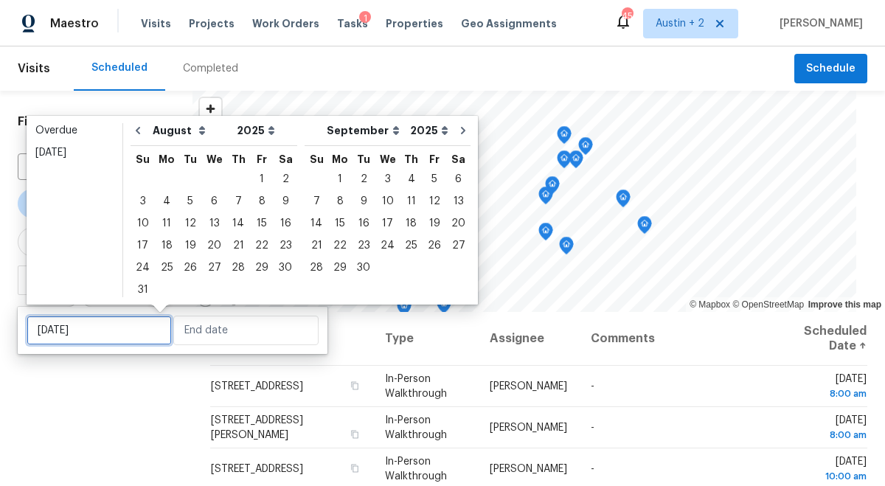
type input "Mon, Aug 18"
click at [184, 270] on div "26" at bounding box center [190, 267] width 24 height 21
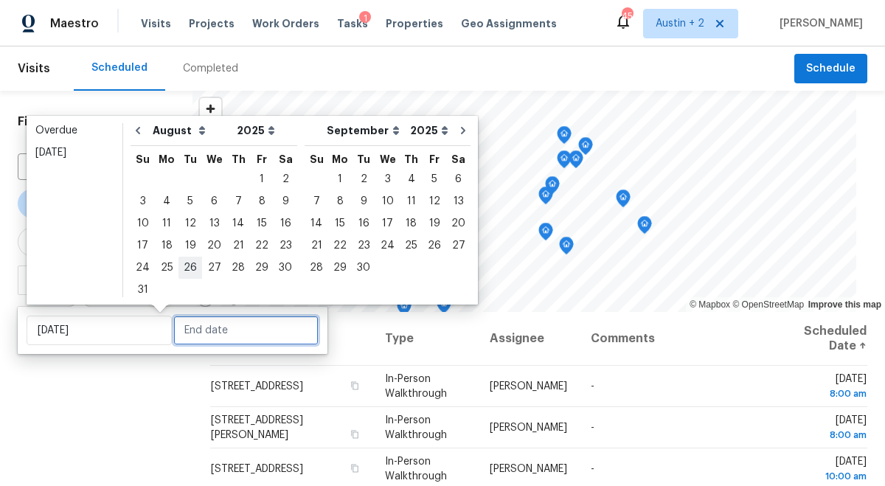
type input "[DATE]"
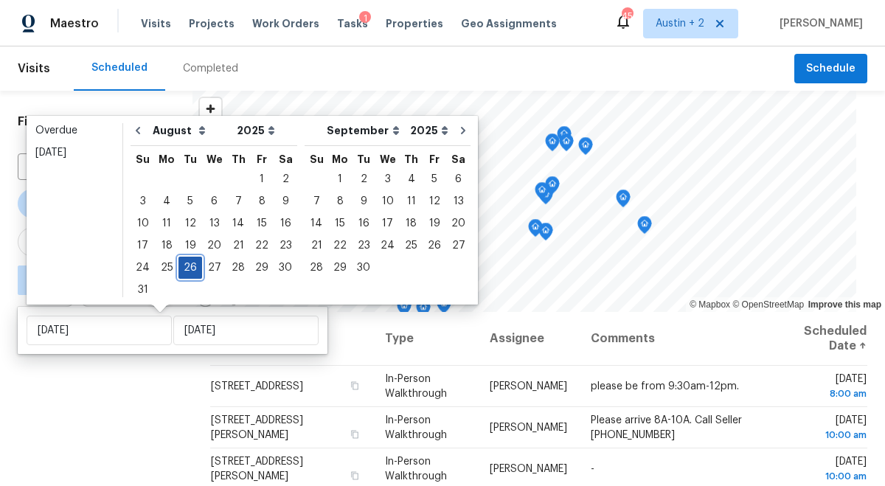
click at [190, 271] on div "26" at bounding box center [190, 267] width 24 height 21
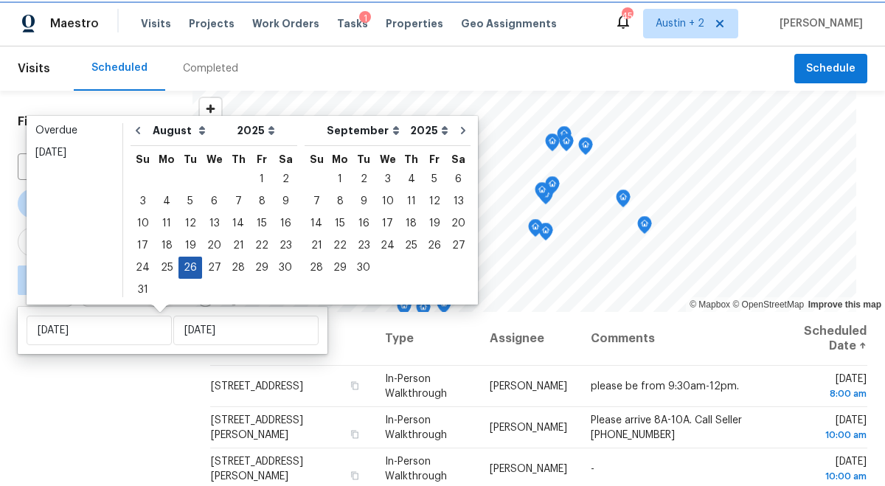
type input "[DATE]"
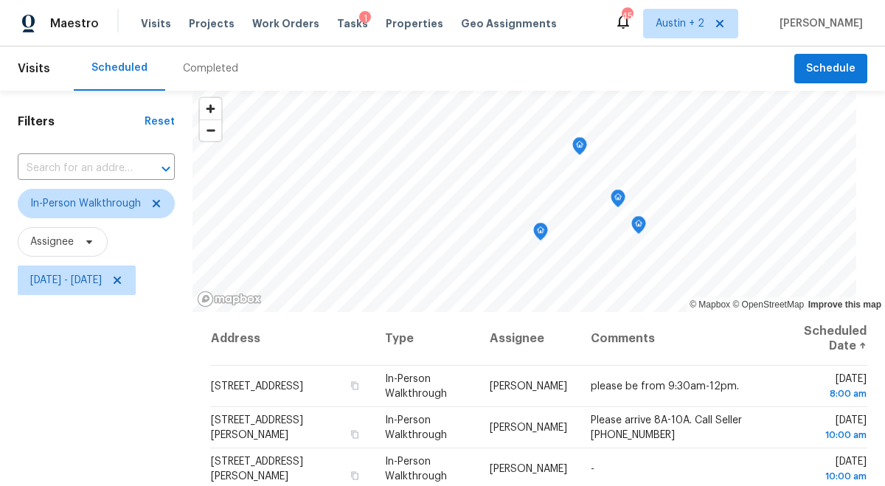
click at [139, 403] on div "Filters Reset ​ In-Person Walkthrough Assignee Tue, Aug 26 - Tue, Aug 26" at bounding box center [96, 396] width 192 height 610
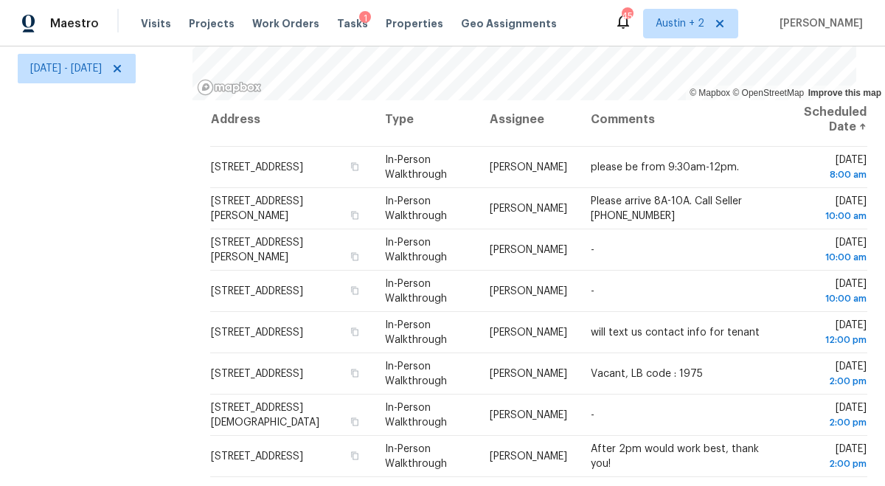
scroll to position [215, 0]
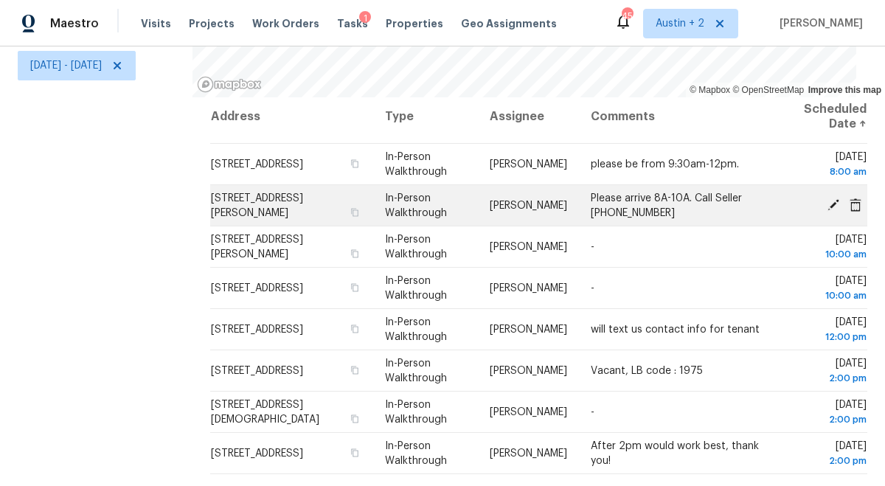
click at [833, 202] on icon at bounding box center [833, 204] width 12 height 12
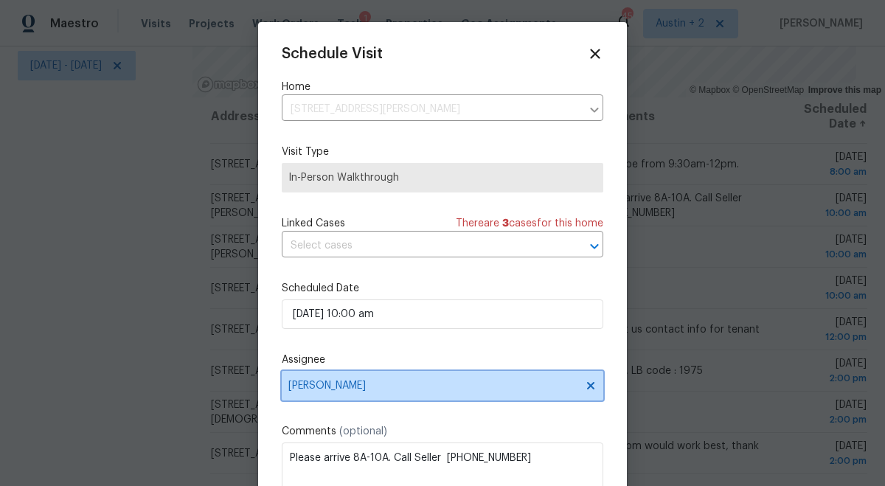
click at [366, 390] on span "[PERSON_NAME]" at bounding box center [432, 386] width 289 height 12
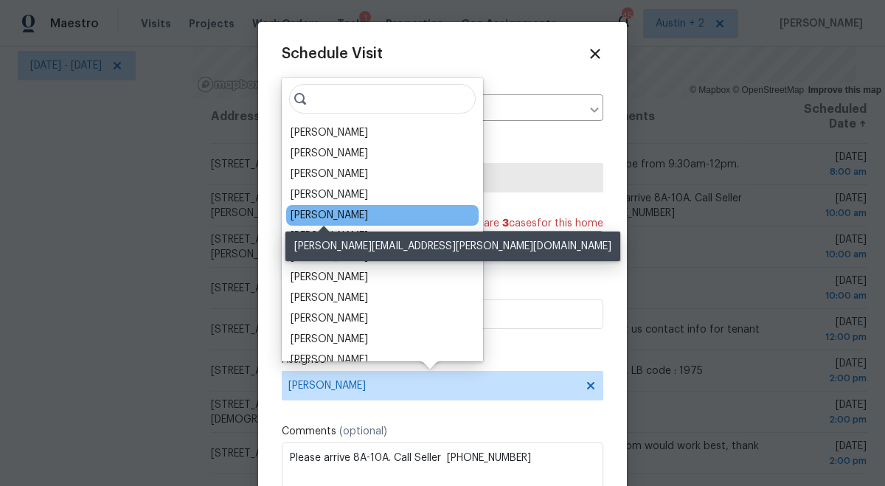
click at [345, 216] on div "[PERSON_NAME]" at bounding box center [328, 215] width 77 height 15
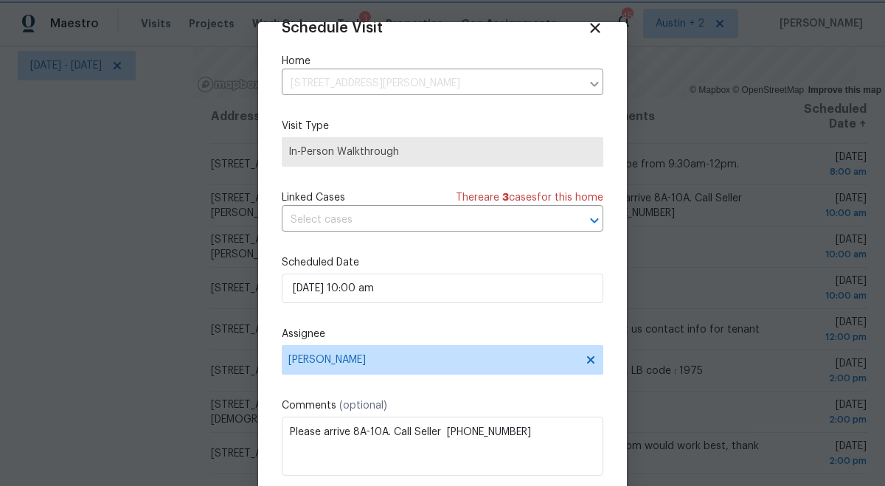
scroll to position [74, 0]
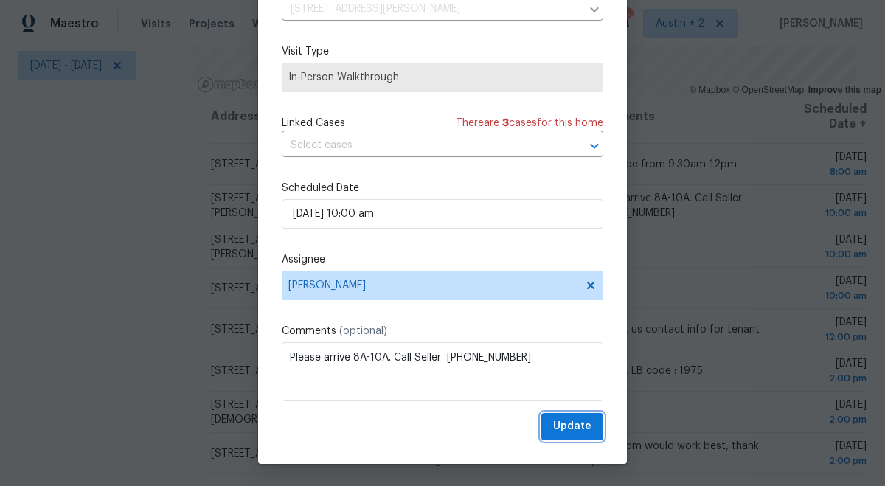
click at [566, 426] on span "Update" at bounding box center [572, 426] width 38 height 18
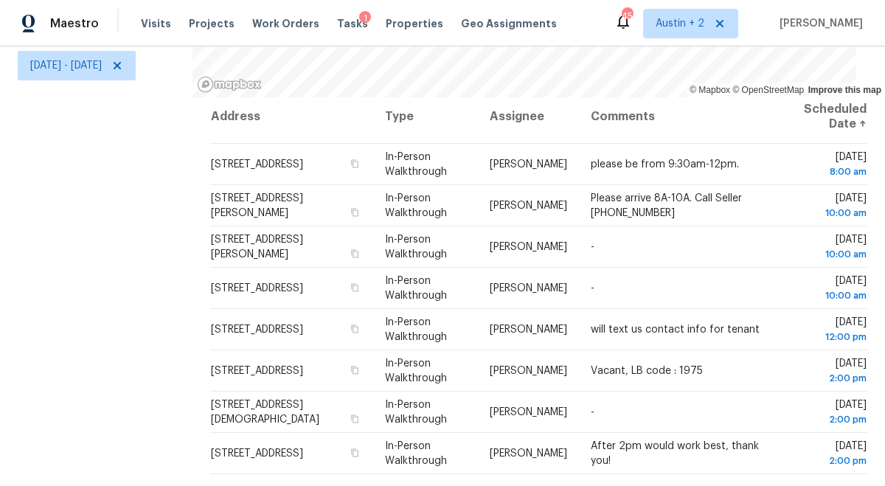
scroll to position [0, 0]
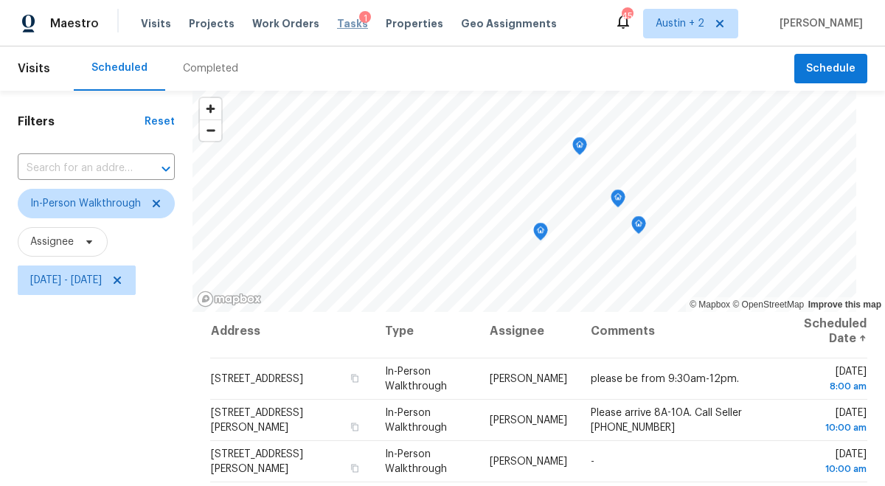
click at [338, 24] on span "Tasks" at bounding box center [352, 23] width 31 height 10
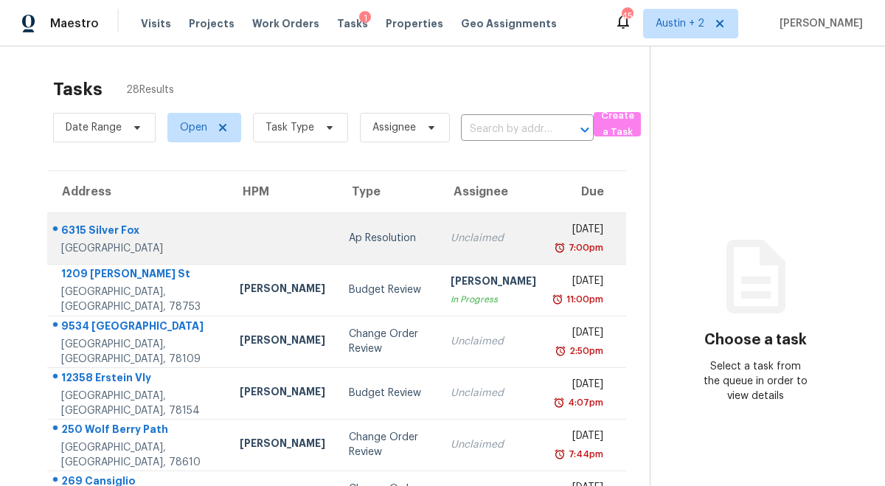
scroll to position [152, 0]
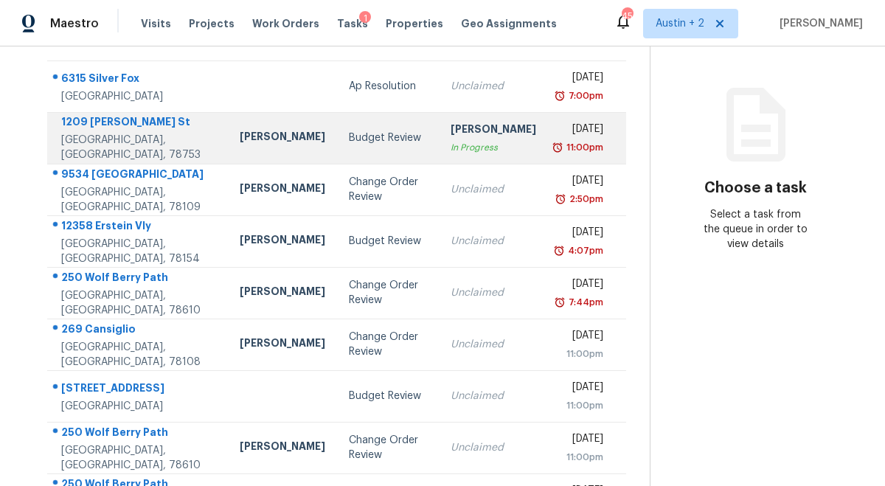
click at [350, 127] on td "Budget Review" at bounding box center [388, 138] width 102 height 52
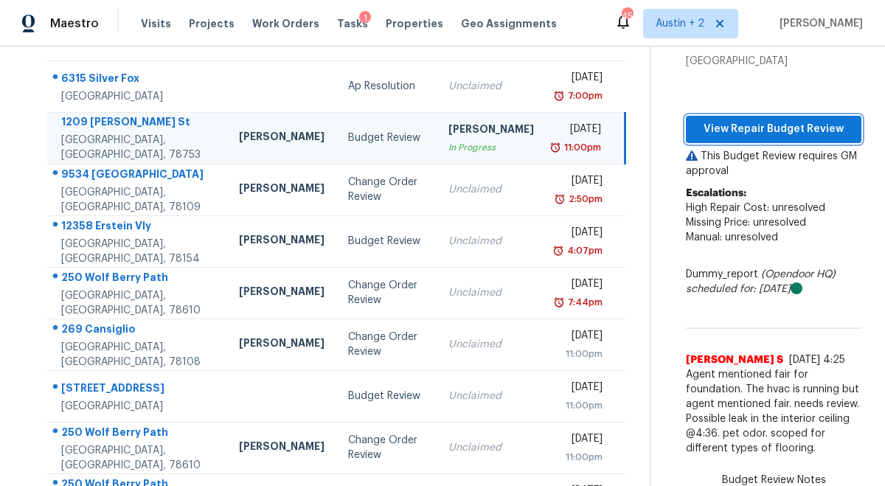
click at [763, 130] on span "View Repair Budget Review" at bounding box center [773, 129] width 152 height 18
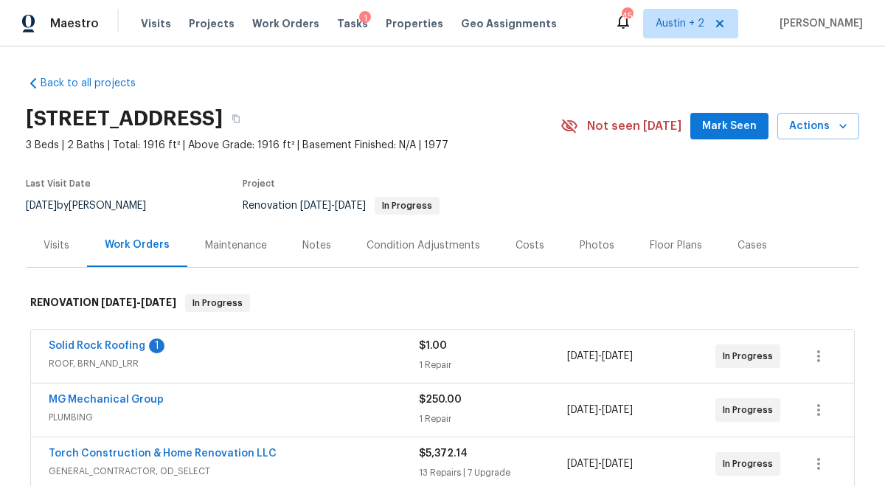
click at [708, 128] on span "Mark Seen" at bounding box center [729, 126] width 55 height 18
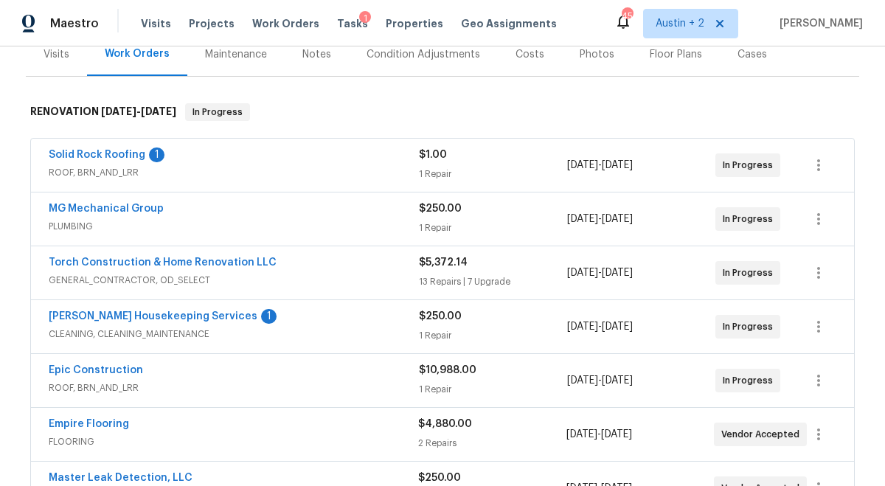
scroll to position [189, 0]
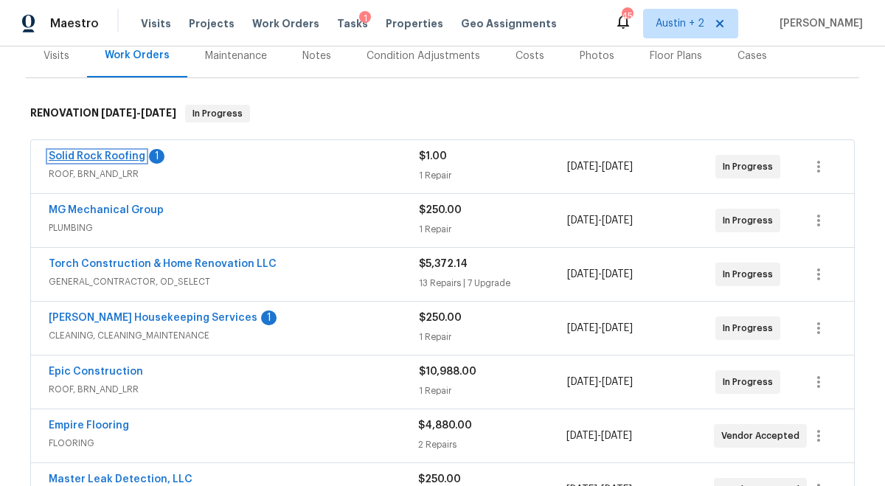
click at [125, 158] on link "Solid Rock Roofing" at bounding box center [97, 156] width 97 height 10
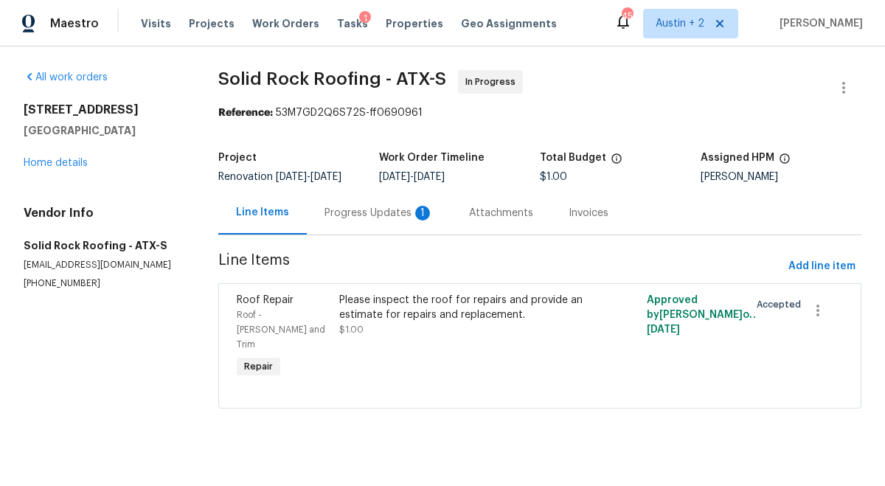
click at [377, 220] on div "Progress Updates 1" at bounding box center [378, 213] width 109 height 15
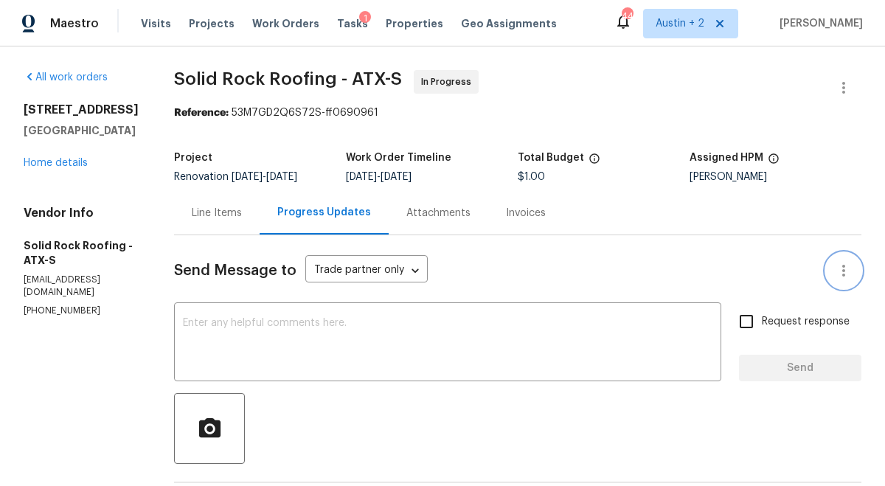
click at [843, 268] on icon "button" at bounding box center [844, 271] width 18 height 18
click at [568, 250] on div at bounding box center [442, 243] width 885 height 486
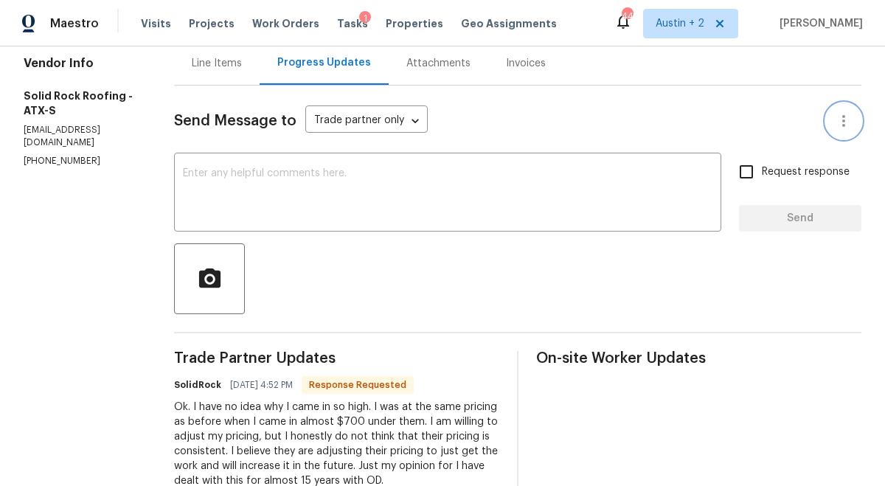
scroll to position [147, 0]
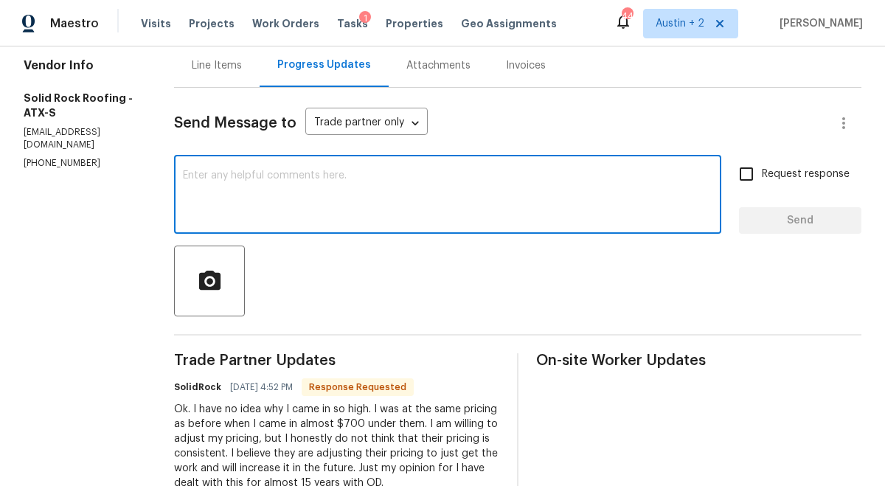
click at [341, 206] on textarea at bounding box center [447, 196] width 529 height 52
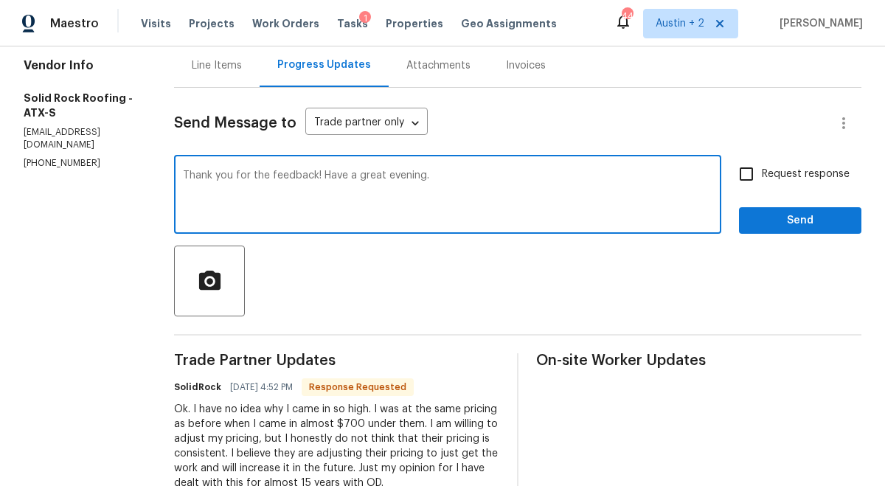
type textarea "Thank you for the feedback! Have a great evening."
click at [860, 226] on button "Send" at bounding box center [800, 220] width 122 height 27
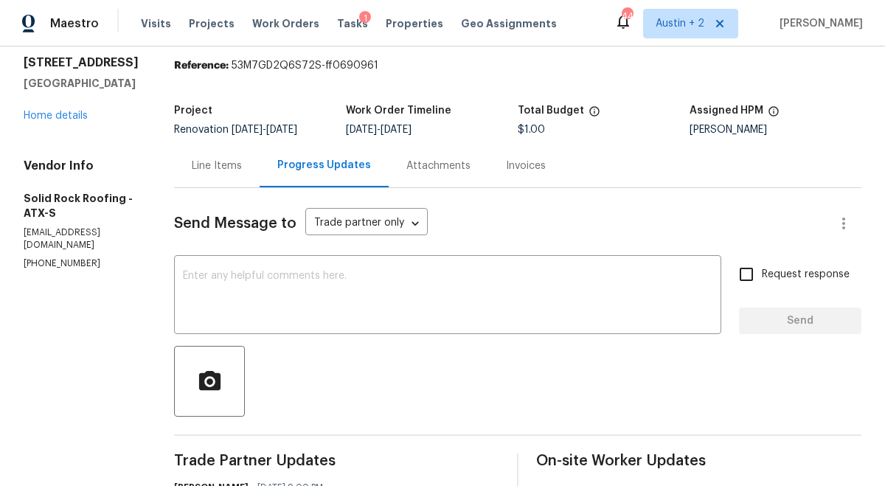
scroll to position [0, 0]
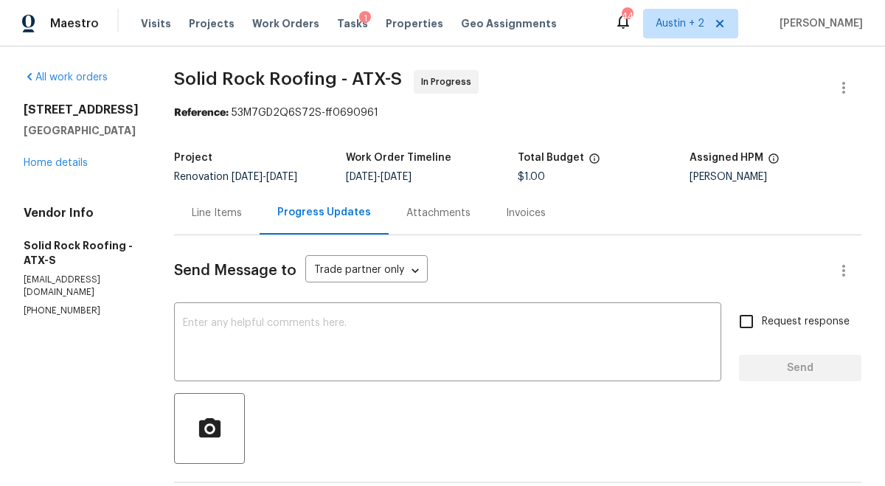
click at [215, 213] on div "Line Items" at bounding box center [217, 213] width 50 height 15
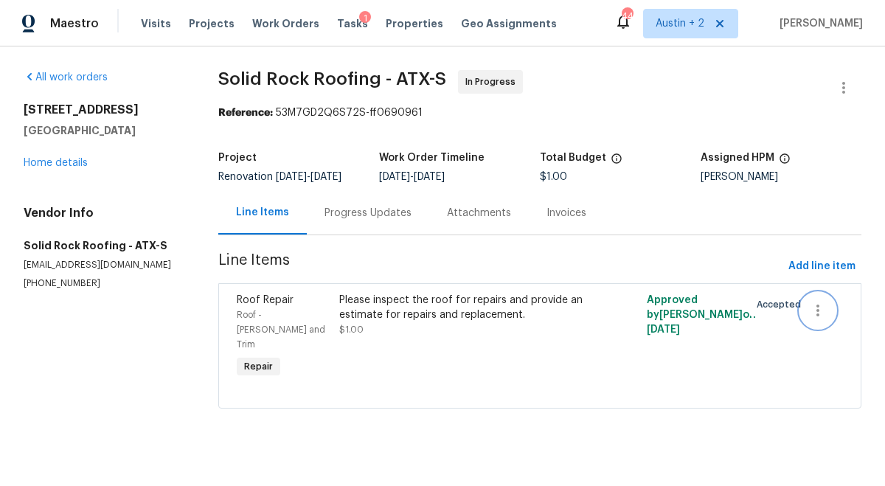
click at [819, 316] on icon "button" at bounding box center [817, 311] width 3 height 12
click at [818, 326] on li "Cancel" at bounding box center [829, 321] width 57 height 24
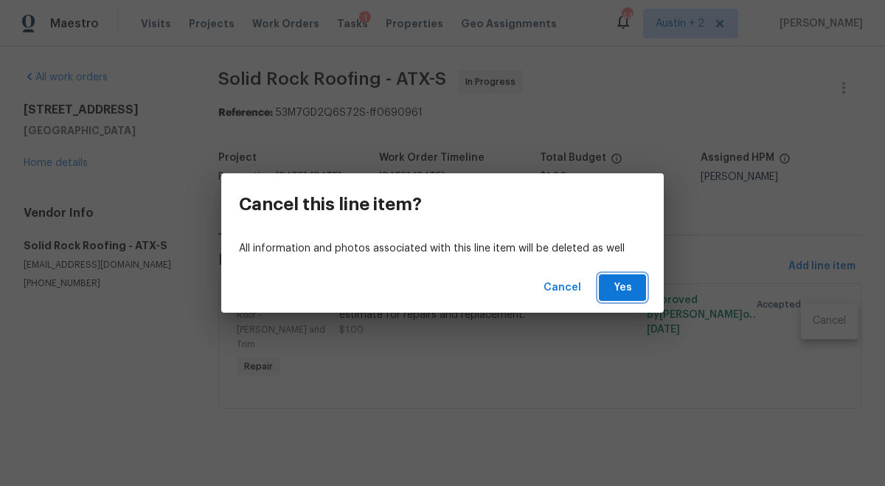
click at [622, 288] on span "Yes" at bounding box center [622, 288] width 24 height 18
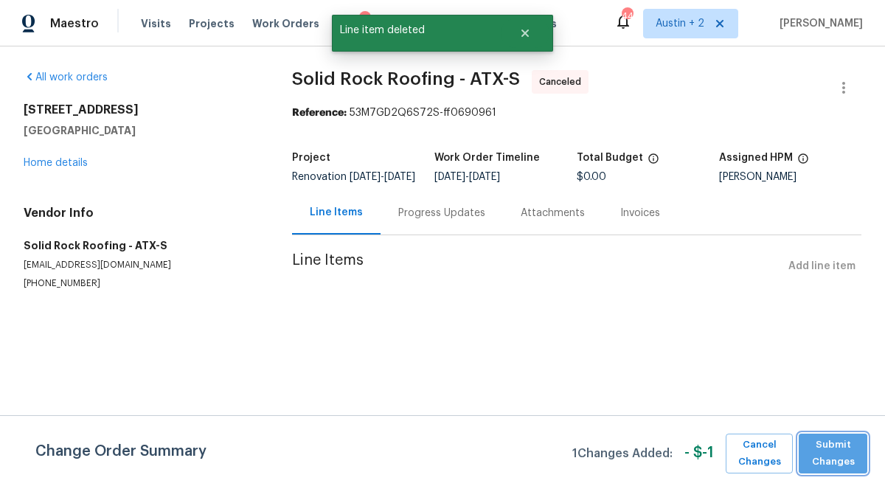
click at [855, 465] on span "Submit Changes" at bounding box center [833, 453] width 54 height 34
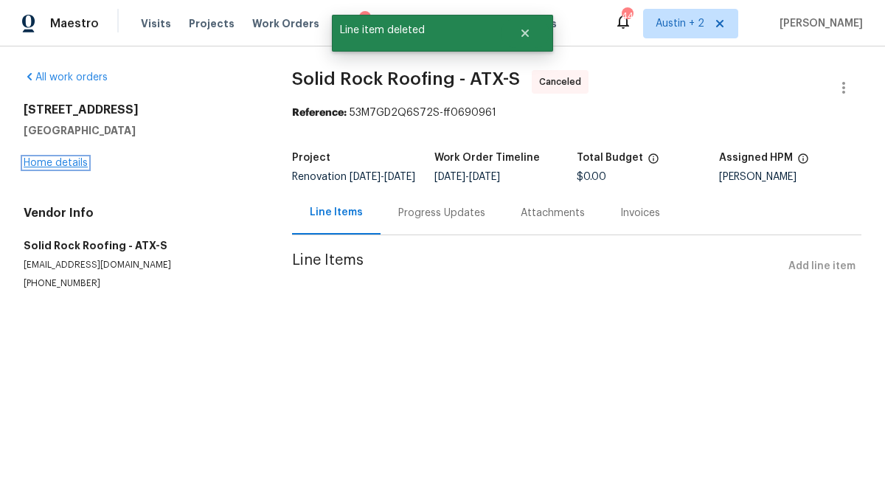
click at [49, 167] on link "Home details" at bounding box center [56, 163] width 64 height 10
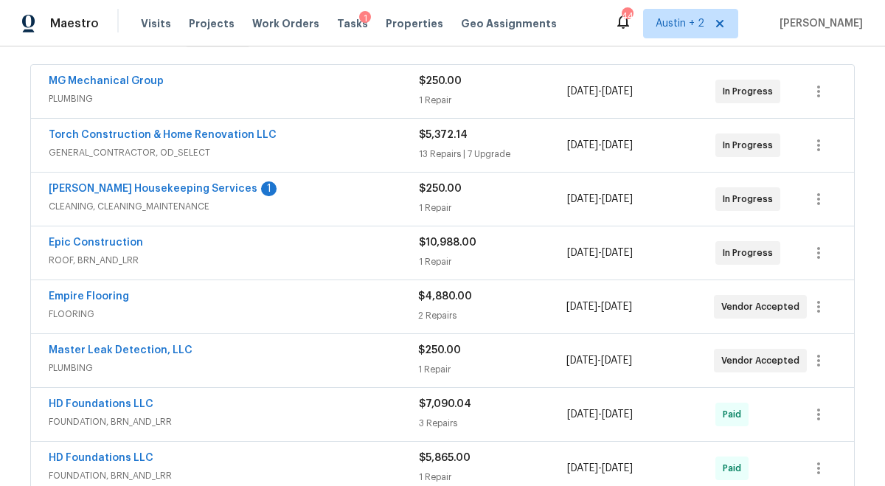
scroll to position [280, 0]
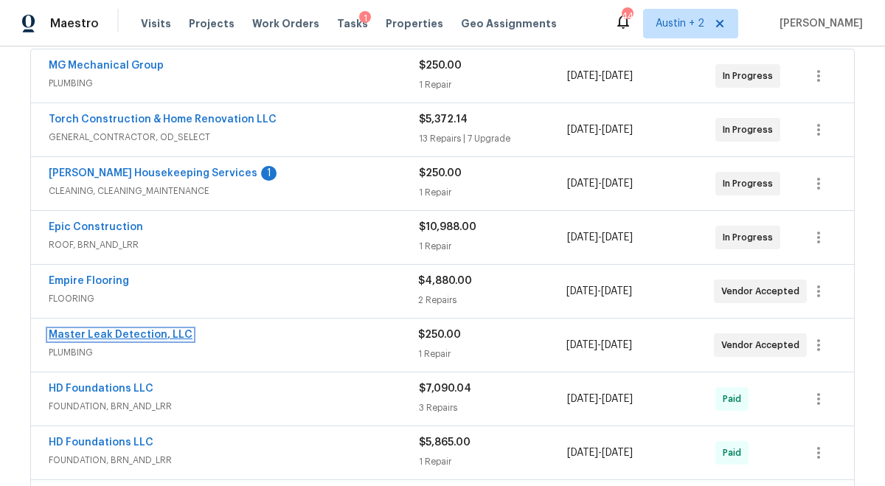
click at [147, 334] on link "Master Leak Detection, LLC" at bounding box center [121, 335] width 144 height 10
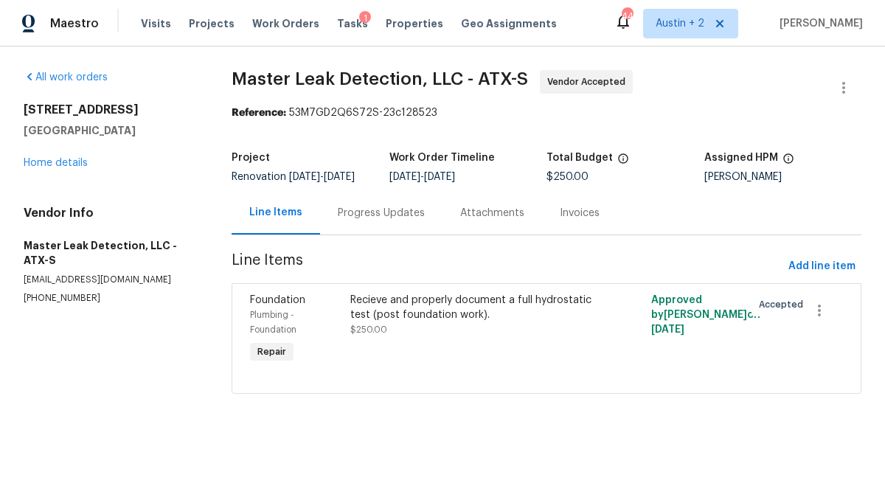
click at [71, 169] on div "503 Hackberry St Lockhart, TX 78644 Home details" at bounding box center [110, 136] width 173 height 68
click at [71, 166] on link "Home details" at bounding box center [56, 163] width 64 height 10
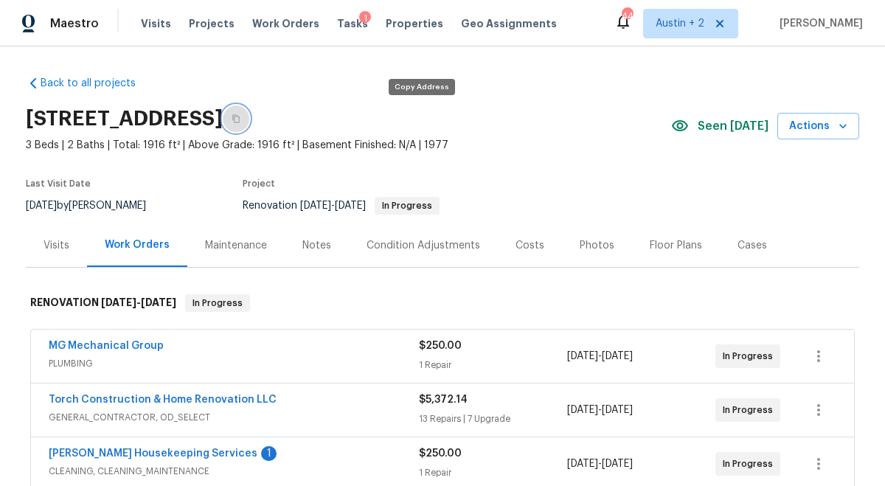
click at [249, 115] on button "button" at bounding box center [236, 118] width 27 height 27
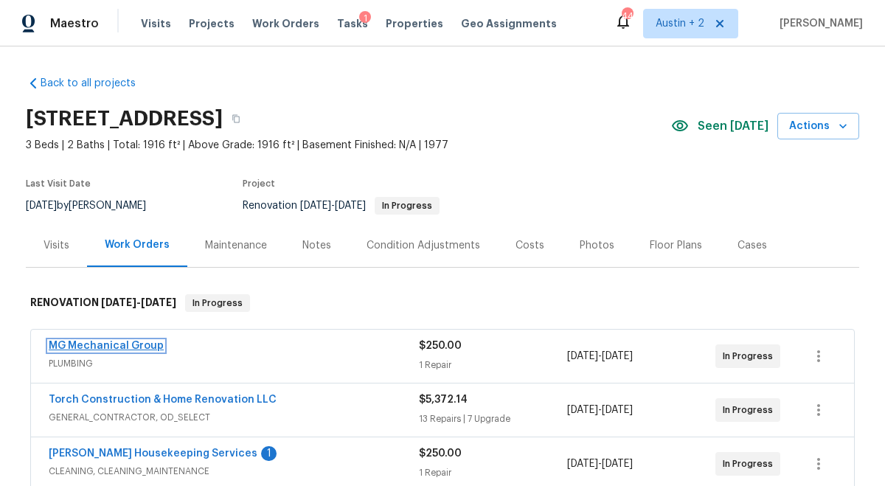
click at [138, 346] on link "MG Mechanical Group" at bounding box center [106, 346] width 115 height 10
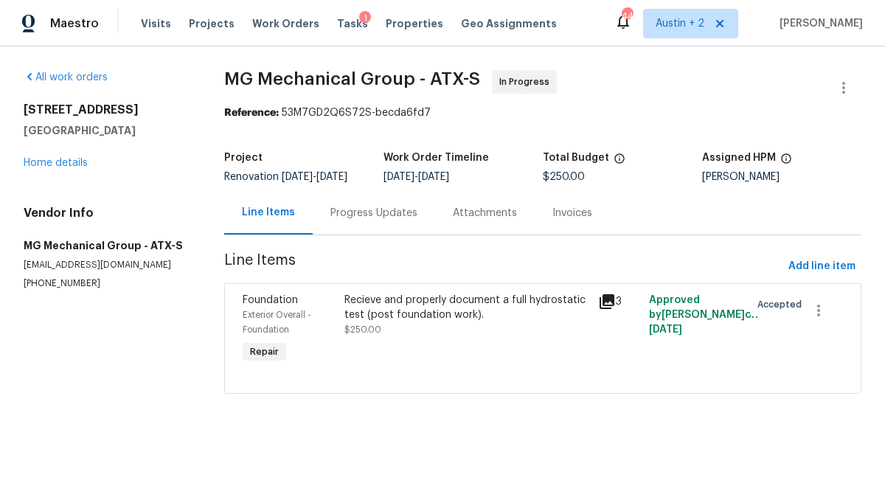
click at [360, 220] on div "Progress Updates" at bounding box center [373, 213] width 87 height 15
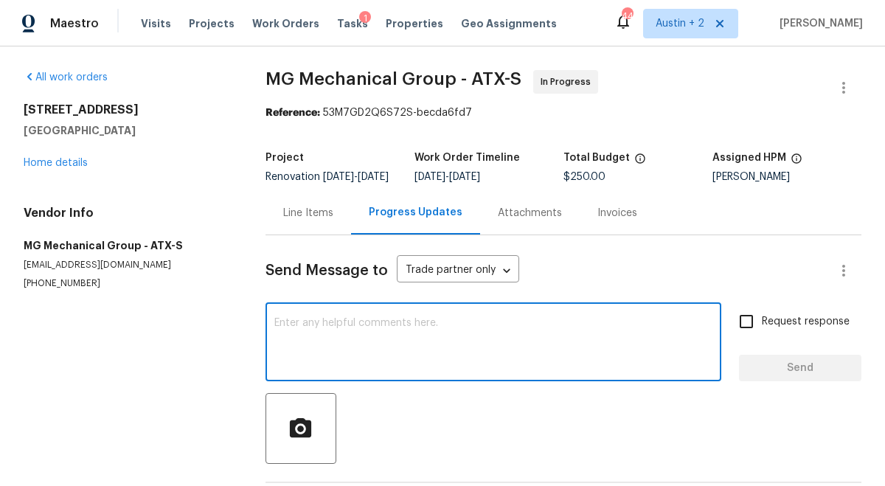
click at [349, 328] on textarea at bounding box center [493, 344] width 438 height 52
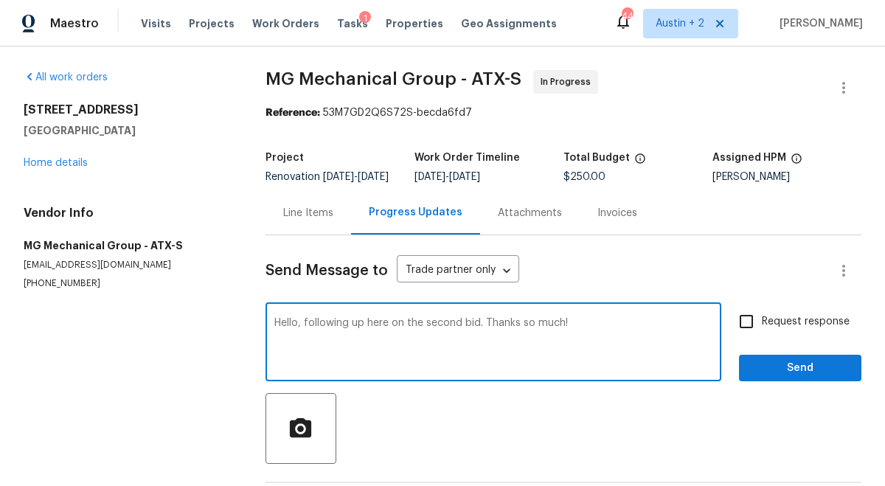
type textarea "Hello, following up here on the second bid. Thanks so much!"
click at [783, 330] on span "Request response" at bounding box center [806, 321] width 88 height 15
click at [762, 335] on input "Request response" at bounding box center [746, 321] width 31 height 31
checkbox input "true"
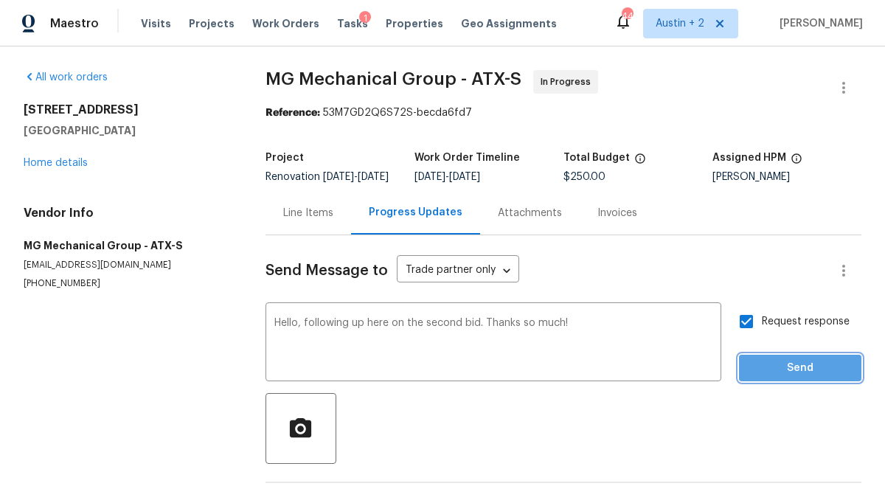
click at [787, 375] on span "Send" at bounding box center [800, 368] width 99 height 18
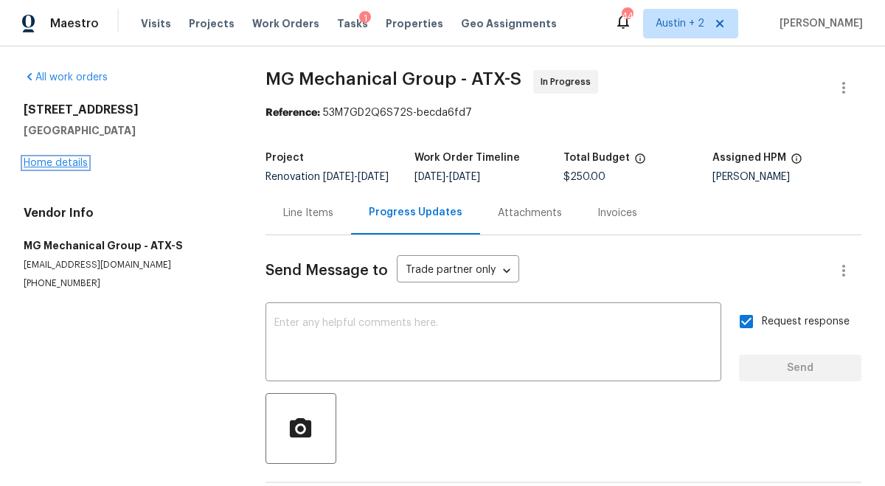
click at [62, 164] on link "Home details" at bounding box center [56, 163] width 64 height 10
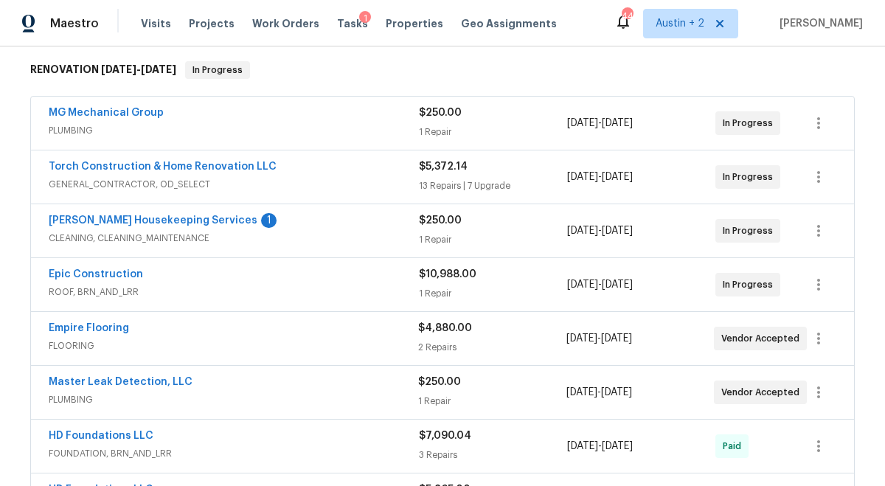
scroll to position [235, 0]
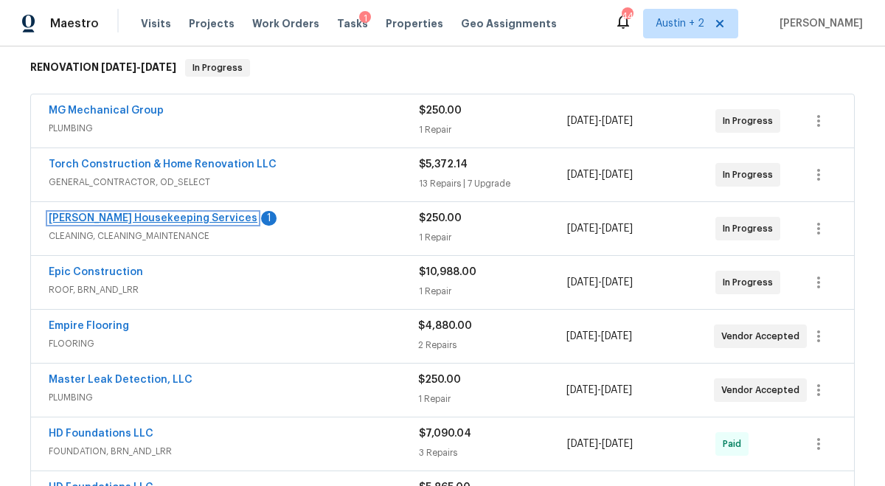
click at [184, 220] on link "Arelis Housekeeping Services" at bounding box center [153, 218] width 209 height 10
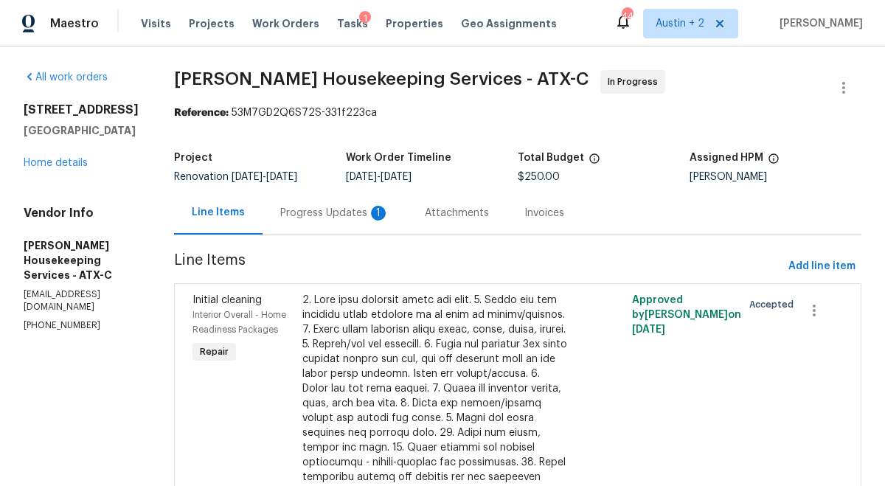
click at [338, 210] on div "Progress Updates 1" at bounding box center [334, 213] width 109 height 15
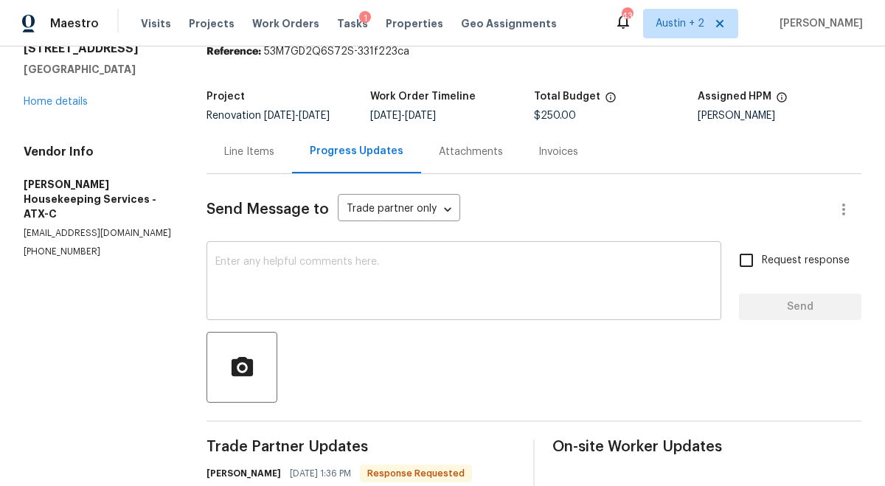
scroll to position [56, 0]
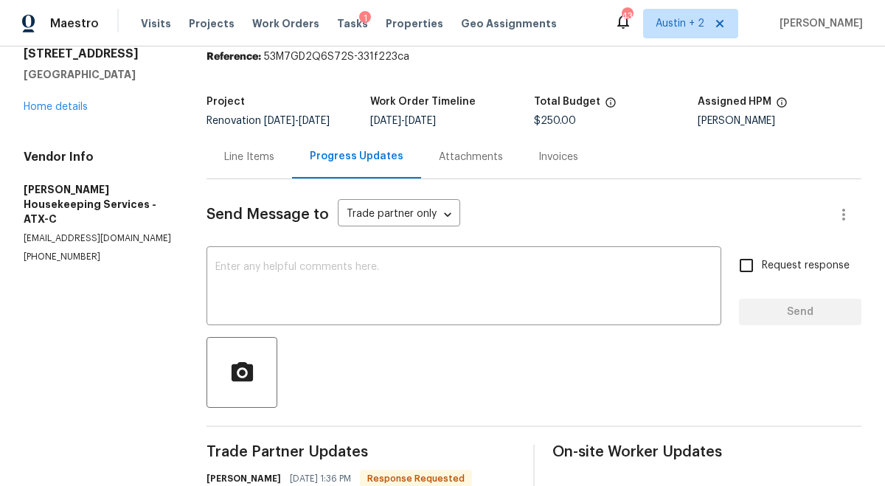
click at [63, 97] on div "503 Hackberry St Lockhart, TX 78644 Home details" at bounding box center [97, 80] width 147 height 68
click at [62, 110] on link "Home details" at bounding box center [56, 107] width 64 height 10
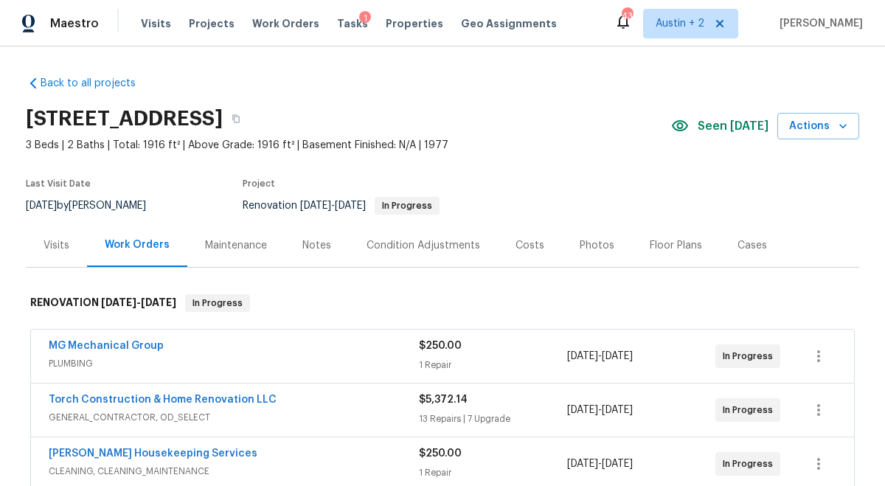
click at [359, 17] on div "1" at bounding box center [365, 18] width 12 height 15
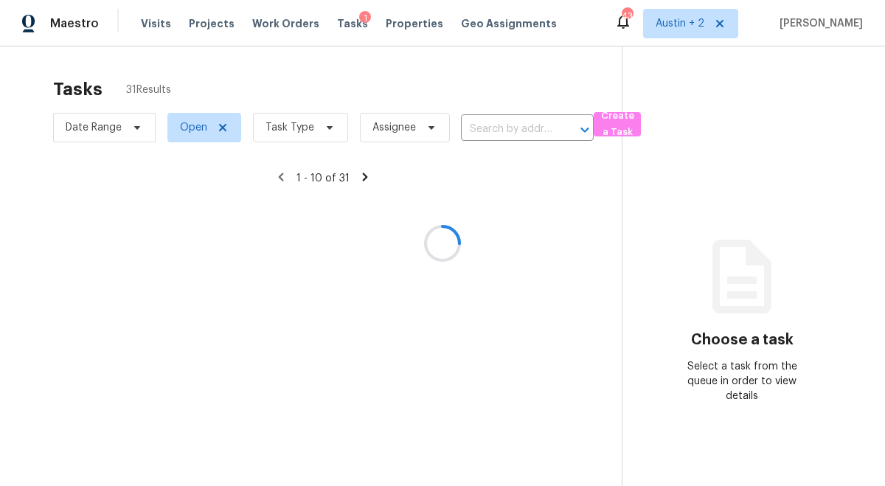
click at [387, 24] on div at bounding box center [442, 243] width 885 height 486
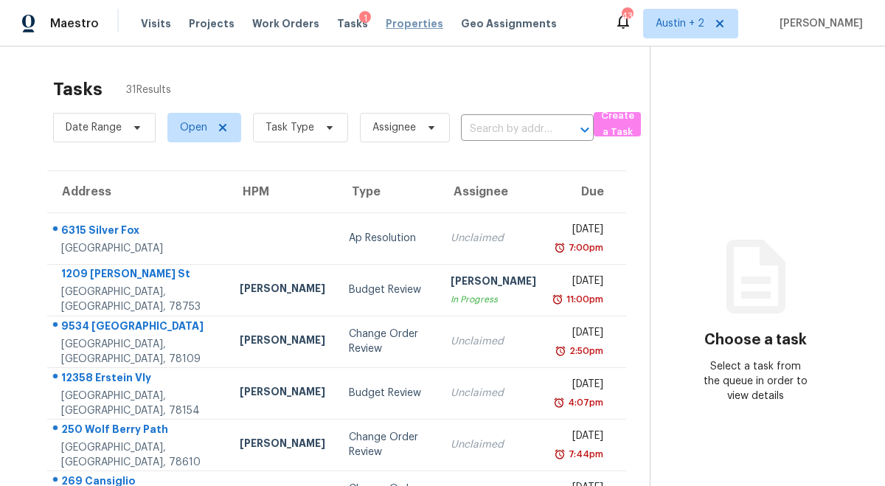
click at [394, 24] on span "Properties" at bounding box center [415, 23] width 58 height 15
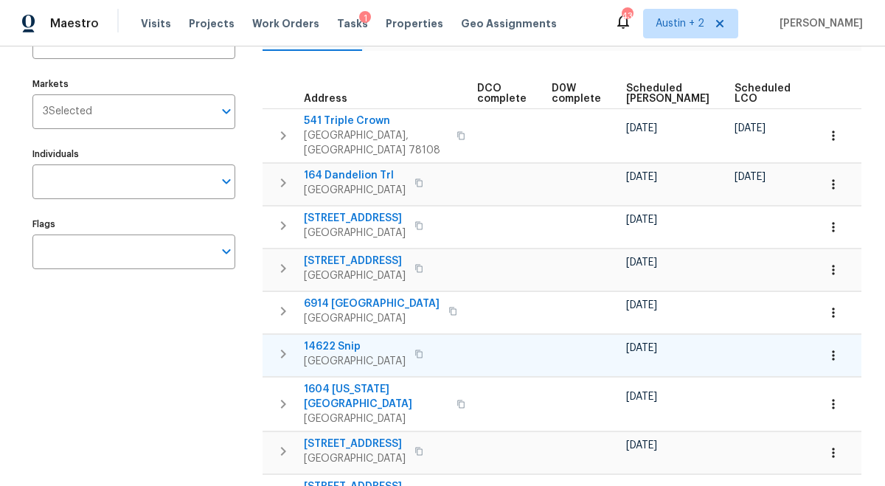
scroll to position [0, 340]
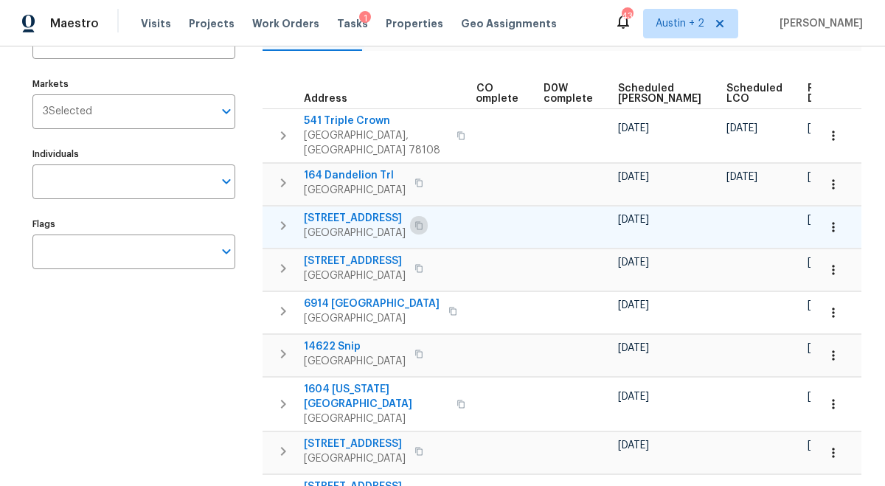
click at [423, 221] on icon "button" at bounding box center [418, 225] width 9 height 9
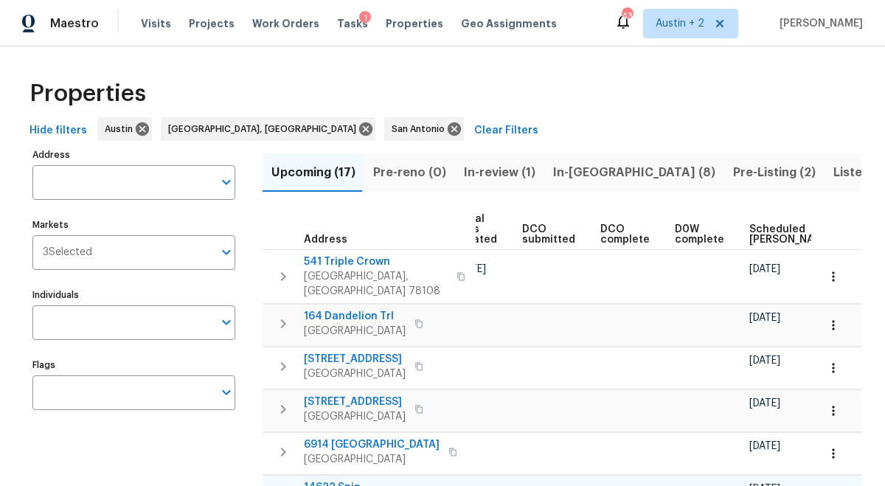
scroll to position [0, 0]
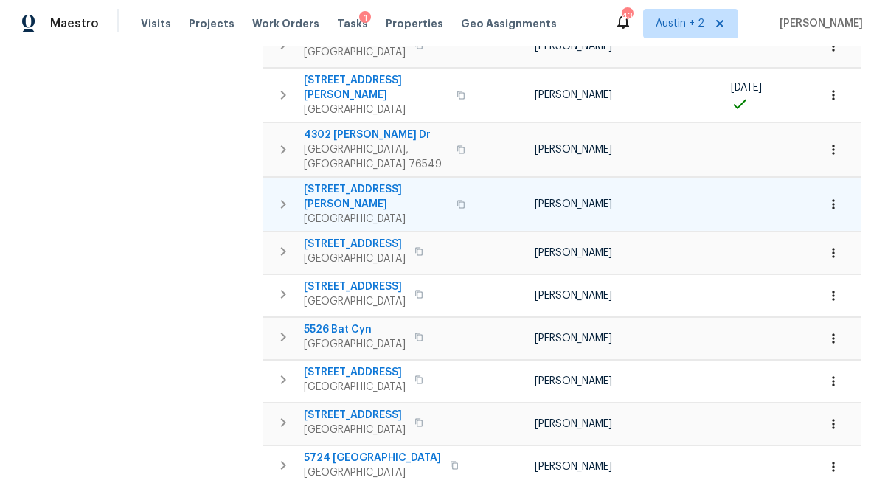
click at [456, 200] on icon "button" at bounding box center [460, 204] width 9 height 9
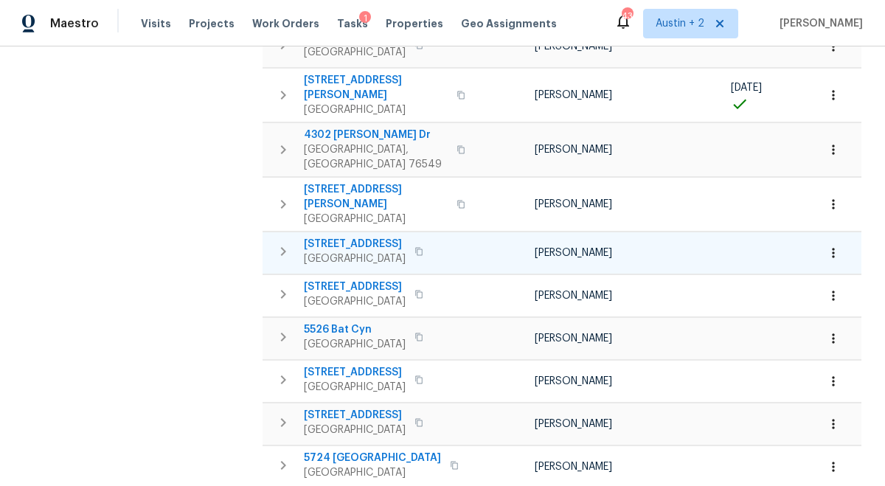
click at [414, 247] on icon "button" at bounding box center [418, 251] width 9 height 9
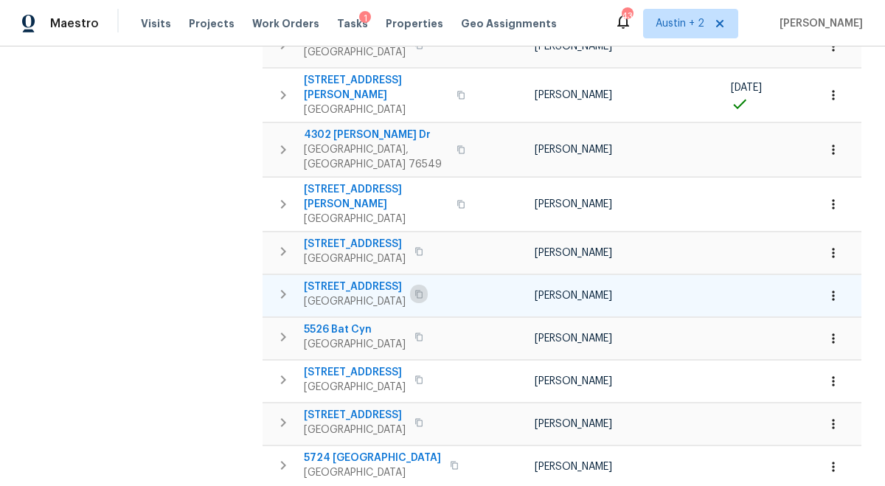
click at [414, 290] on icon "button" at bounding box center [418, 294] width 9 height 9
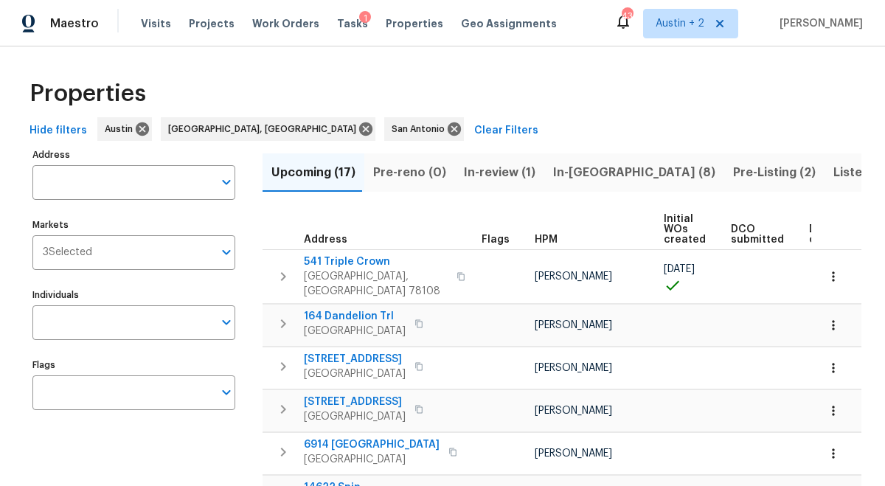
click at [498, 173] on span "In-review (1)" at bounding box center [500, 172] width 72 height 21
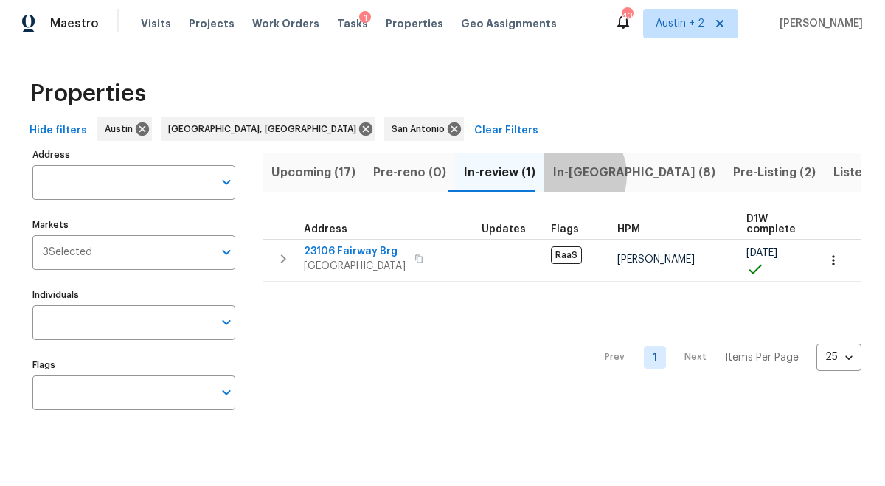
click at [559, 175] on span "In-[GEOGRAPHIC_DATA] (8)" at bounding box center [634, 172] width 162 height 21
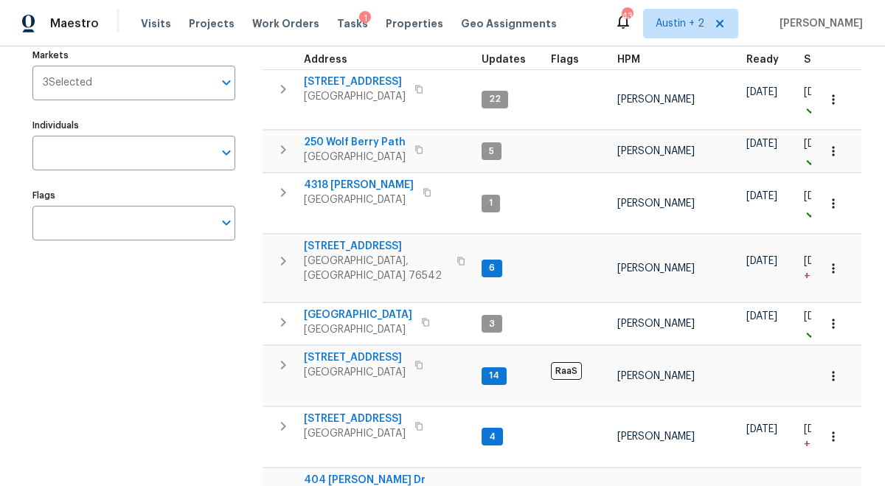
scroll to position [285, 0]
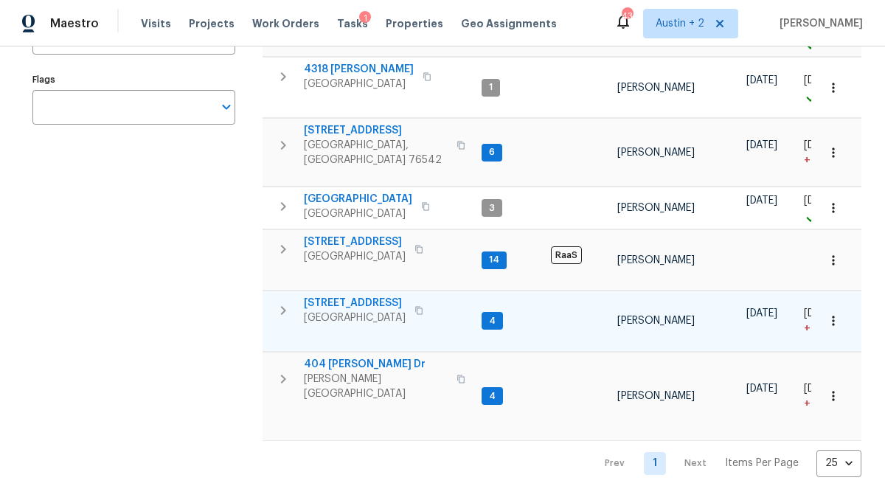
click at [419, 306] on icon "button" at bounding box center [418, 310] width 9 height 9
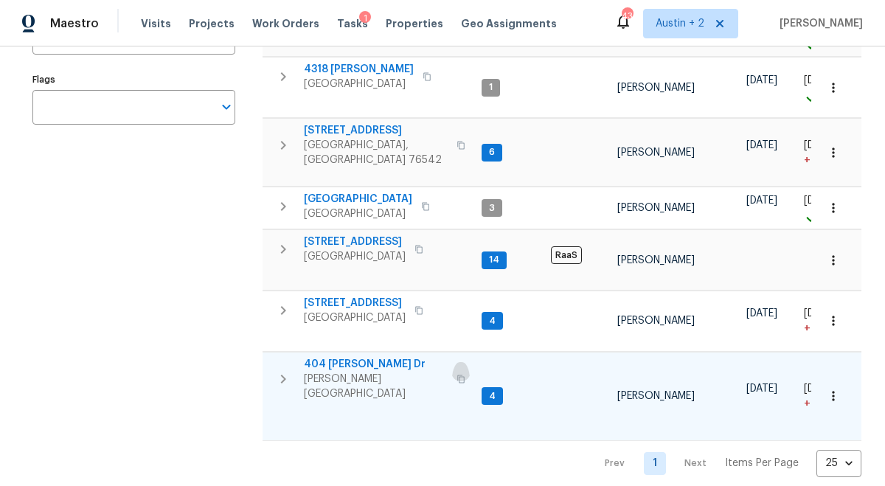
click at [456, 375] on icon "button" at bounding box center [460, 379] width 9 height 9
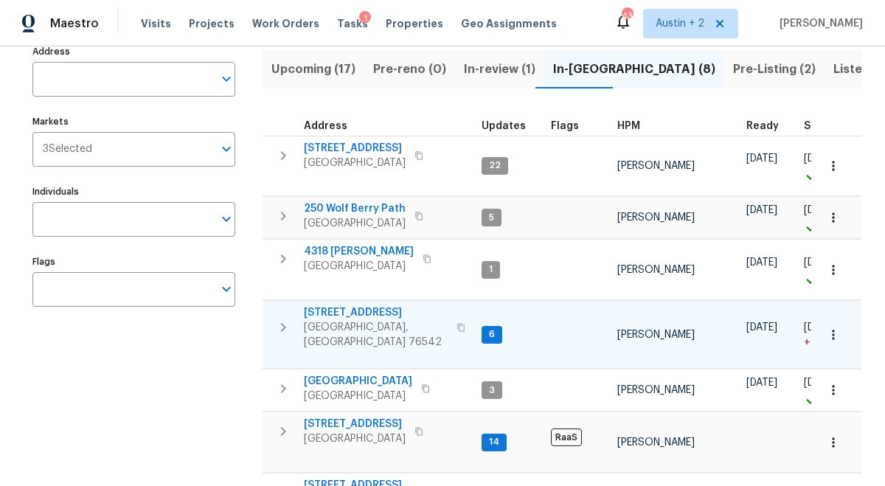
scroll to position [102, 0]
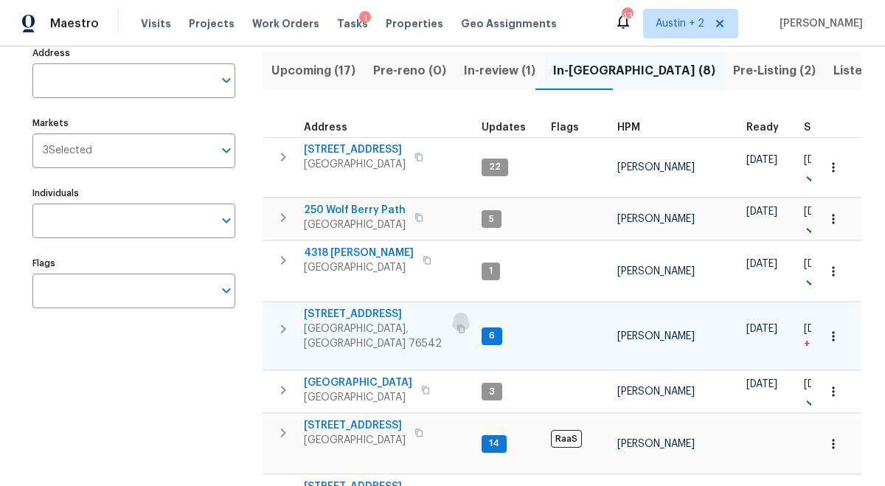
click at [456, 324] on icon "button" at bounding box center [460, 328] width 9 height 9
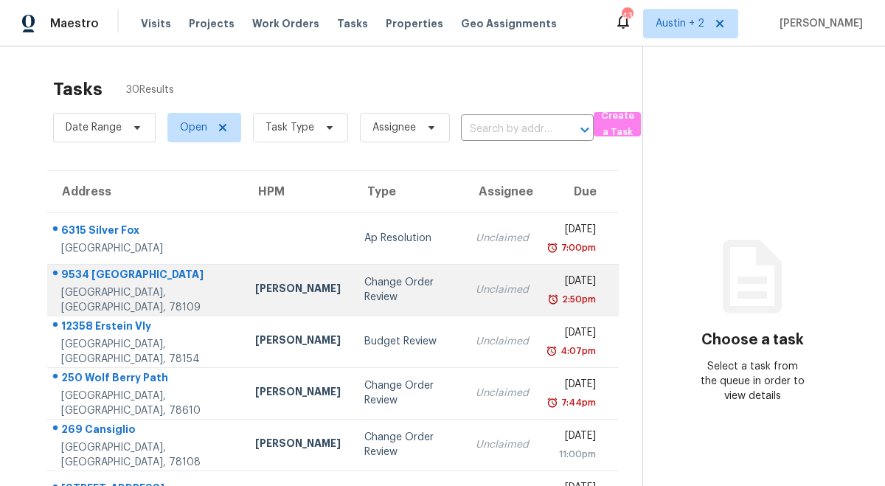
click at [254, 279] on td "[PERSON_NAME]" at bounding box center [297, 290] width 109 height 52
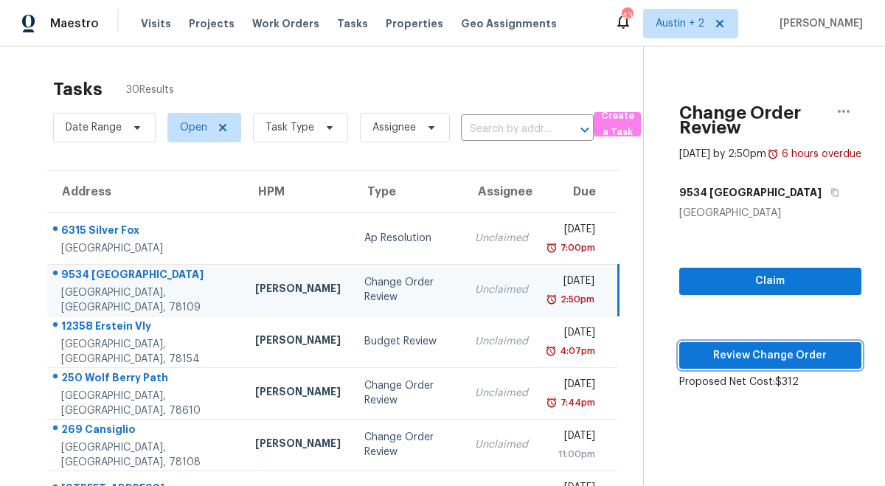
click at [698, 365] on span "Review Change Order" at bounding box center [770, 356] width 159 height 18
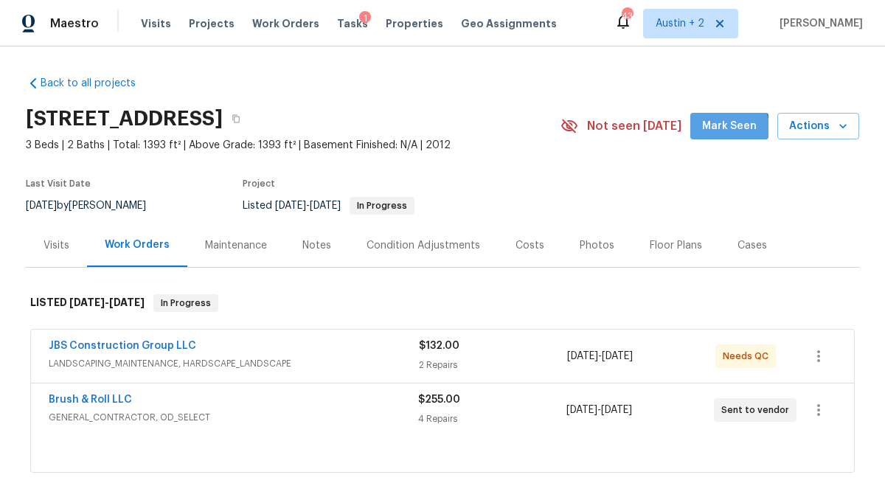
click at [728, 131] on span "Mark Seen" at bounding box center [729, 126] width 55 height 18
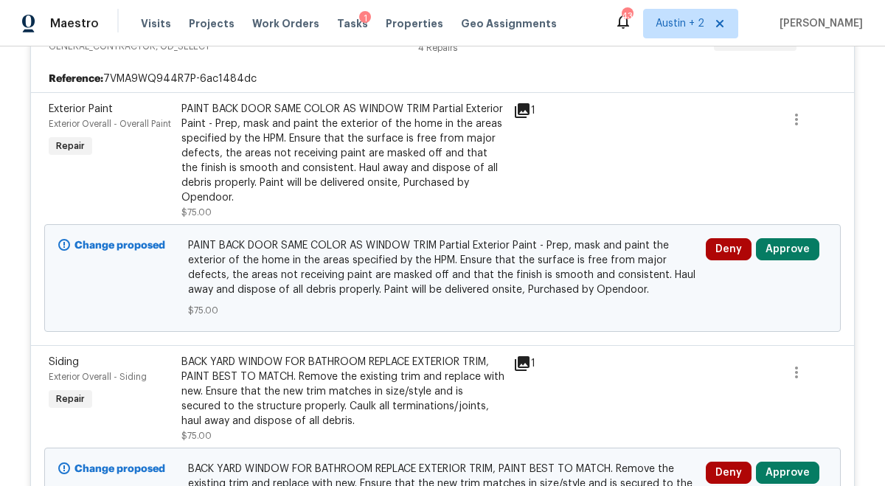
scroll to position [392, 0]
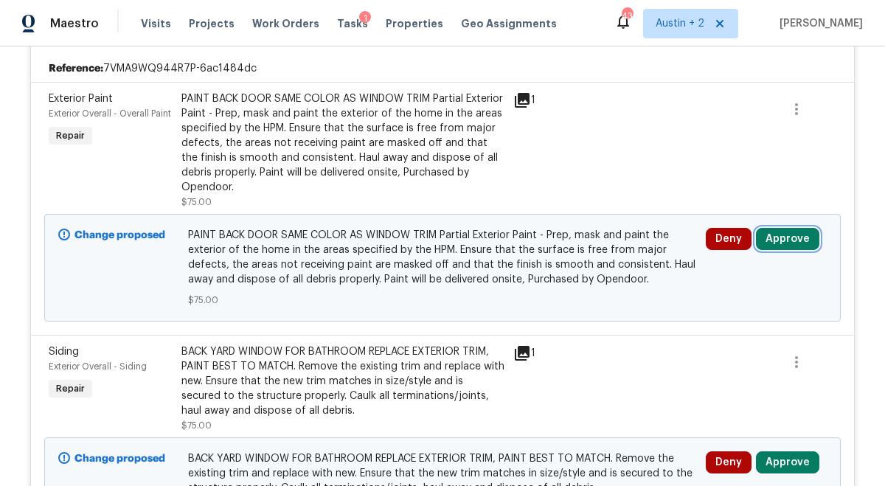
click at [789, 232] on button "Approve" at bounding box center [787, 239] width 63 height 22
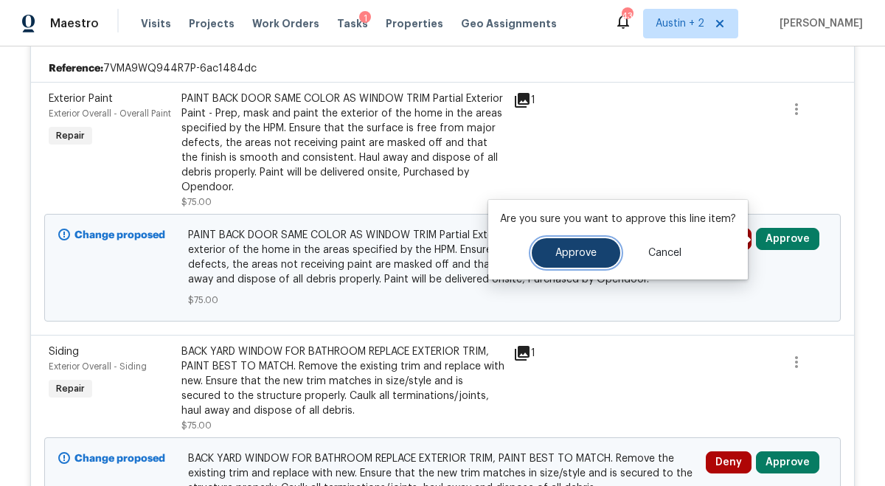
click at [602, 264] on button "Approve" at bounding box center [576, 252] width 88 height 29
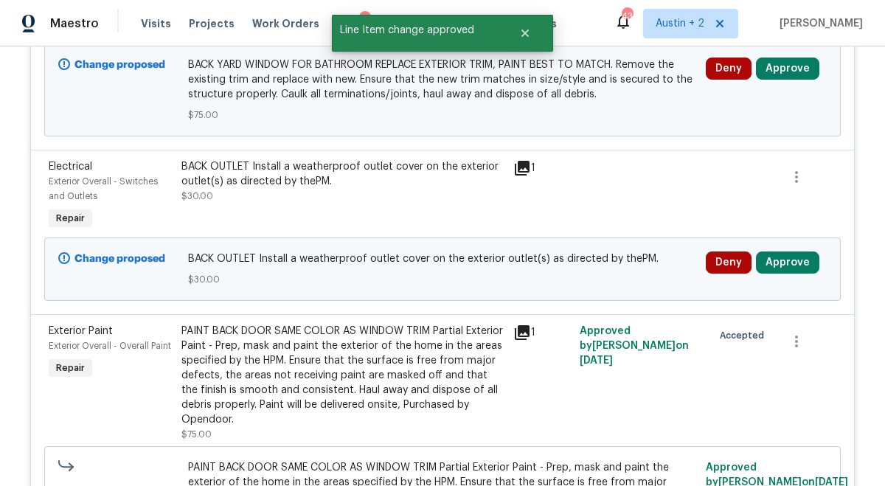
scroll to position [509, 0]
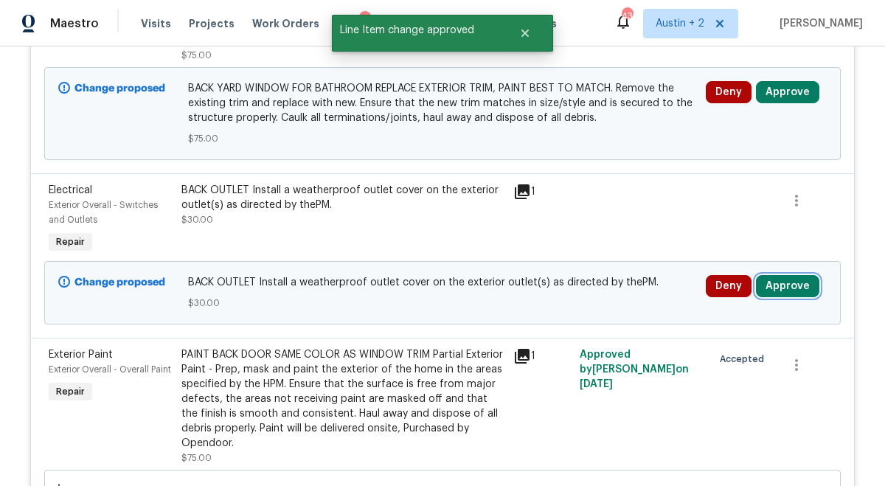
click at [776, 287] on button "Approve" at bounding box center [787, 286] width 63 height 22
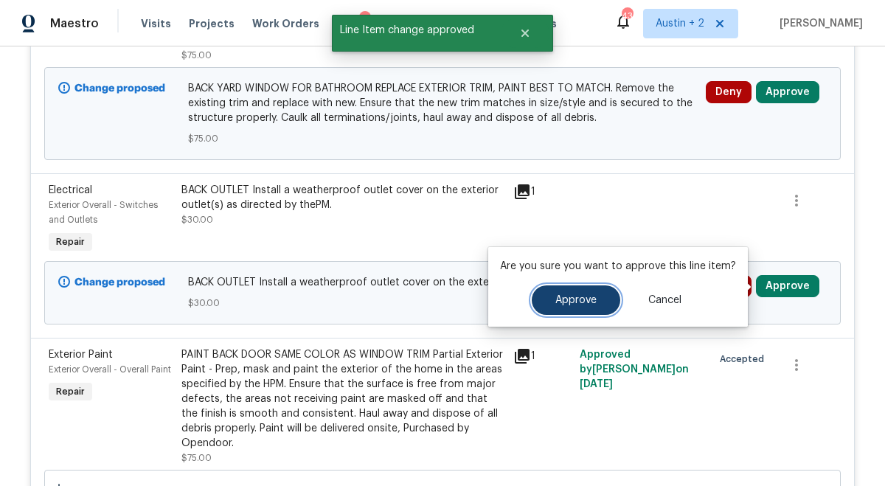
click at [597, 297] on button "Approve" at bounding box center [576, 299] width 88 height 29
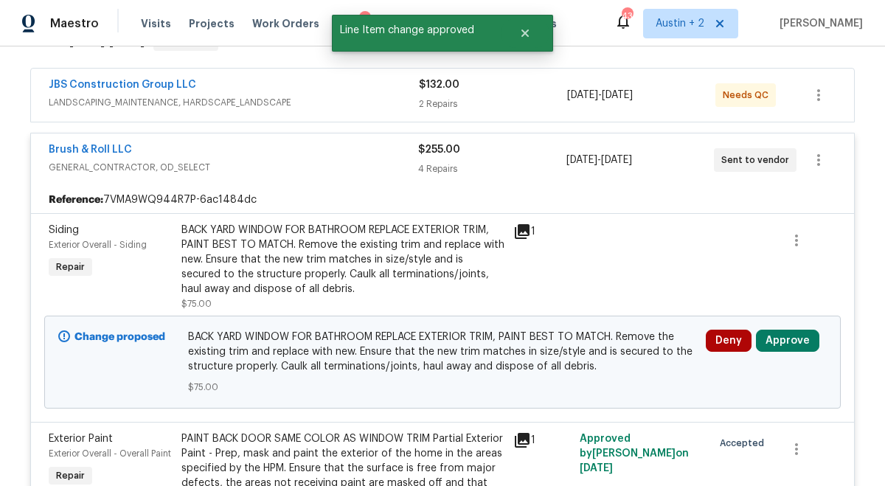
scroll to position [260, 0]
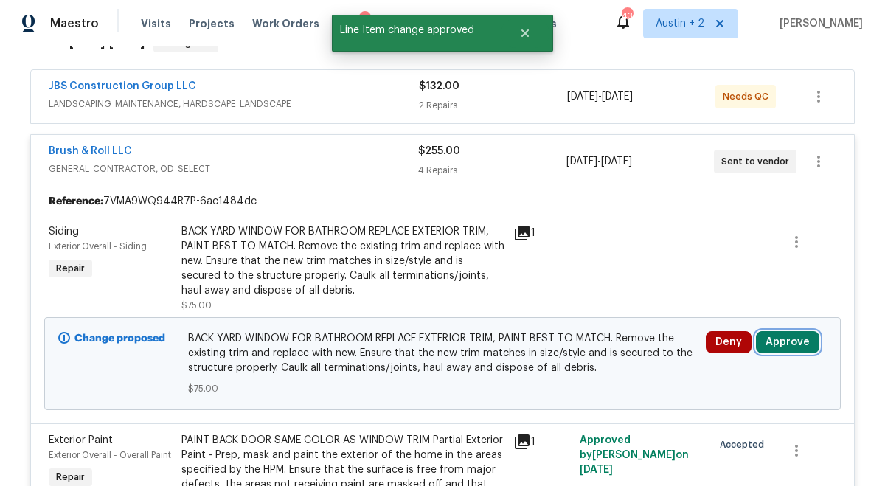
click at [796, 341] on button "Approve" at bounding box center [787, 342] width 63 height 22
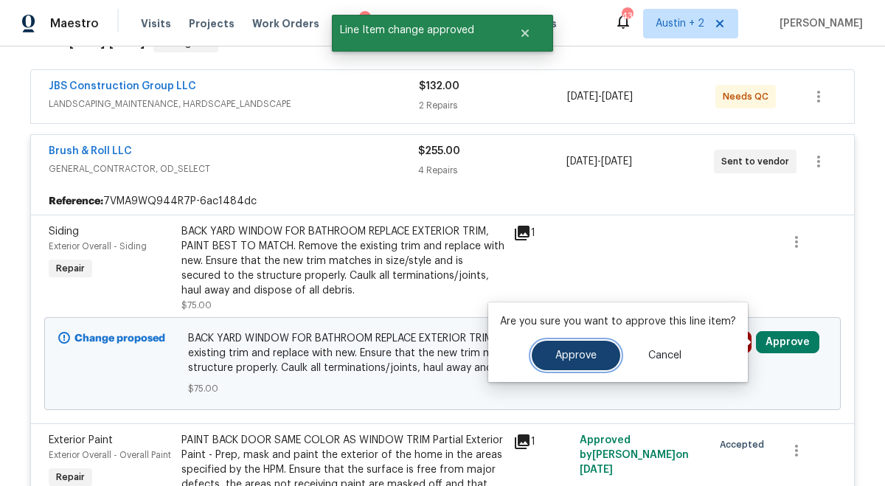
click at [580, 363] on button "Approve" at bounding box center [576, 355] width 88 height 29
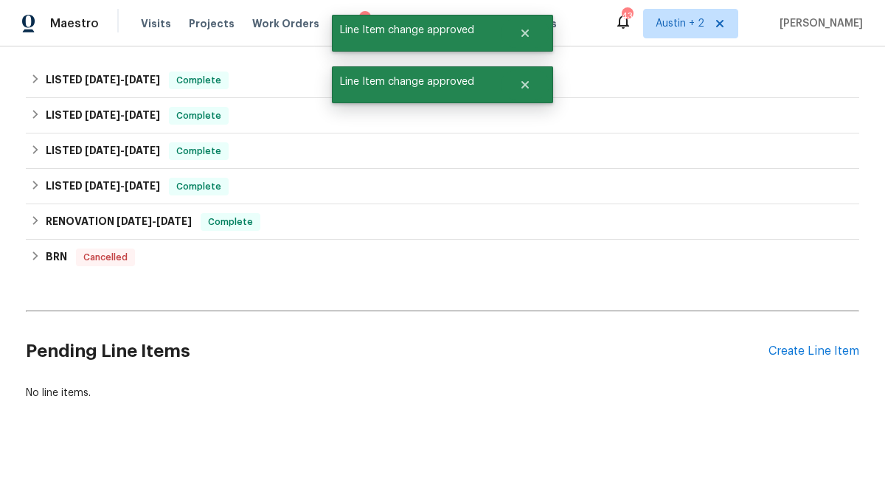
scroll to position [0, 0]
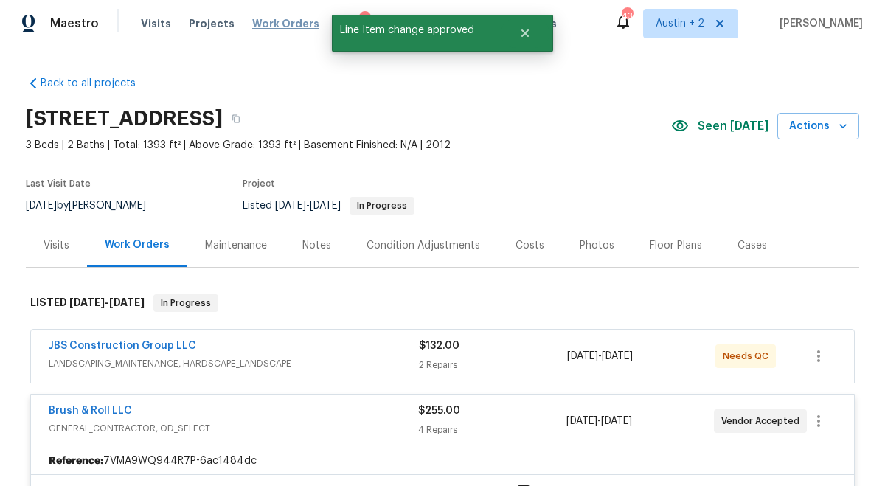
click at [285, 24] on span "Work Orders" at bounding box center [285, 23] width 67 height 15
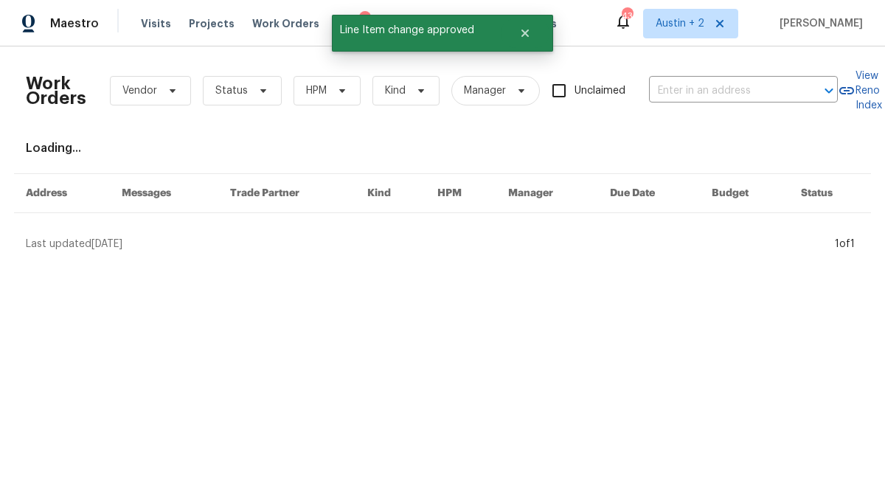
click at [337, 27] on span "Tasks" at bounding box center [352, 23] width 31 height 10
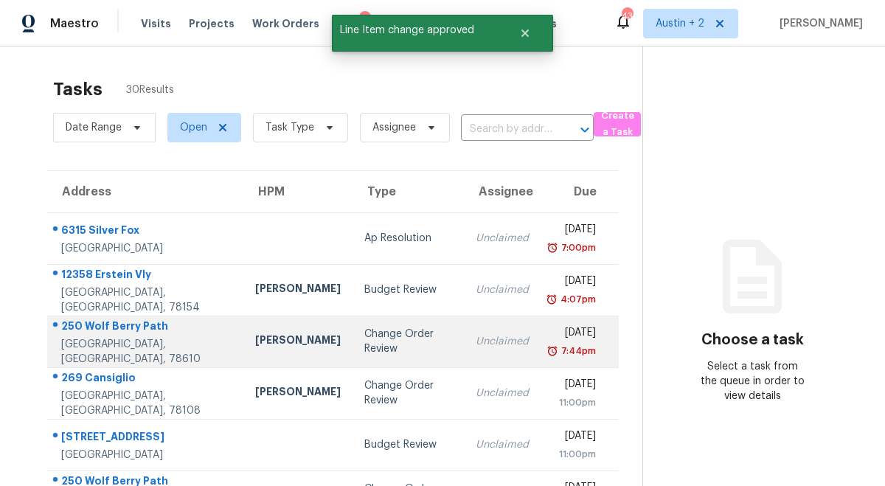
click at [364, 346] on div "Change Order Review" at bounding box center [408, 341] width 88 height 29
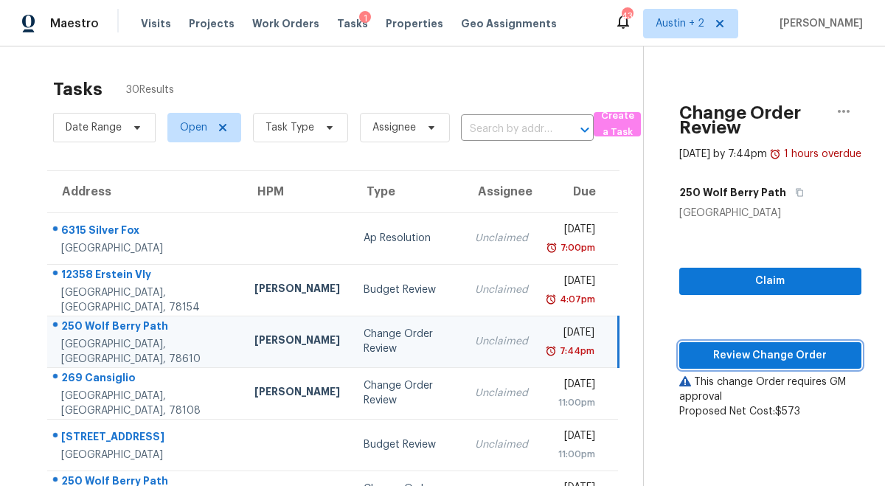
click at [747, 365] on span "Review Change Order" at bounding box center [770, 356] width 159 height 18
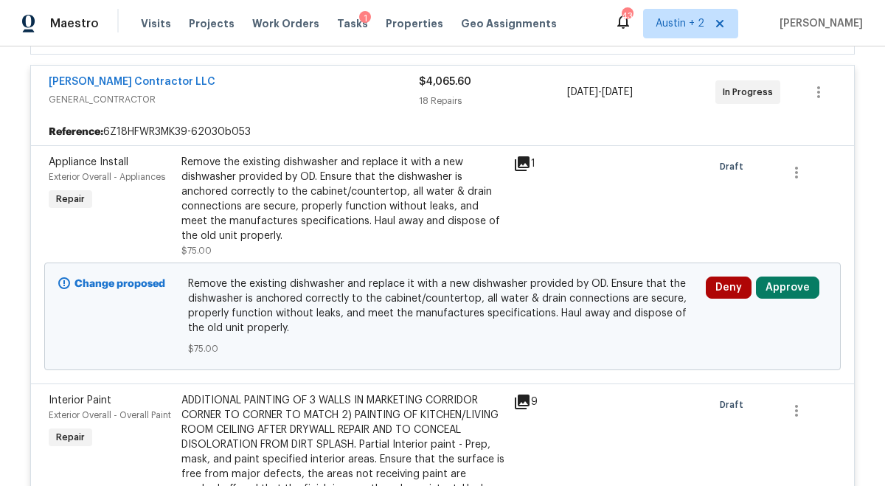
scroll to position [384, 0]
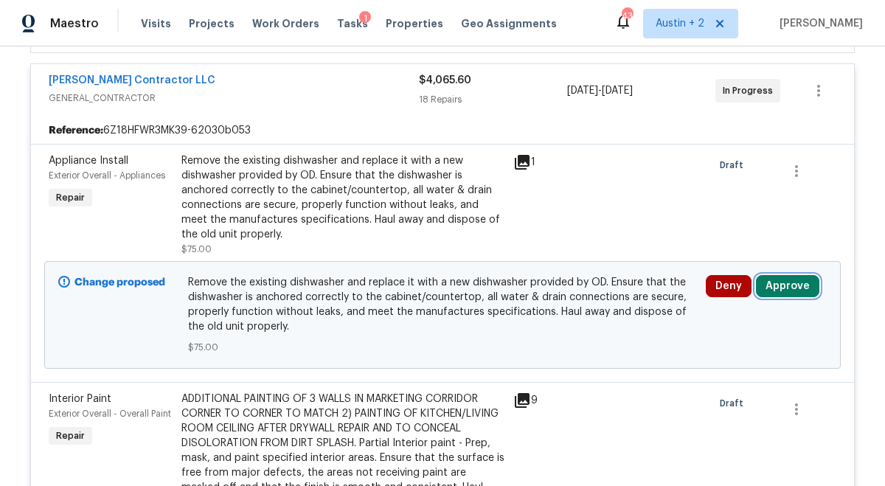
click at [787, 286] on button "Approve" at bounding box center [787, 286] width 63 height 22
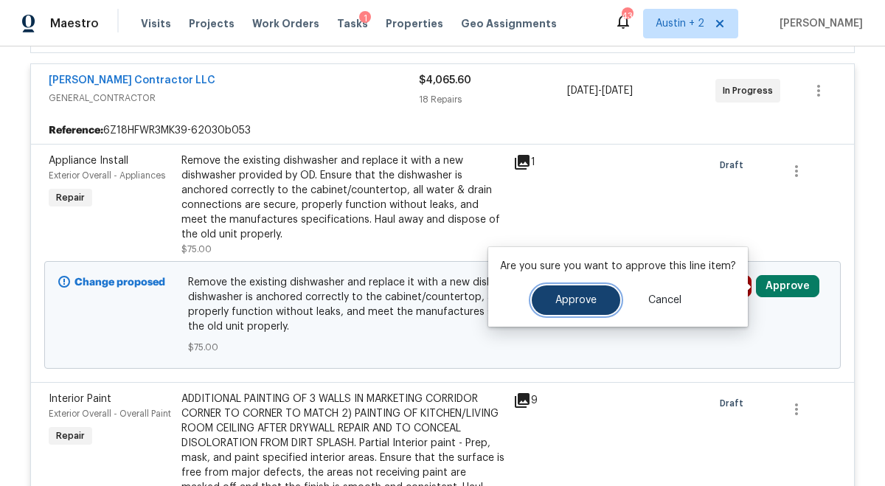
click at [598, 299] on button "Approve" at bounding box center [576, 299] width 88 height 29
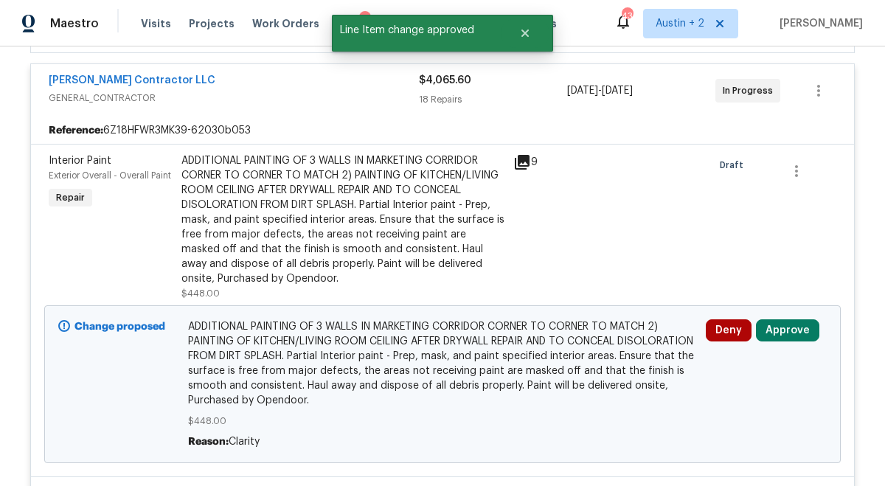
scroll to position [421, 0]
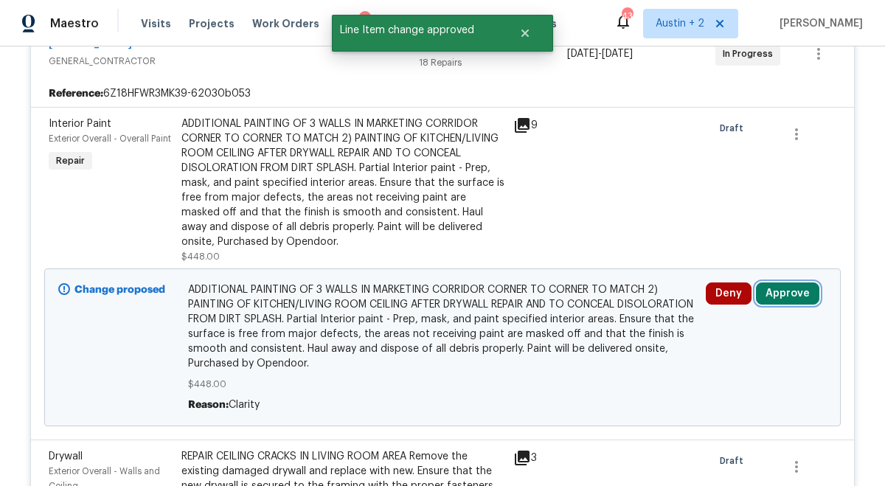
click at [815, 290] on button "Approve" at bounding box center [787, 293] width 63 height 22
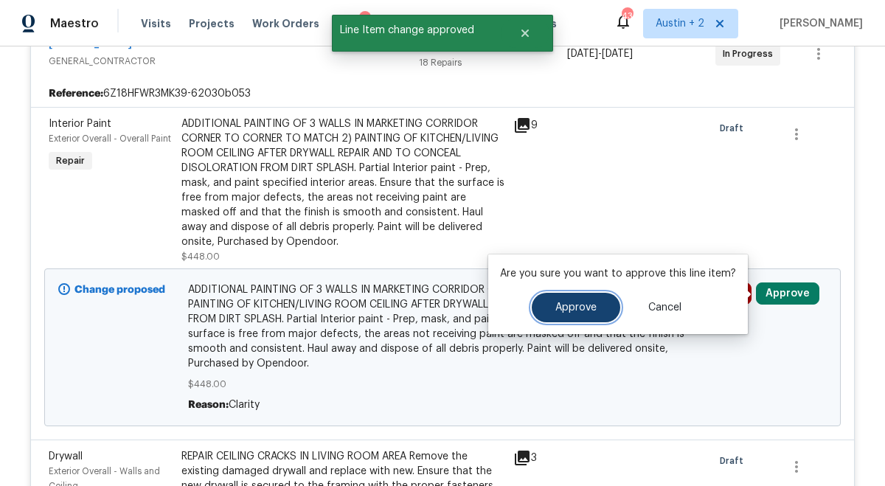
click at [598, 306] on button "Approve" at bounding box center [576, 307] width 88 height 29
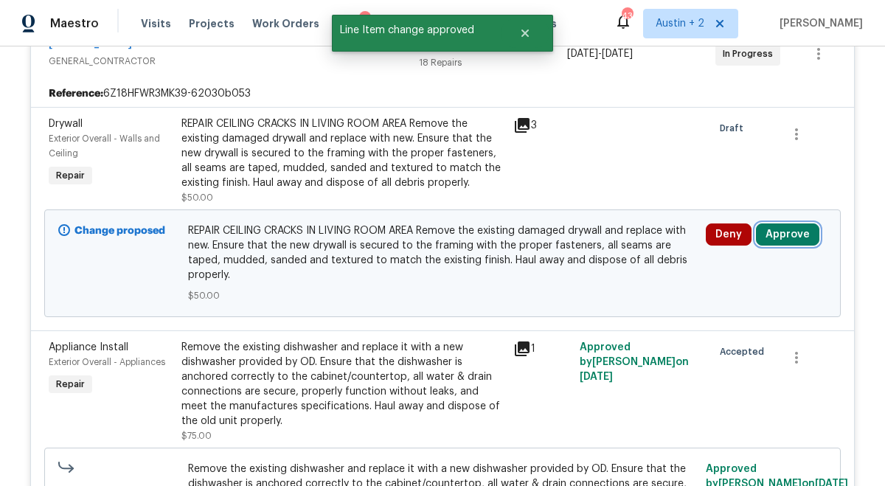
click at [796, 234] on button "Approve" at bounding box center [787, 234] width 63 height 22
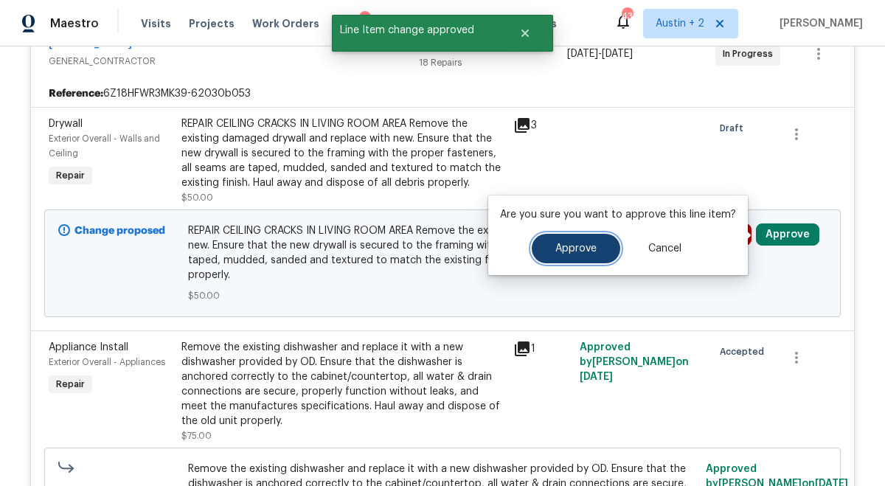
click at [582, 246] on span "Approve" at bounding box center [575, 248] width 41 height 11
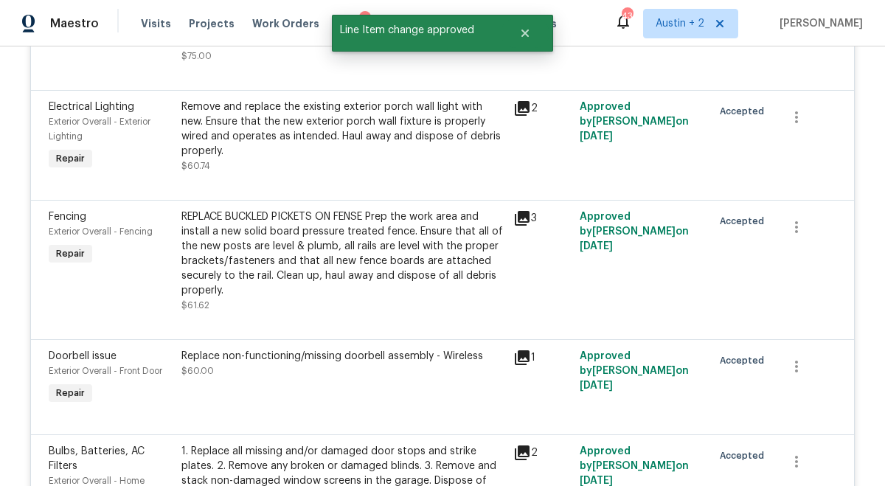
scroll to position [0, 0]
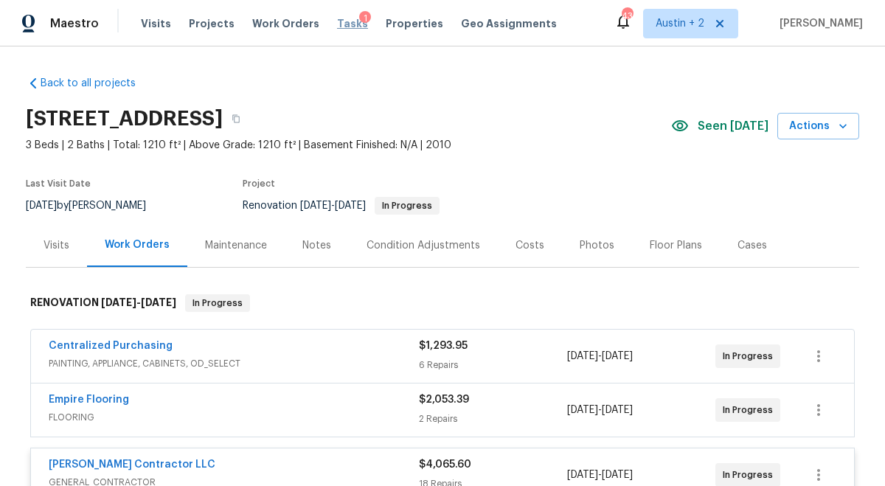
click at [337, 22] on span "Tasks" at bounding box center [352, 23] width 31 height 10
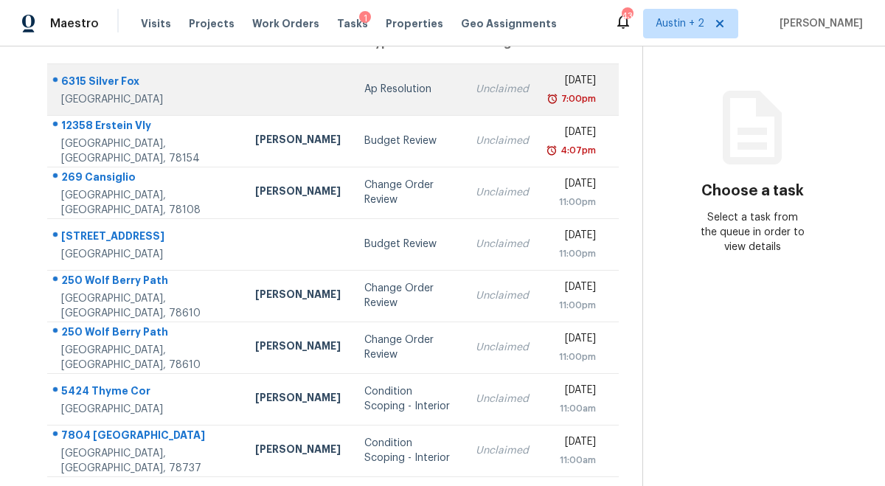
scroll to position [153, 0]
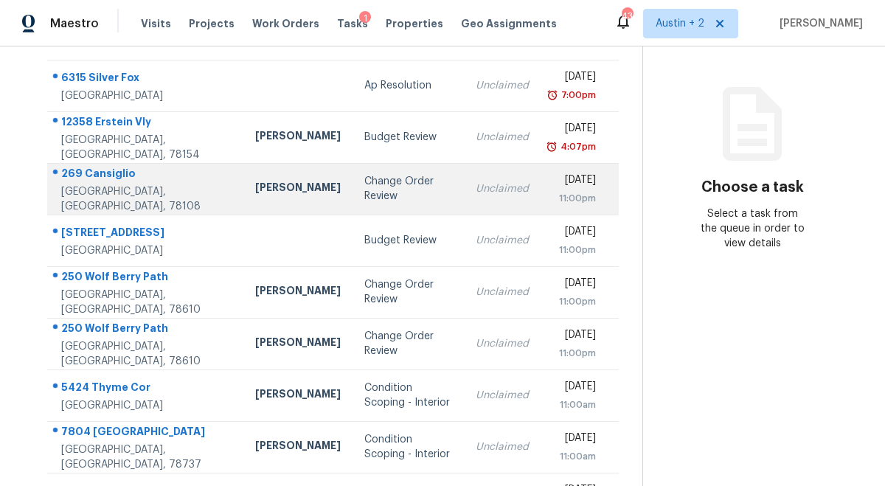
click at [366, 190] on div "Change Order Review" at bounding box center [408, 188] width 88 height 29
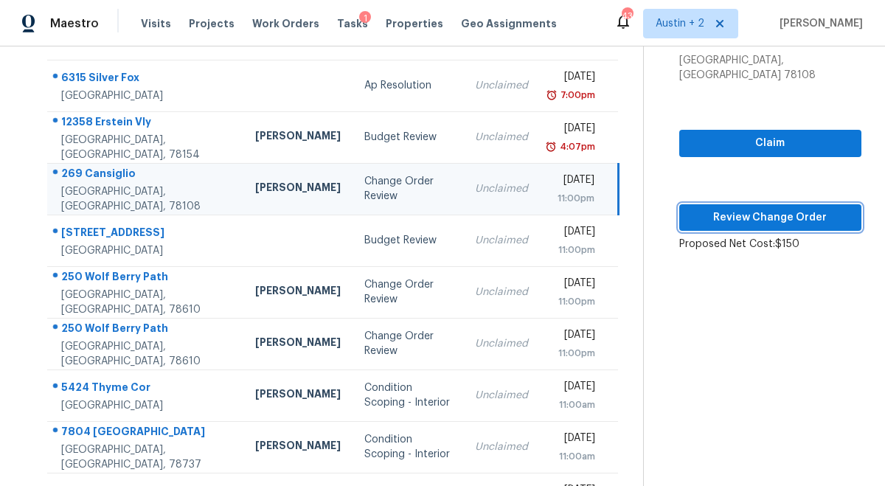
click at [723, 209] on span "Review Change Order" at bounding box center [770, 218] width 159 height 18
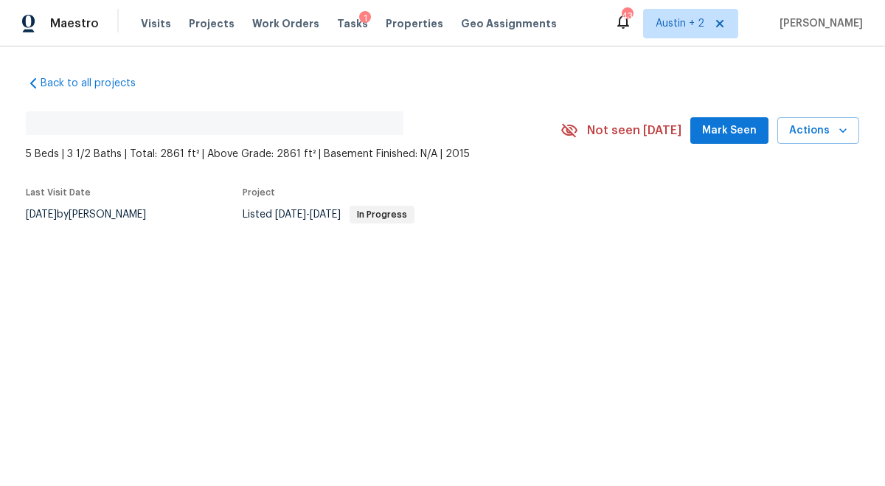
click at [724, 126] on span "Mark Seen" at bounding box center [729, 131] width 55 height 18
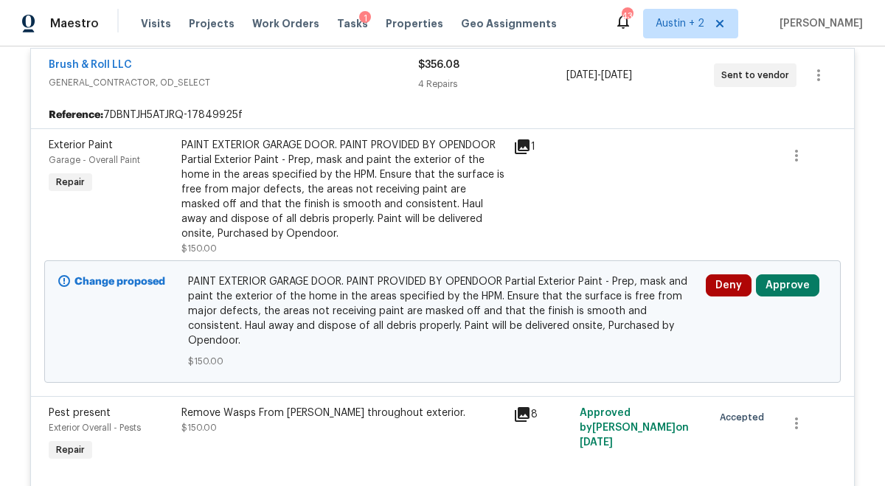
scroll to position [425, 0]
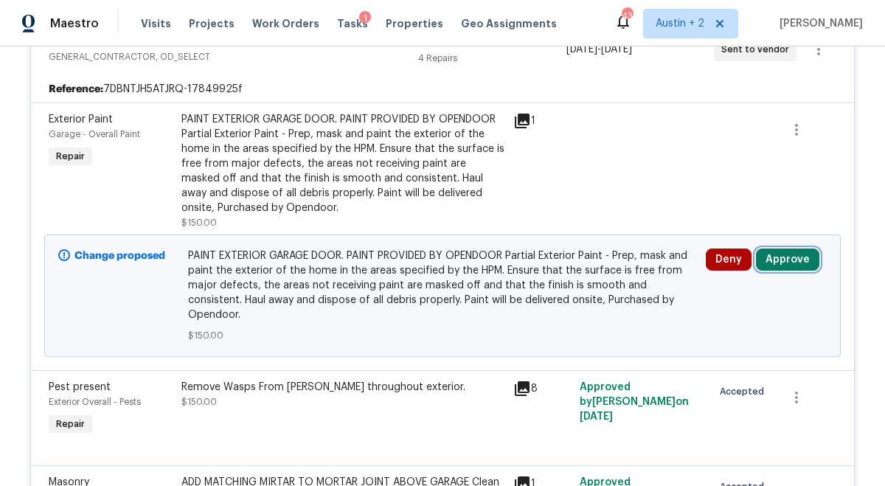
click at [788, 254] on button "Approve" at bounding box center [787, 259] width 63 height 22
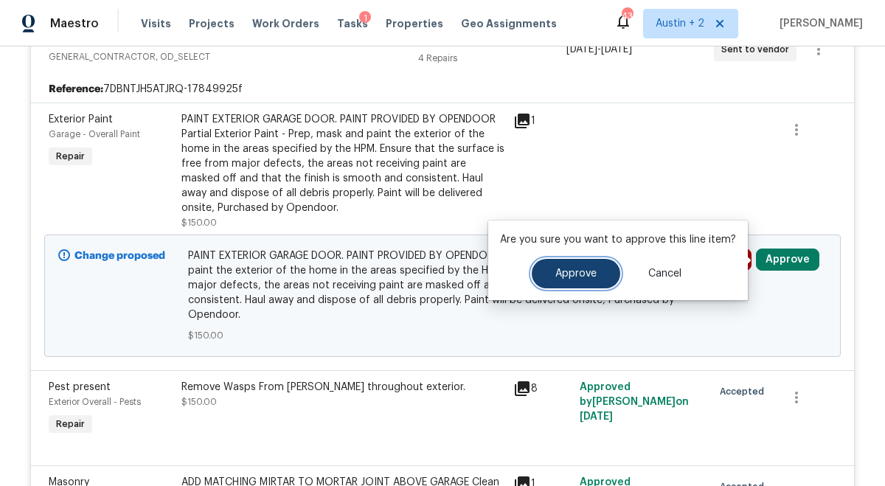
click at [596, 269] on button "Approve" at bounding box center [576, 273] width 88 height 29
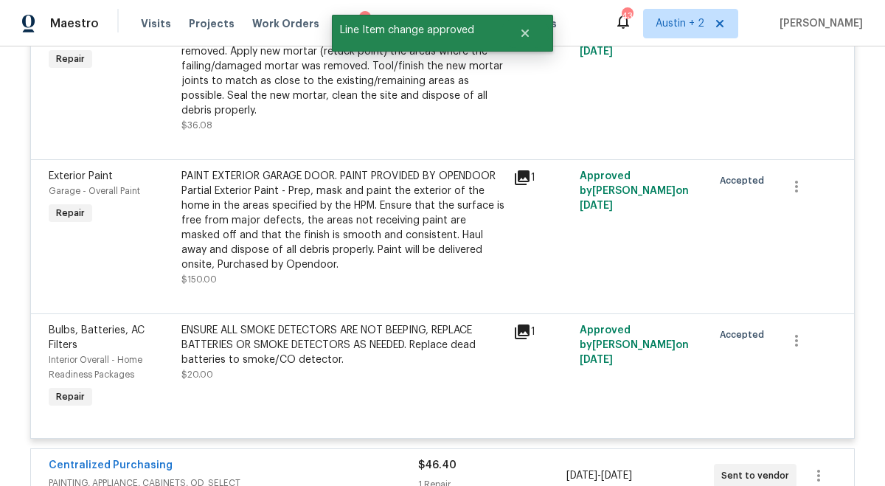
scroll to position [0, 0]
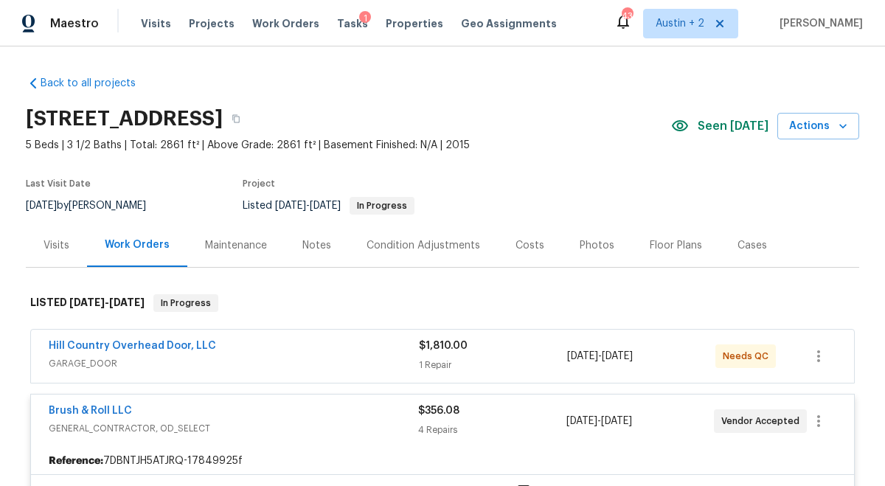
click at [529, 243] on div "Costs" at bounding box center [529, 245] width 29 height 15
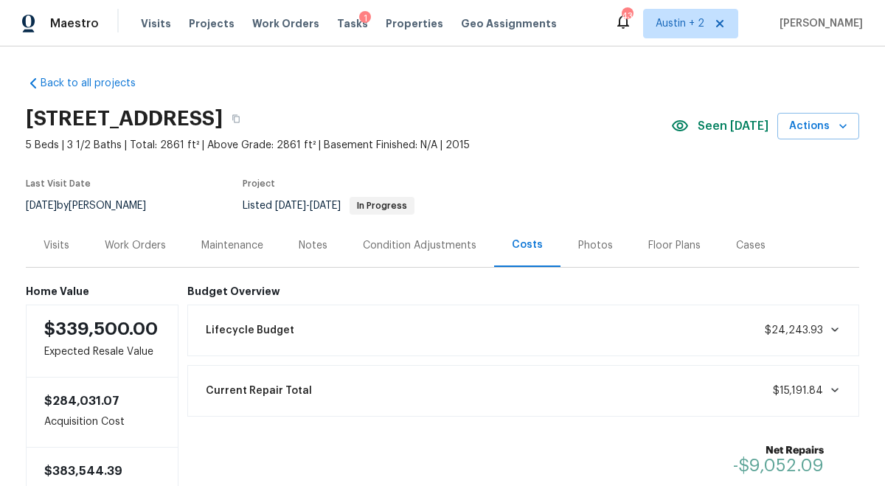
click at [153, 241] on div "Work Orders" at bounding box center [135, 245] width 61 height 15
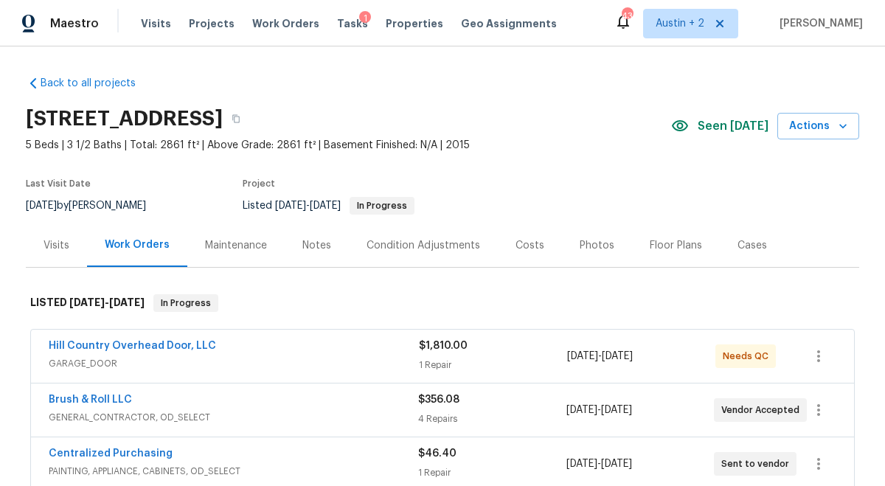
click at [354, 350] on div "Hill Country Overhead Door, LLC" at bounding box center [234, 347] width 370 height 18
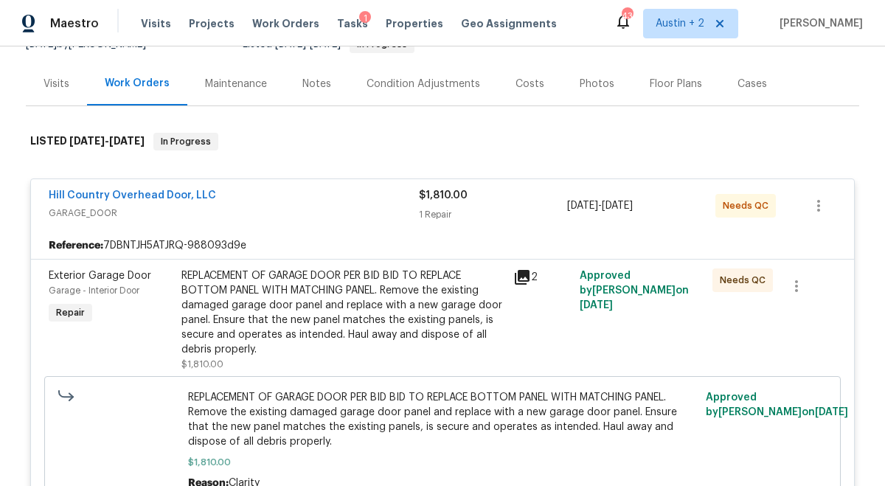
scroll to position [152, 0]
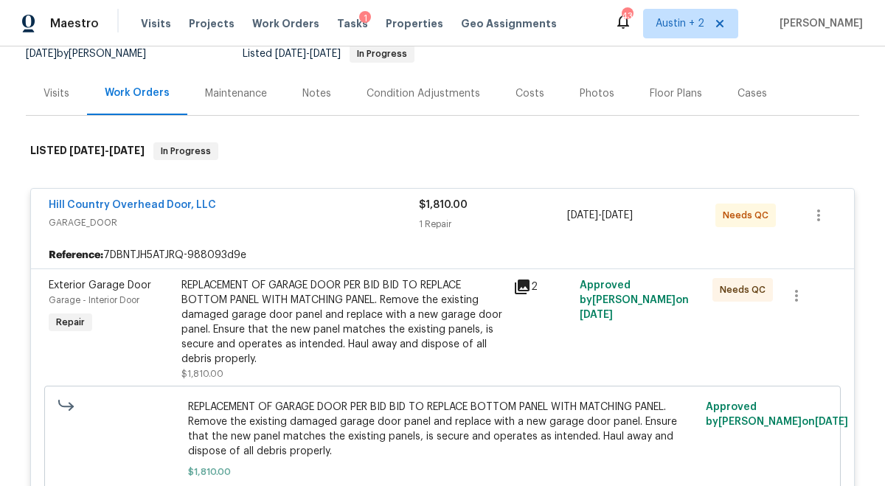
click at [521, 287] on icon at bounding box center [522, 286] width 15 height 15
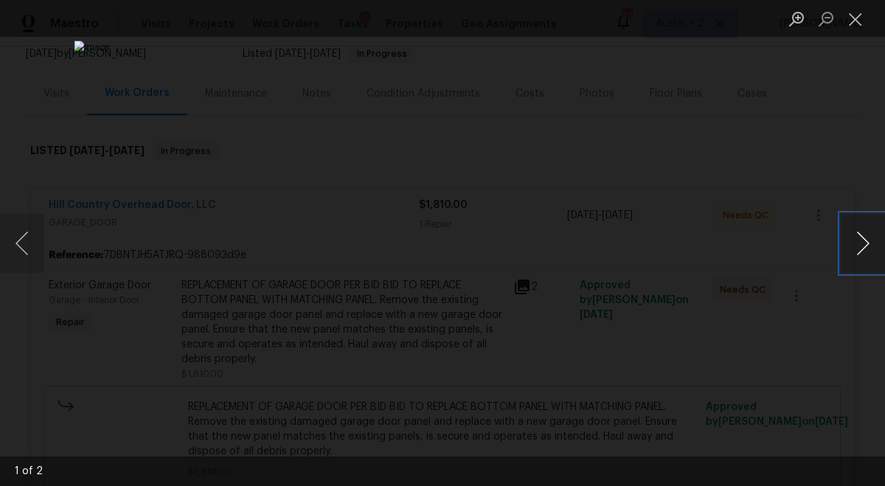
click at [861, 244] on button "Next image" at bounding box center [863, 243] width 44 height 59
click at [850, 18] on button "Close lightbox" at bounding box center [855, 19] width 29 height 26
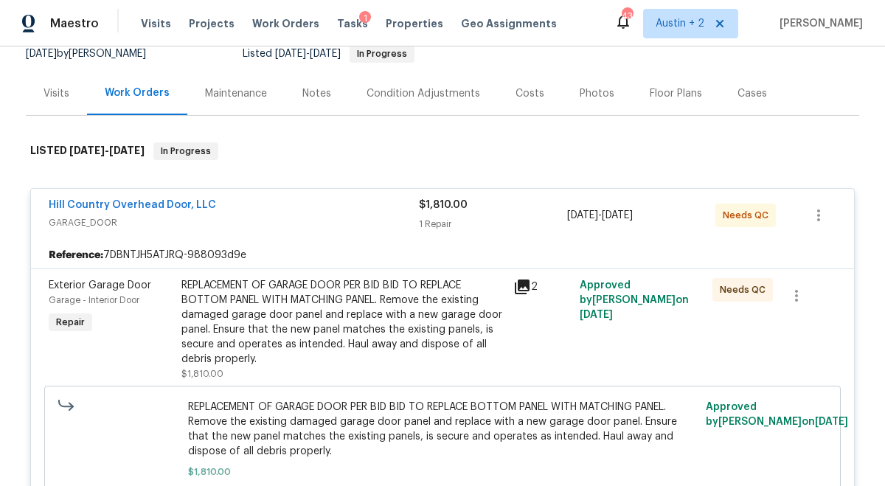
scroll to position [0, 0]
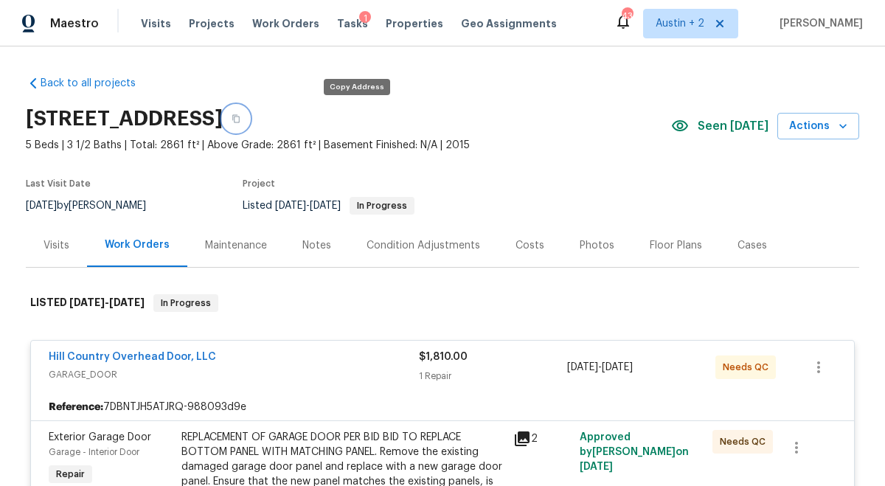
click at [249, 127] on button "button" at bounding box center [236, 118] width 27 height 27
click at [343, 29] on div "Tasks 1" at bounding box center [352, 23] width 31 height 15
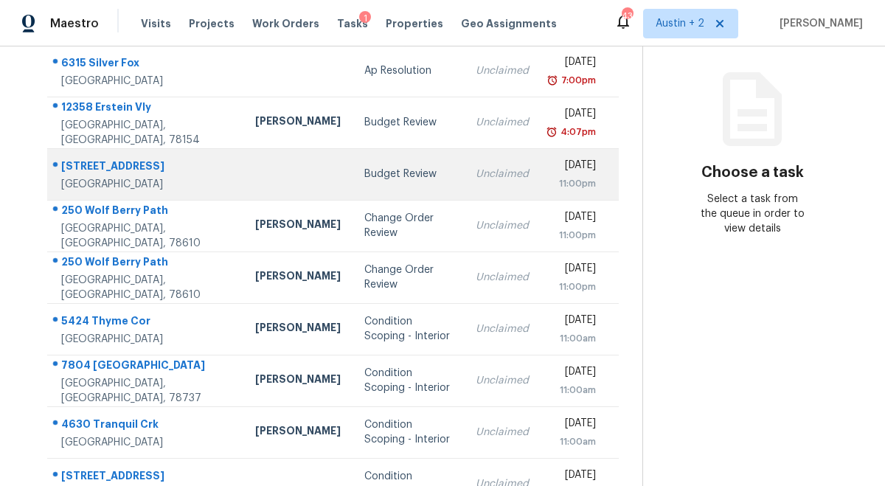
scroll to position [170, 0]
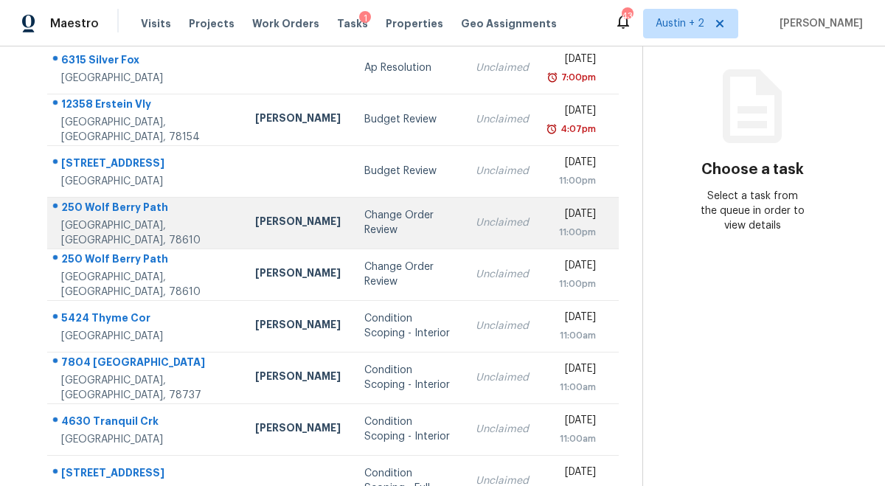
click at [364, 237] on div "Change Order Review" at bounding box center [408, 222] width 88 height 29
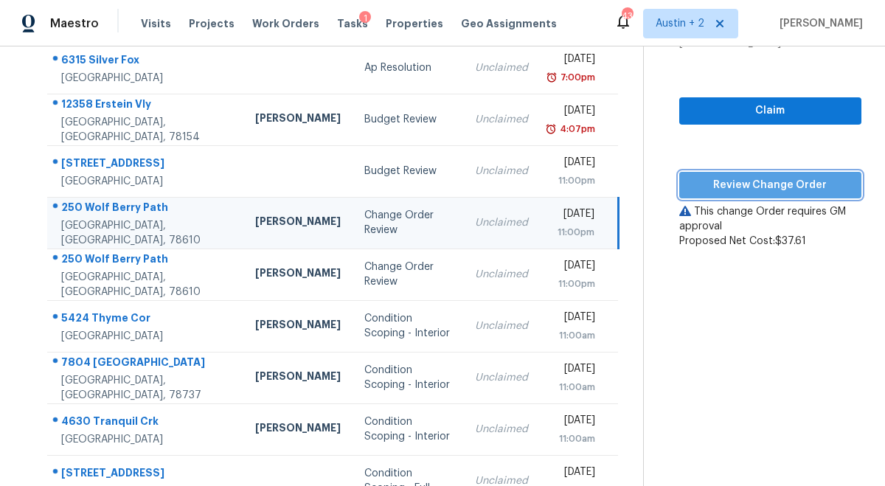
click at [719, 190] on span "Review Change Order" at bounding box center [770, 185] width 159 height 18
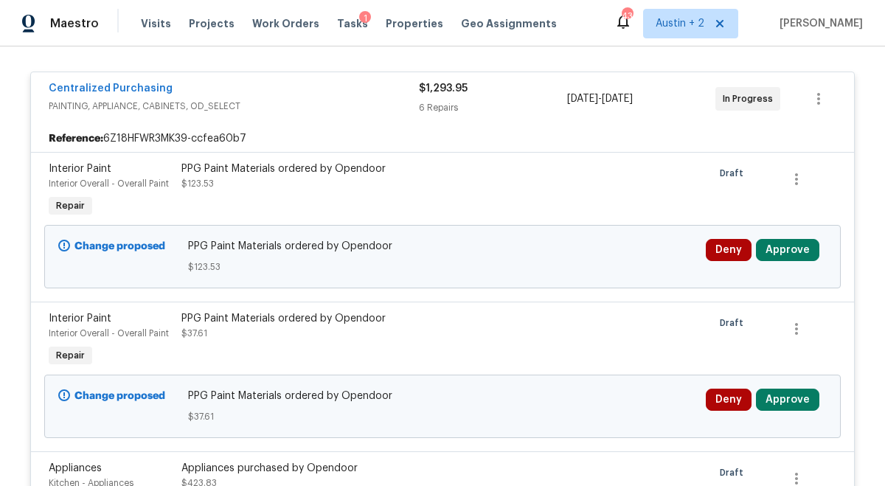
scroll to position [269, 0]
click at [807, 259] on button "Approve" at bounding box center [787, 249] width 63 height 22
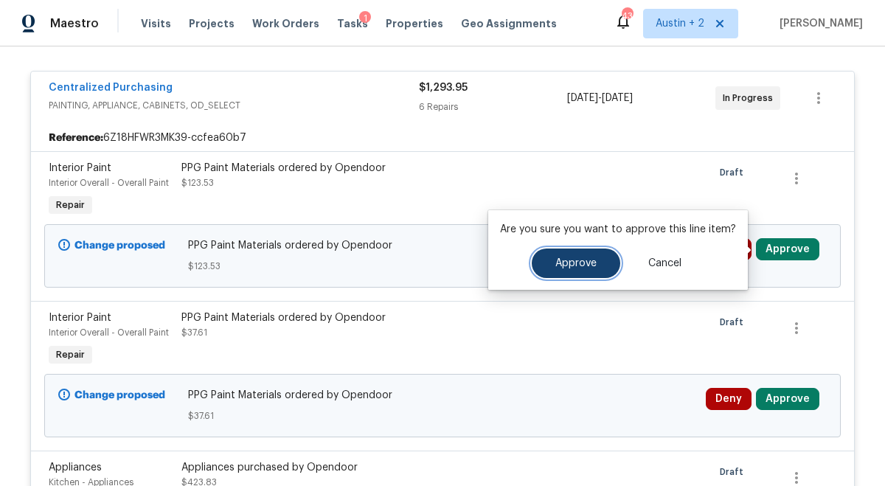
click at [589, 258] on span "Approve" at bounding box center [575, 263] width 41 height 11
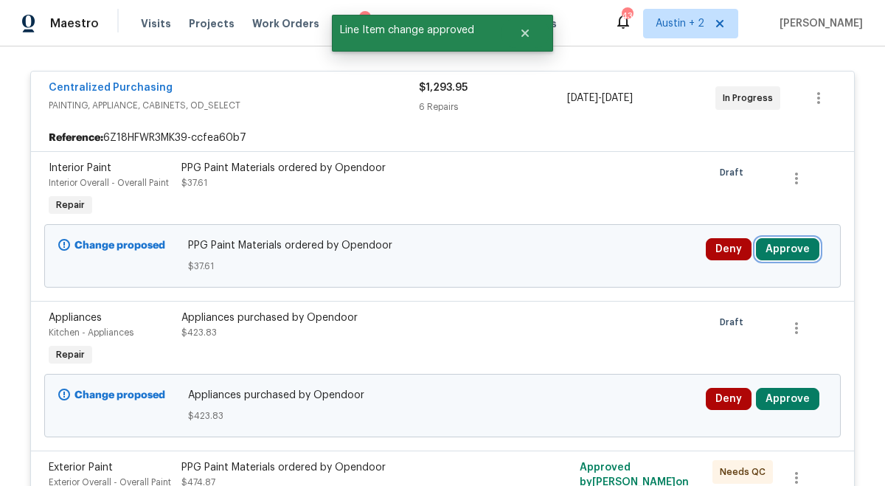
click at [794, 251] on button "Approve" at bounding box center [787, 249] width 63 height 22
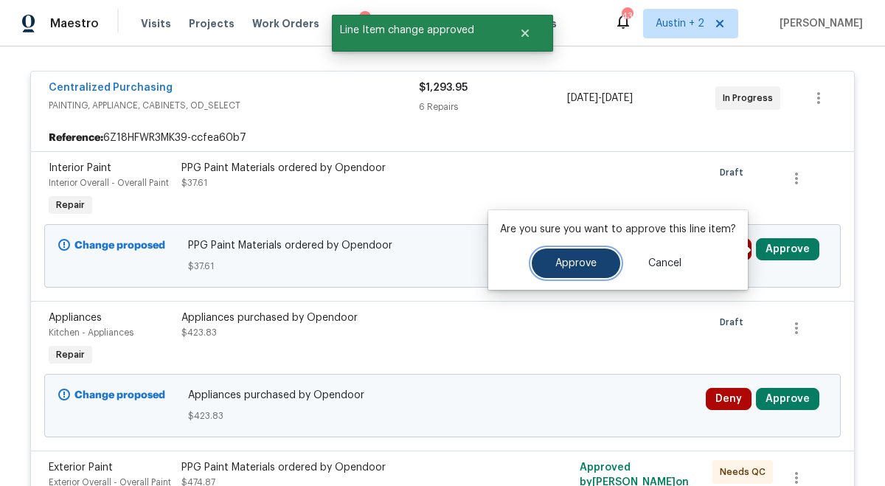
click at [599, 257] on button "Approve" at bounding box center [576, 262] width 88 height 29
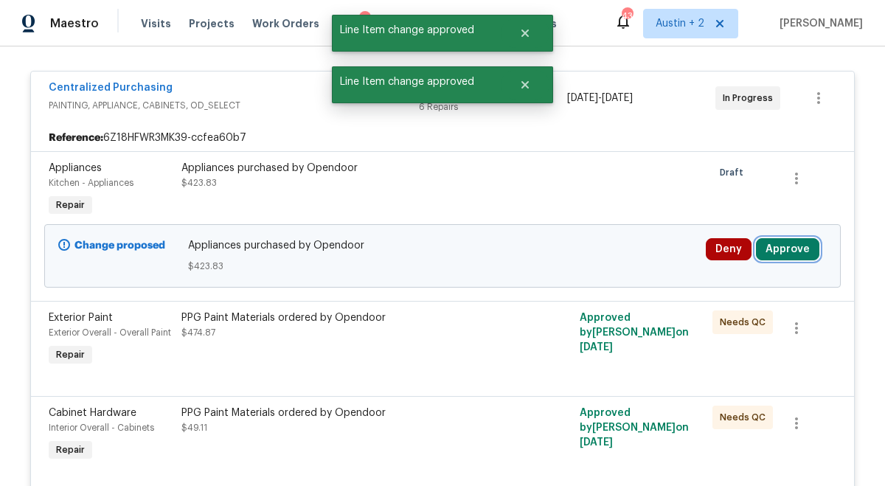
click at [800, 257] on button "Approve" at bounding box center [787, 249] width 63 height 22
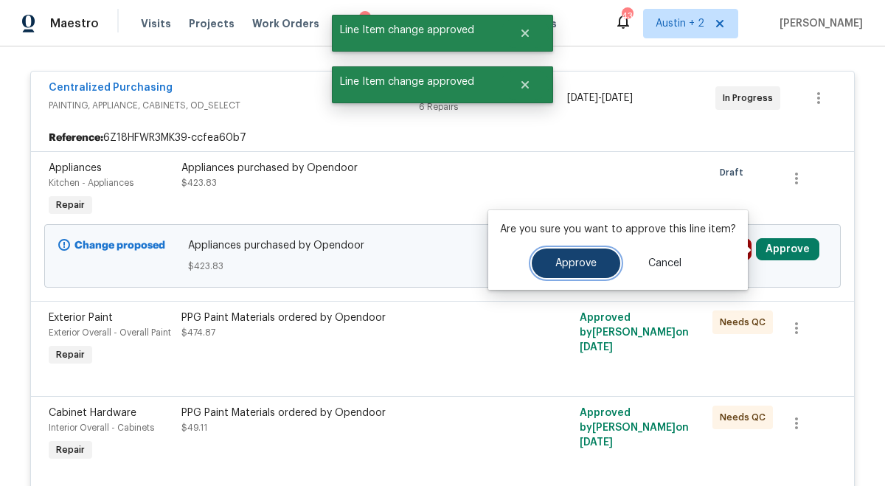
click at [566, 266] on span "Approve" at bounding box center [575, 263] width 41 height 11
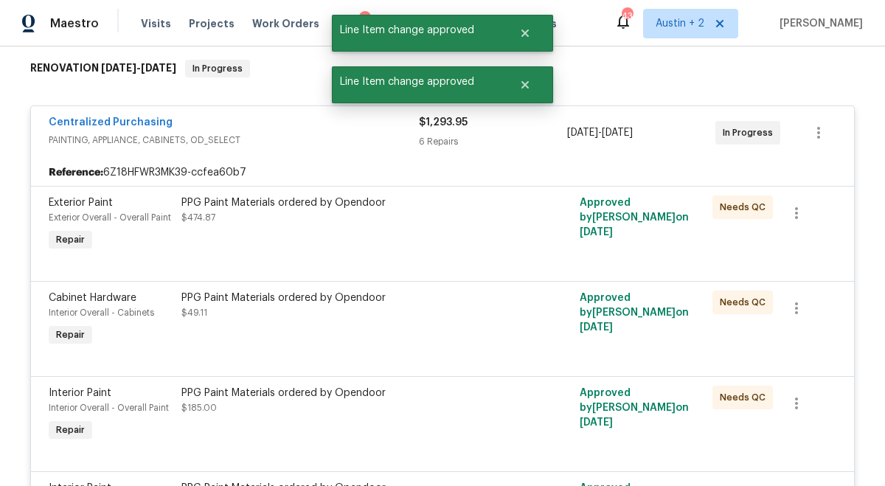
scroll to position [0, 0]
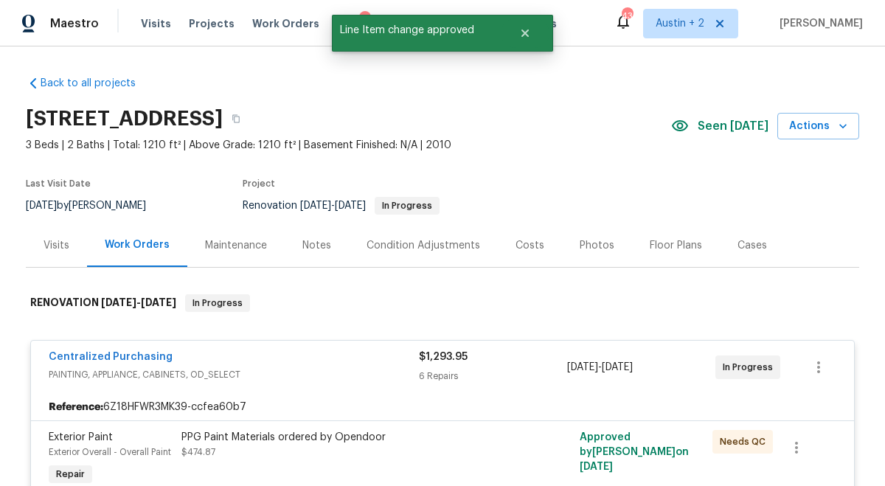
click at [337, 23] on span "Tasks" at bounding box center [352, 23] width 31 height 10
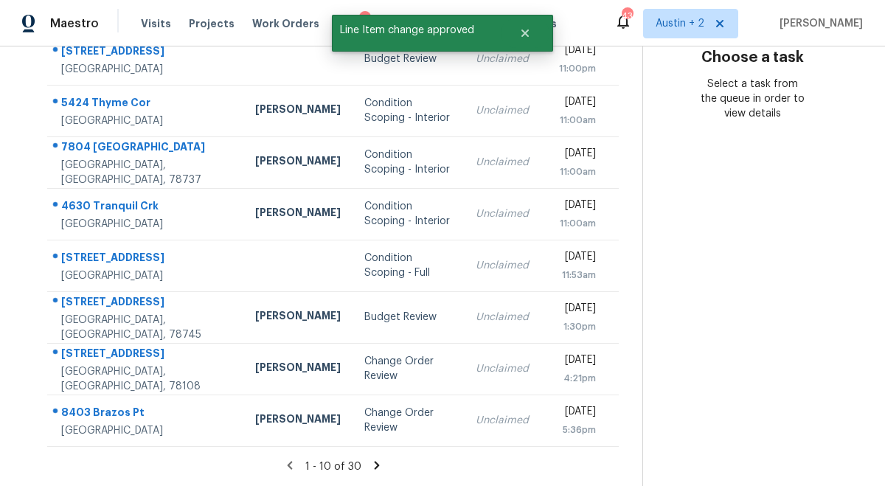
scroll to position [310, 0]
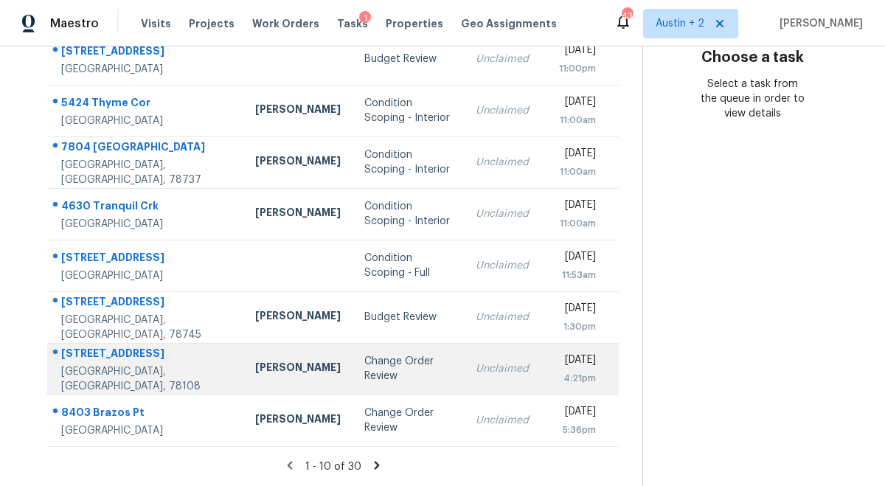
click at [364, 366] on div "Change Order Review" at bounding box center [408, 368] width 88 height 29
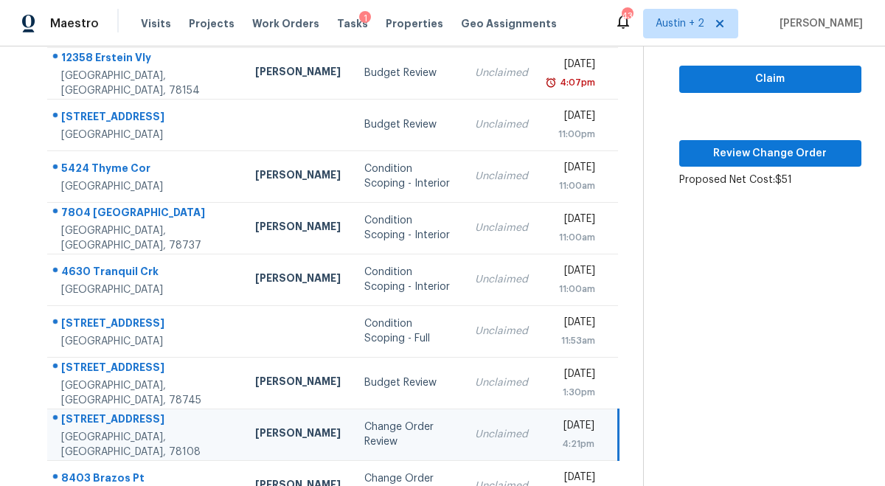
scroll to position [211, 0]
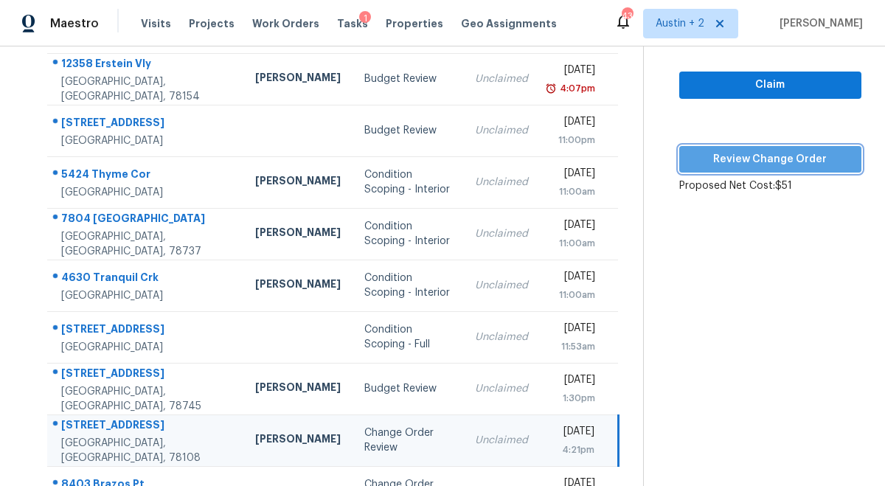
click at [691, 151] on span "Review Change Order" at bounding box center [770, 159] width 159 height 18
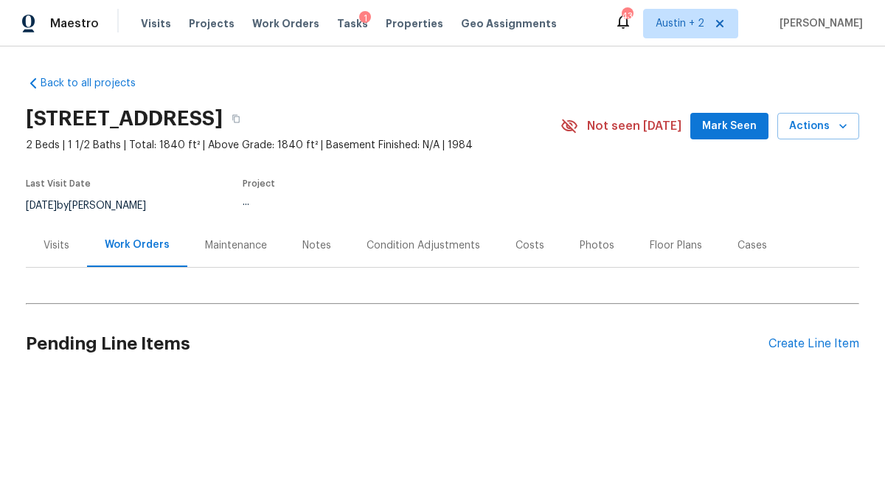
click at [698, 117] on div "Back to all projects [STREET_ADDRESS] 2 Beds | 1 1/2 Baths | Total: 1840 ft² | …" at bounding box center [442, 227] width 833 height 326
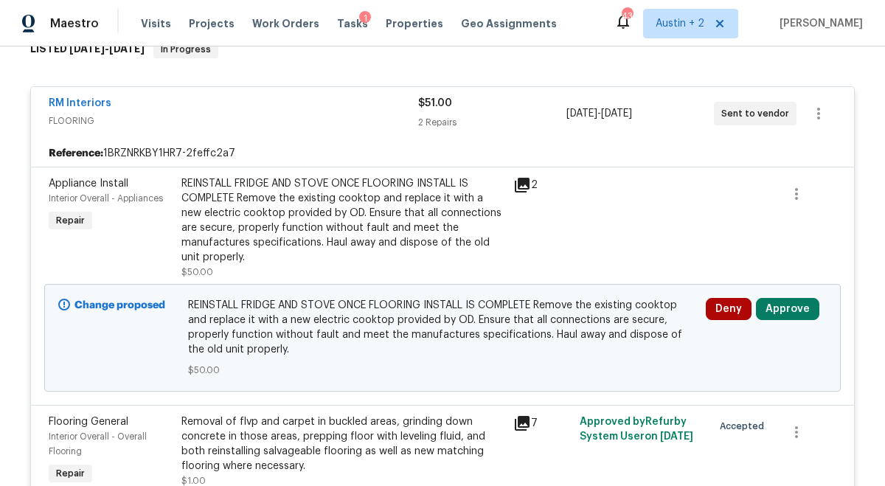
scroll to position [256, 0]
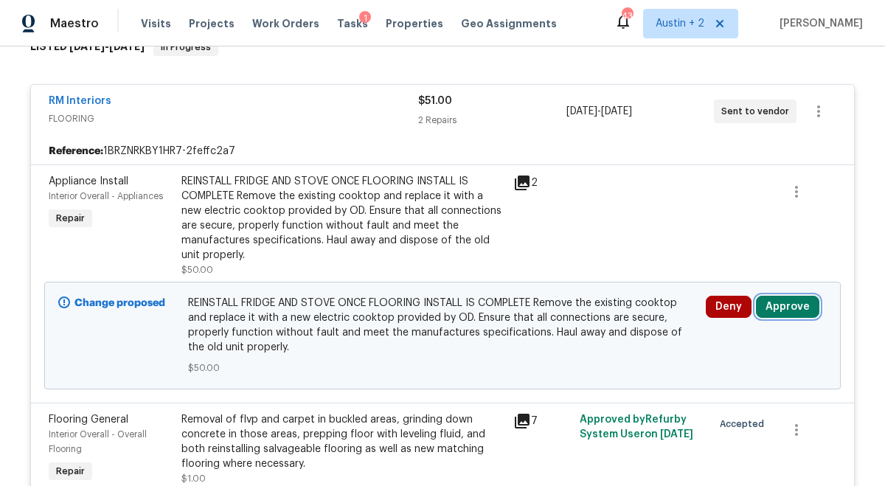
click at [798, 299] on button "Approve" at bounding box center [787, 307] width 63 height 22
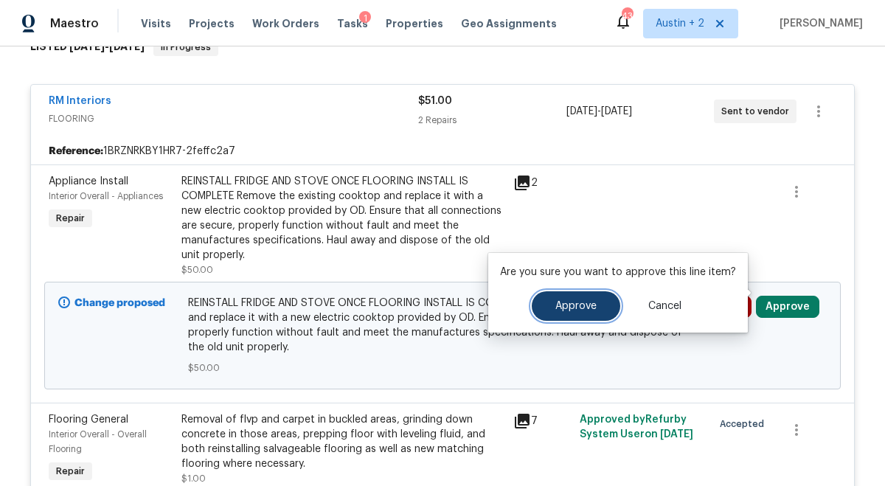
click at [585, 299] on button "Approve" at bounding box center [576, 305] width 88 height 29
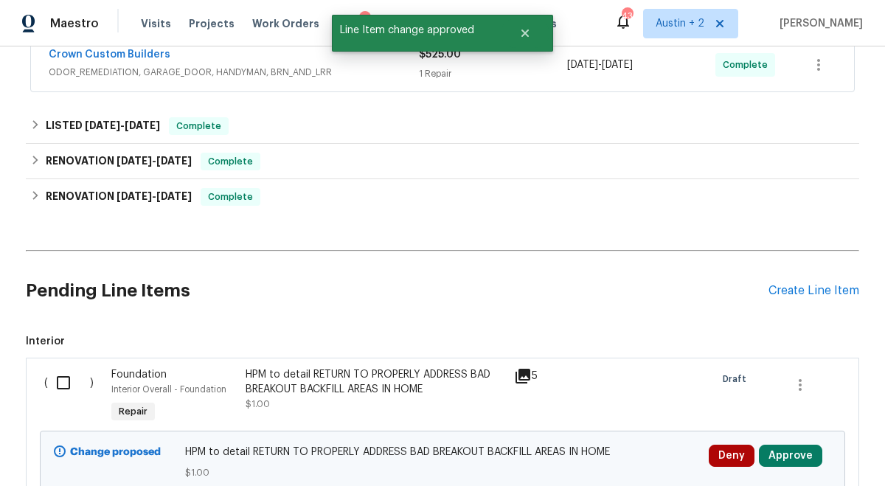
scroll to position [1064, 0]
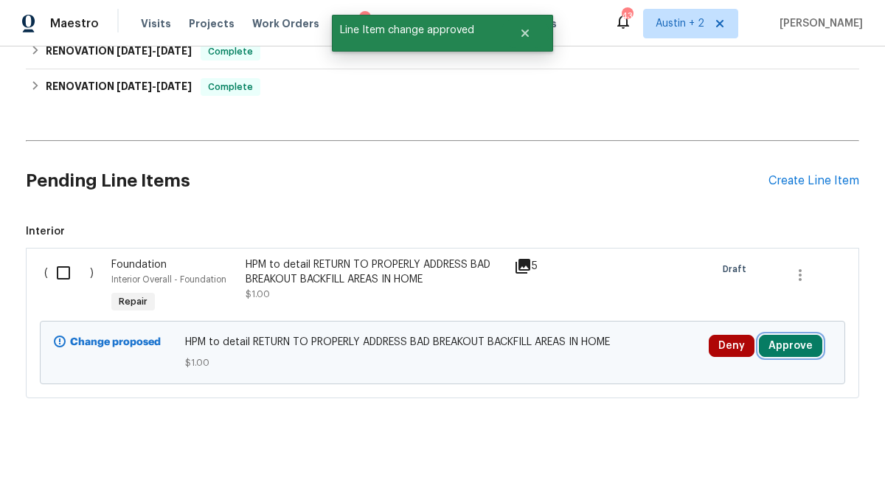
click at [791, 335] on button "Approve" at bounding box center [790, 346] width 63 height 22
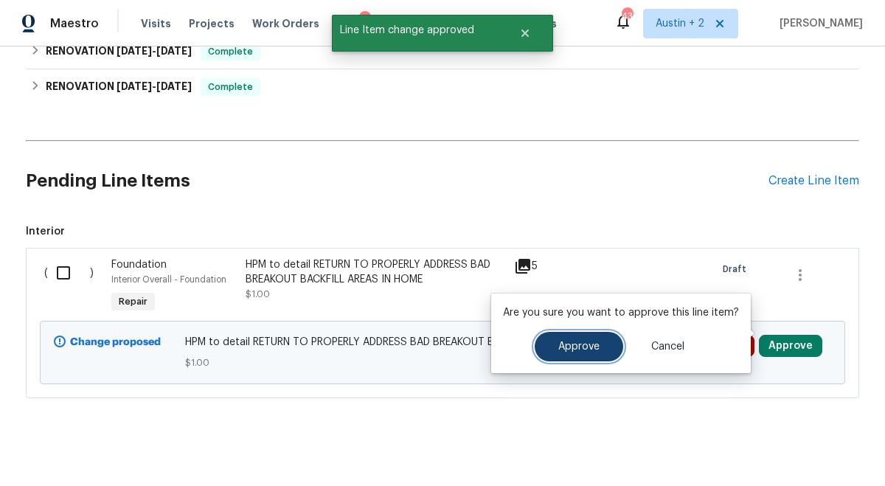
click at [592, 340] on button "Approve" at bounding box center [579, 346] width 88 height 29
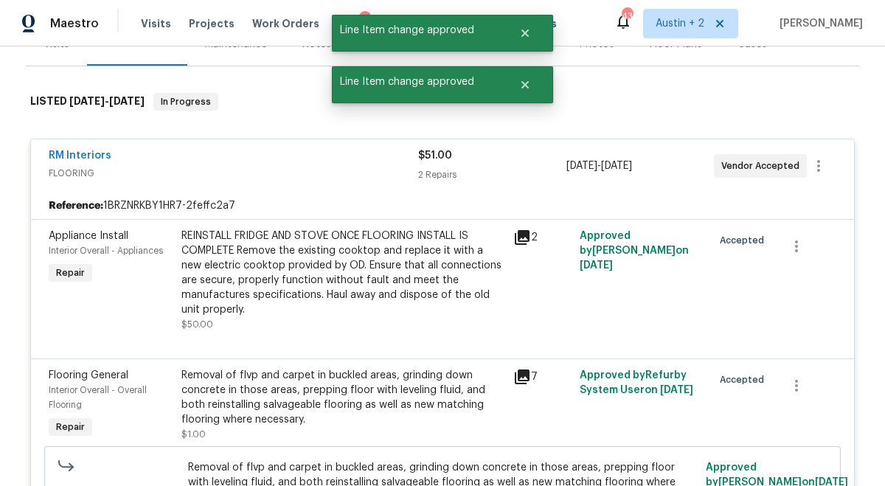
scroll to position [0, 0]
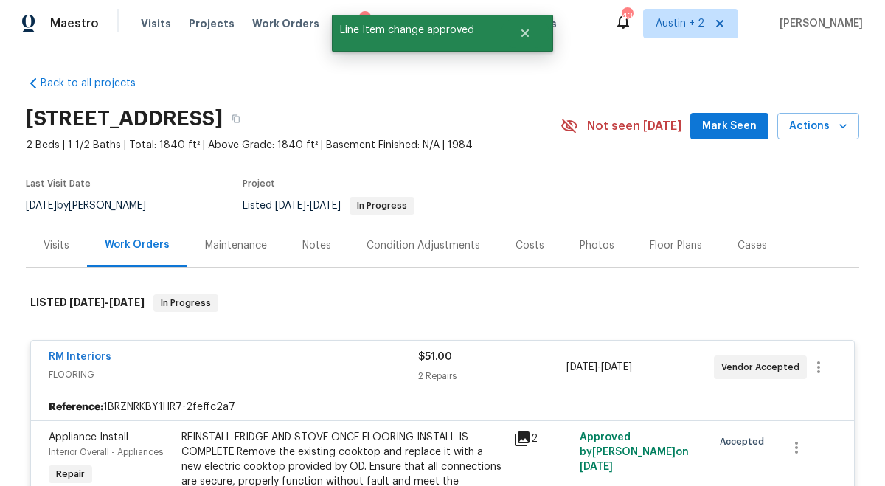
click at [724, 117] on span "Mark Seen" at bounding box center [729, 126] width 55 height 18
click at [337, 24] on span "Tasks" at bounding box center [352, 23] width 31 height 10
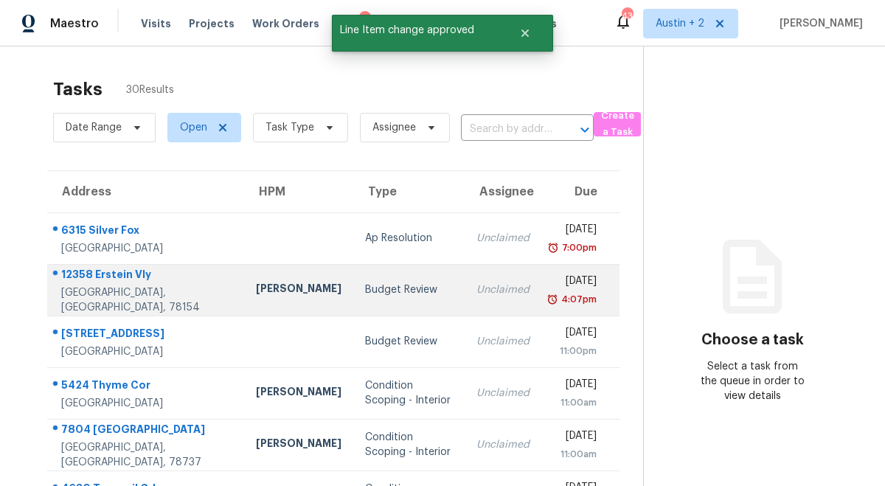
click at [353, 302] on td "Budget Review" at bounding box center [408, 290] width 111 height 52
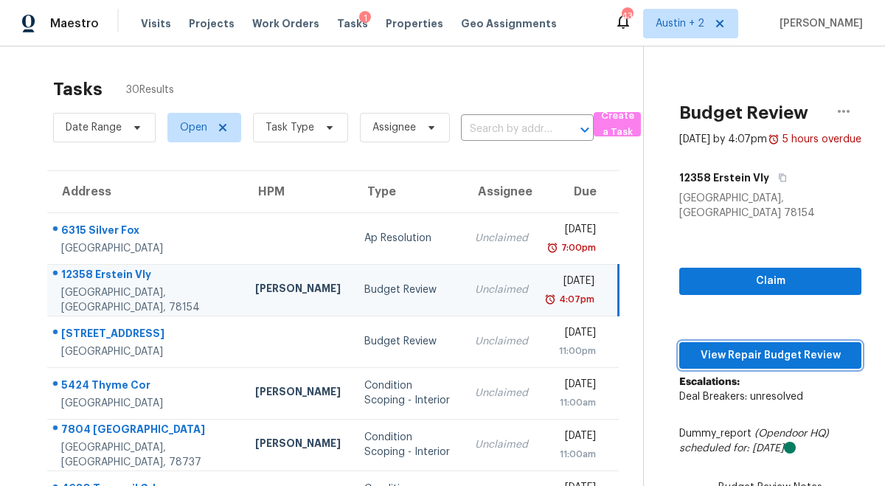
click at [700, 347] on span "View Repair Budget Review" at bounding box center [770, 356] width 159 height 18
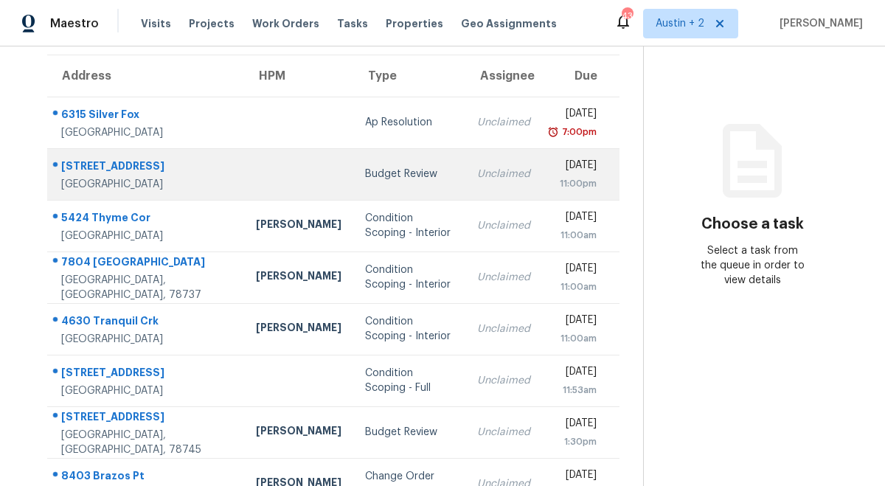
scroll to position [123, 0]
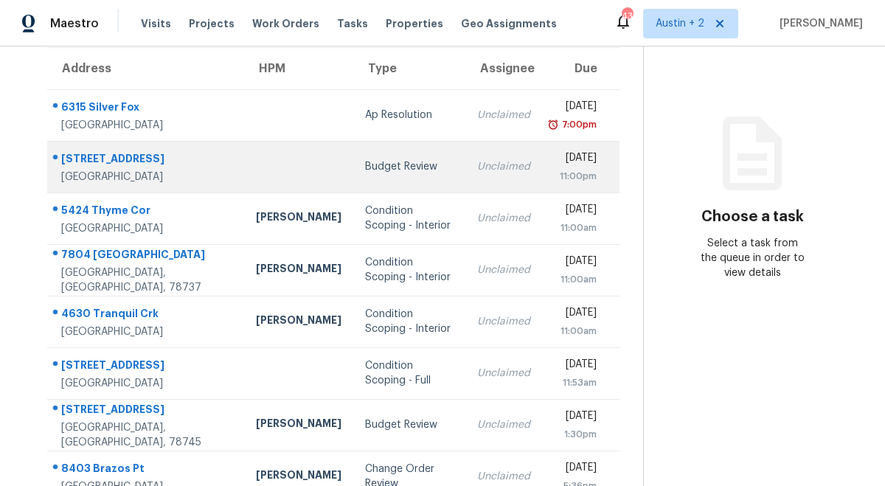
click at [365, 174] on div "Budget Review" at bounding box center [409, 166] width 88 height 15
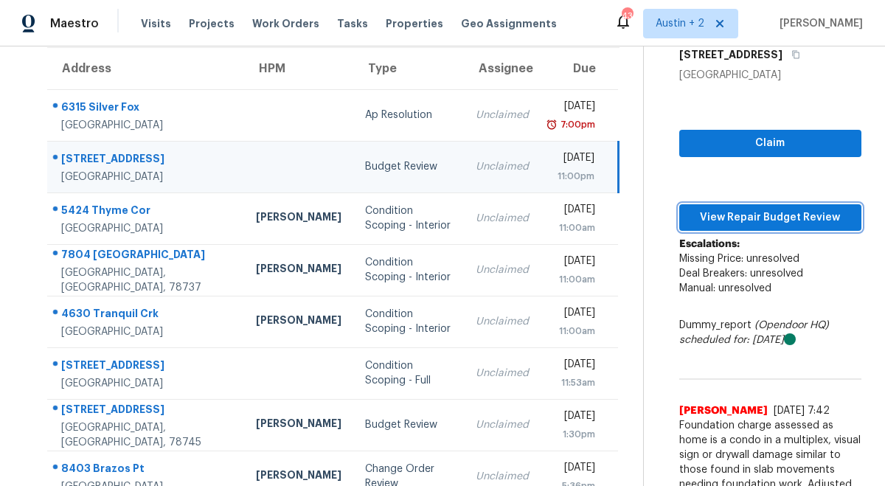
click at [750, 225] on span "View Repair Budget Review" at bounding box center [770, 218] width 159 height 18
